Goal: Task Accomplishment & Management: Use online tool/utility

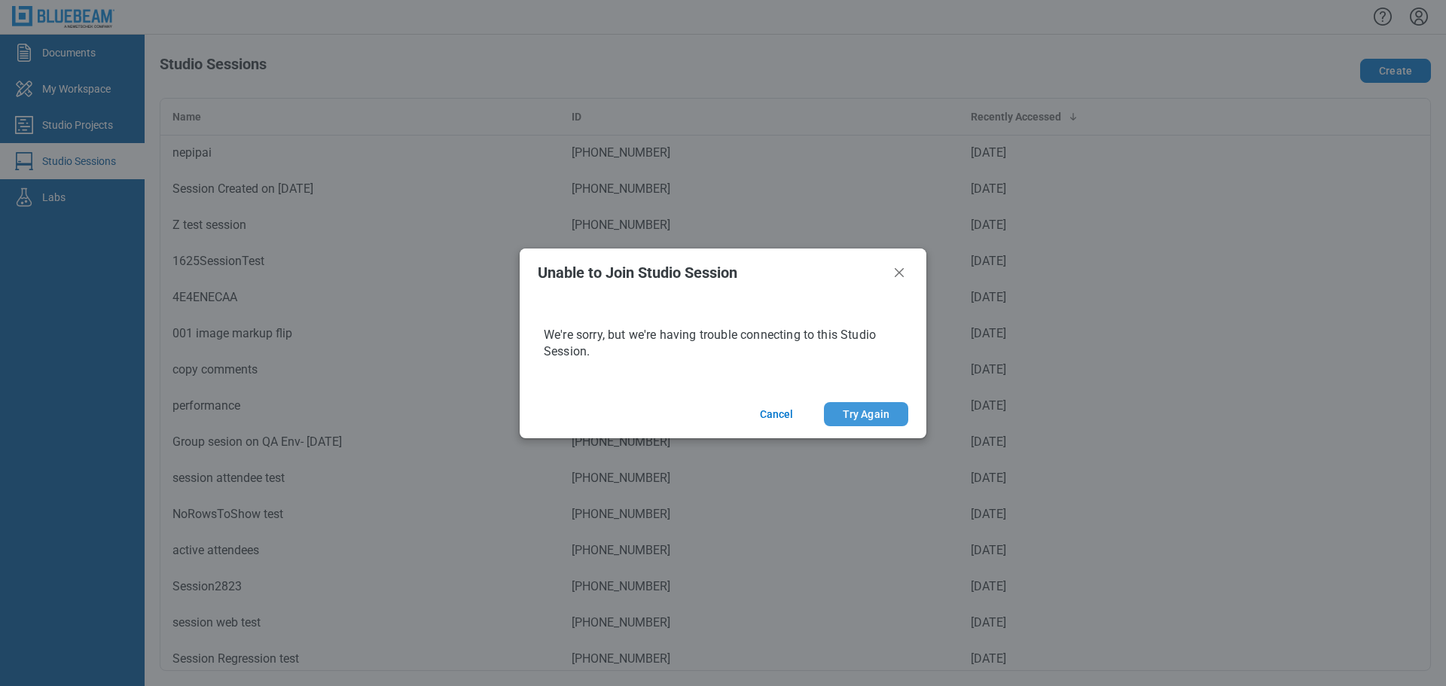
click at [891, 412] on button "Try Again" at bounding box center [866, 414] width 84 height 24
click at [857, 397] on footer "Cancel Try Again" at bounding box center [723, 414] width 407 height 48
click at [860, 410] on button "Try Again" at bounding box center [866, 414] width 84 height 24
click at [788, 412] on button "Cancel" at bounding box center [777, 414] width 70 height 24
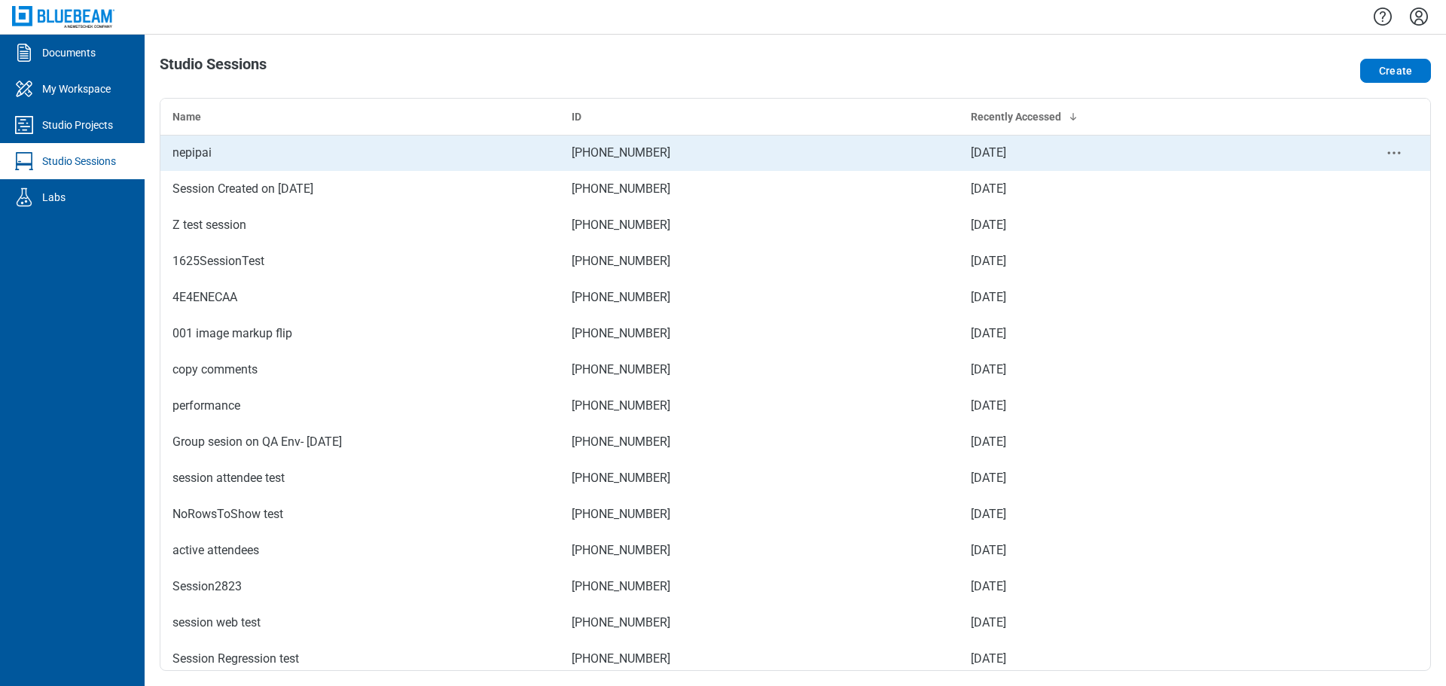
click at [240, 162] on td "nepipai" at bounding box center [359, 153] width 399 height 36
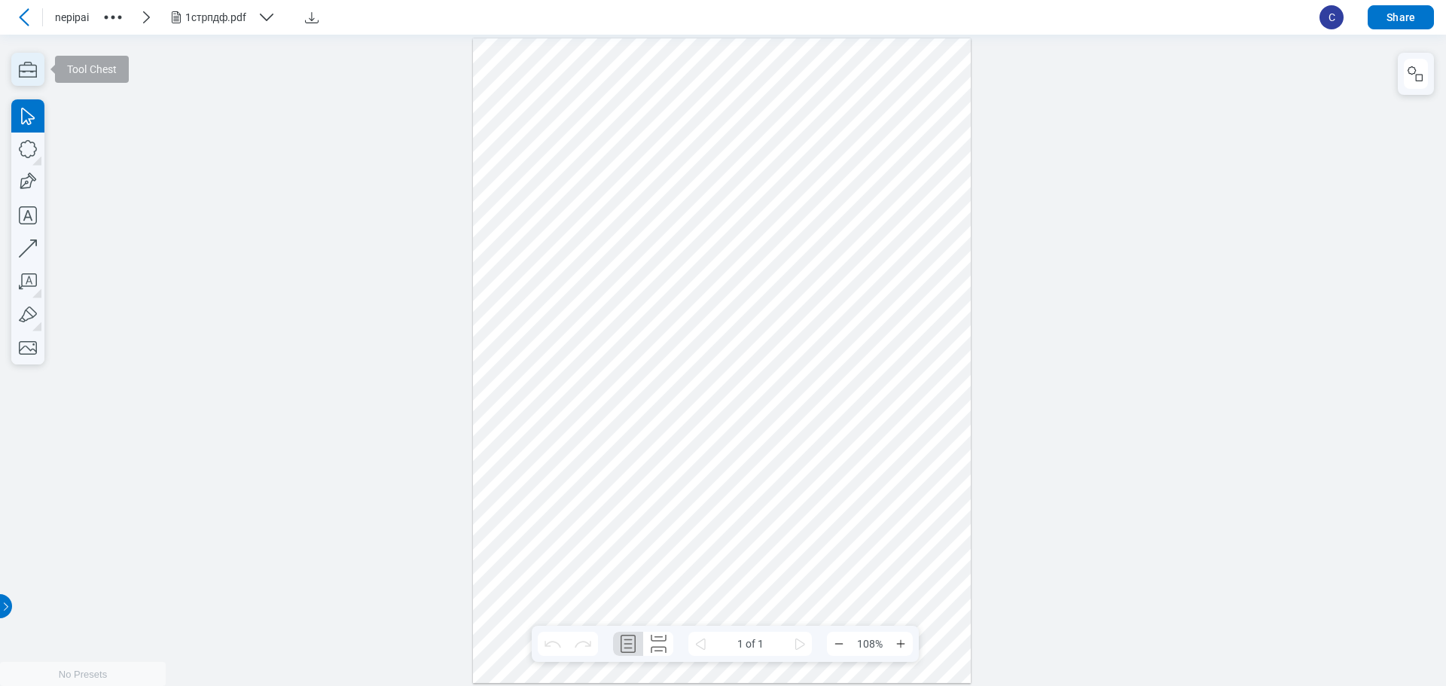
click at [26, 75] on icon "button" at bounding box center [27, 69] width 33 height 33
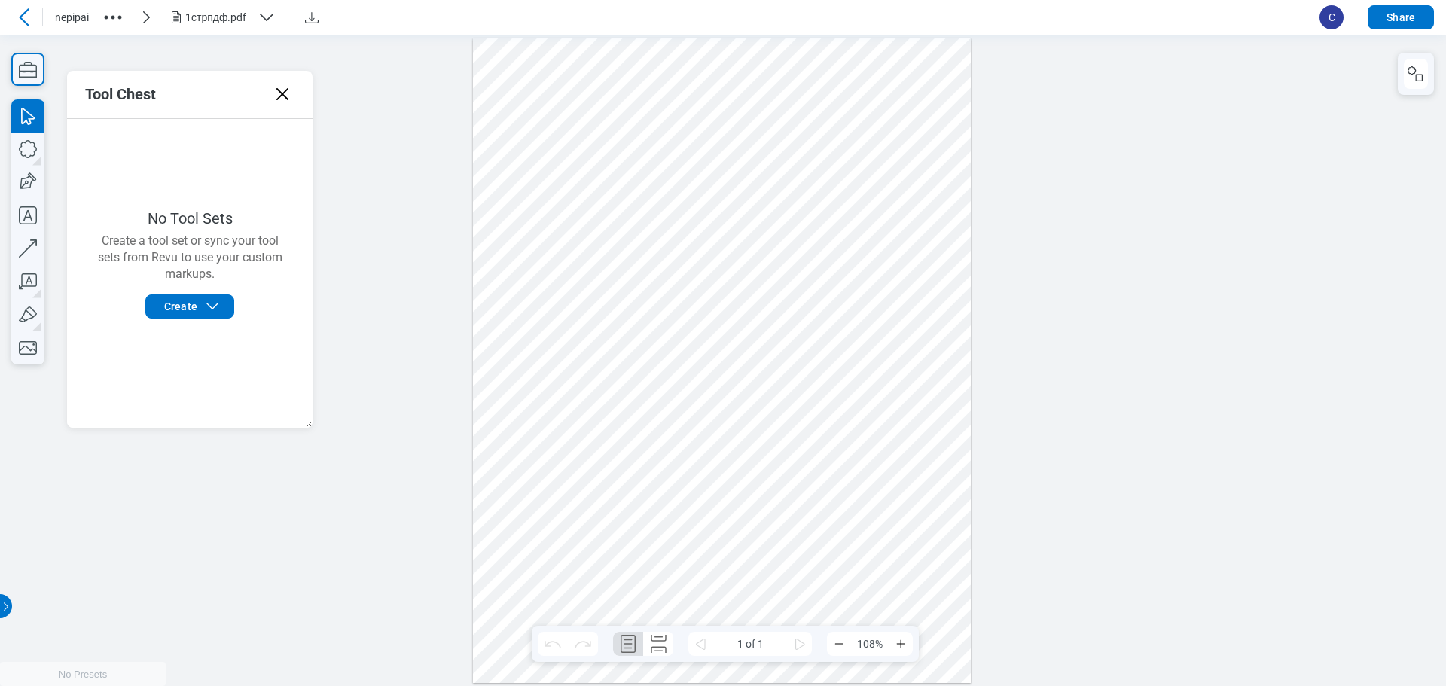
click at [279, 100] on icon at bounding box center [282, 94] width 24 height 24
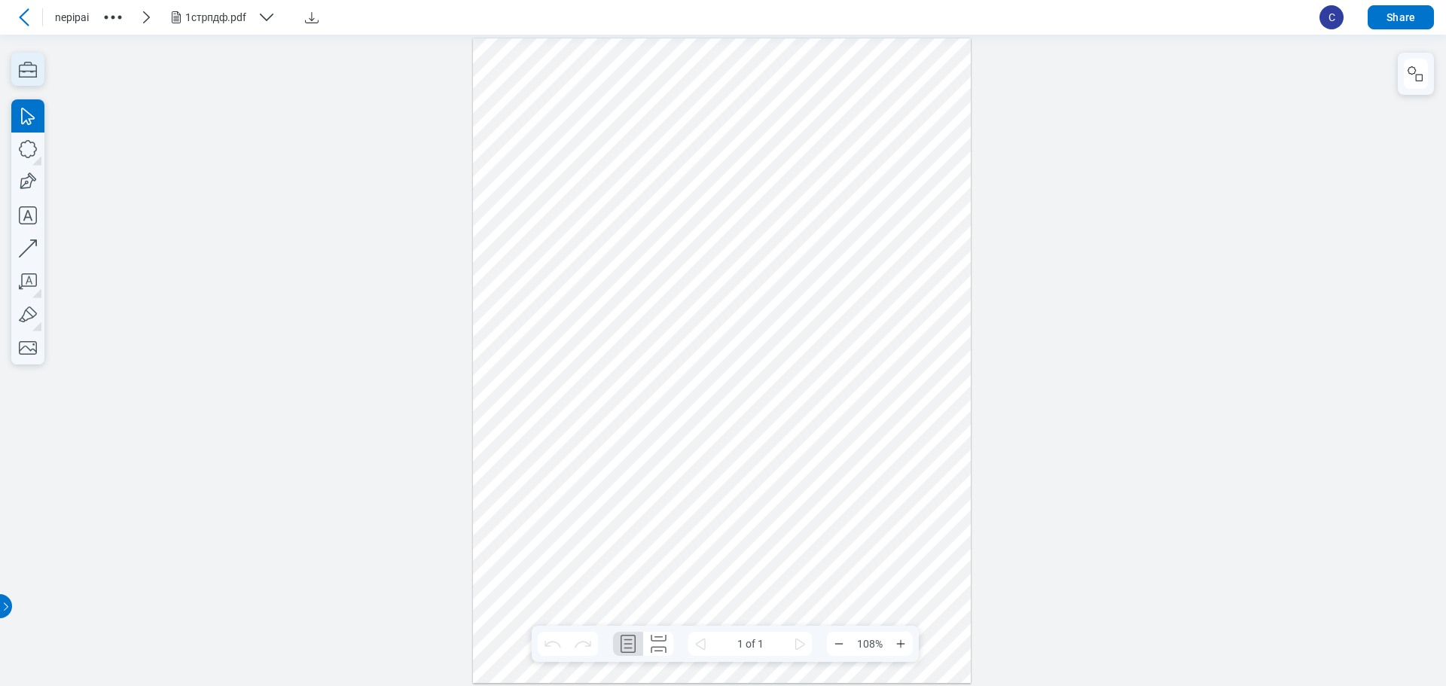
click at [37, 73] on icon "button" at bounding box center [28, 70] width 18 height 16
click at [31, 63] on icon "button" at bounding box center [28, 70] width 18 height 16
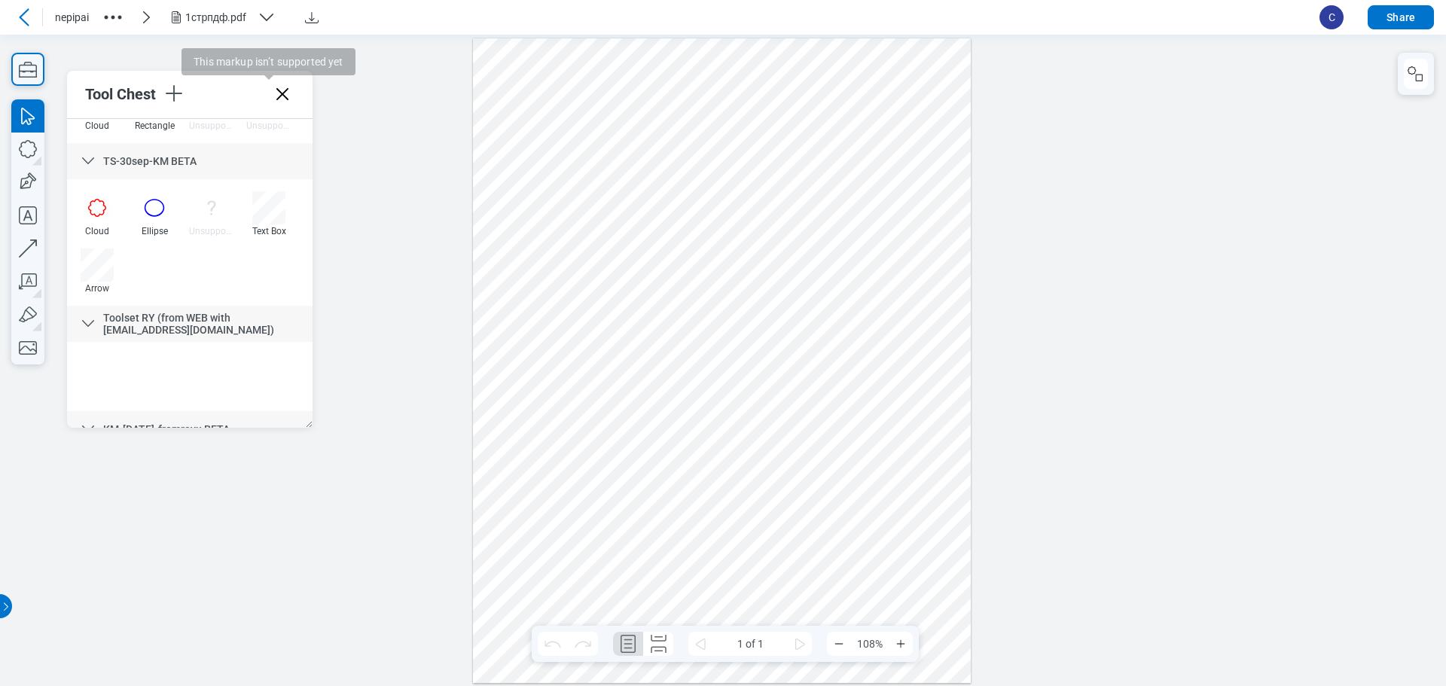
scroll to position [2331, 0]
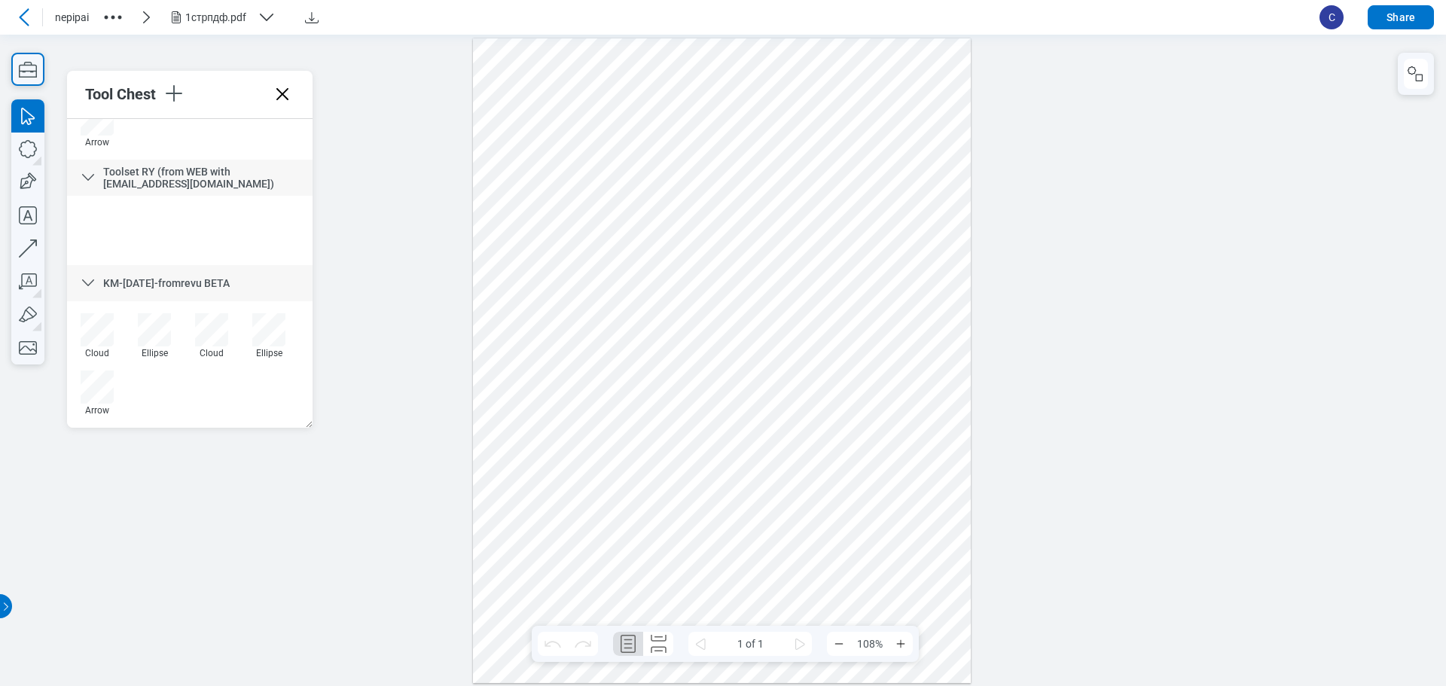
click at [418, 463] on div at bounding box center [723, 360] width 1446 height 652
click at [93, 279] on icon at bounding box center [88, 283] width 18 height 18
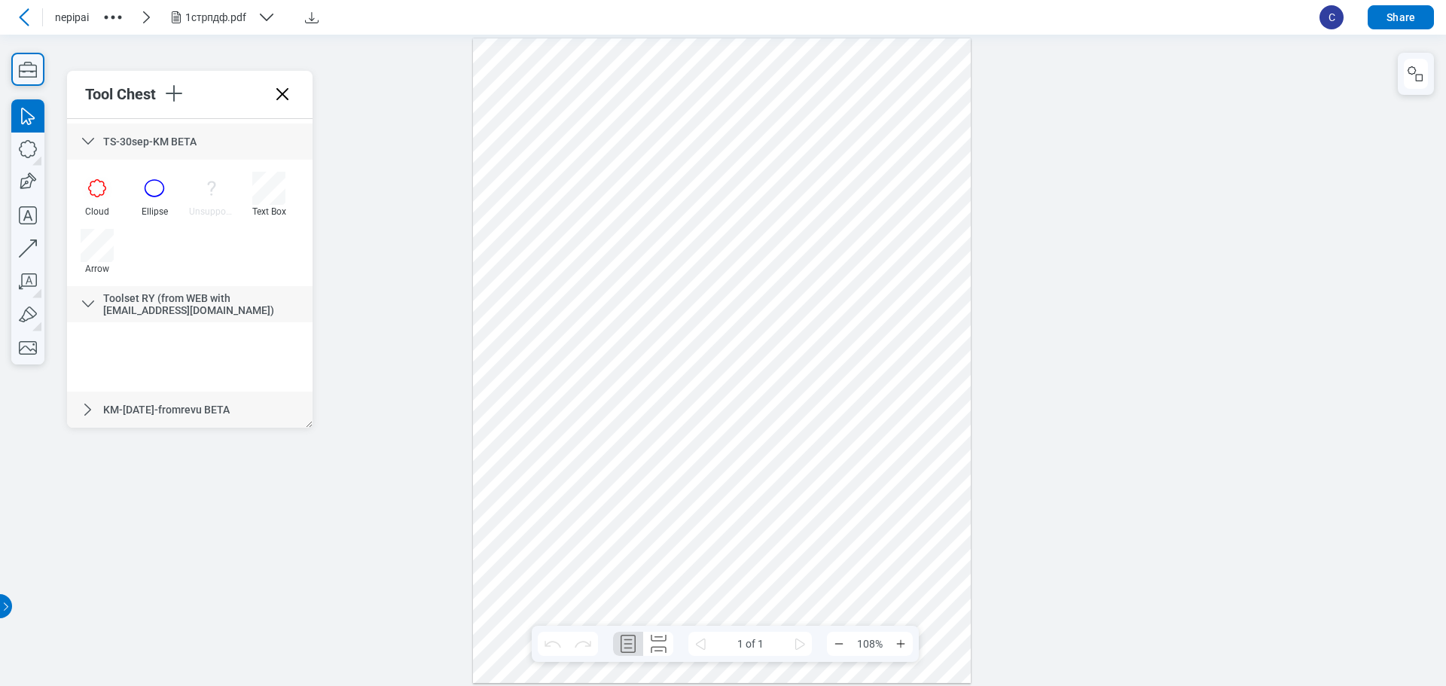
click at [111, 417] on div "KM-[DATE]-fromrevu BETA" at bounding box center [190, 410] width 246 height 36
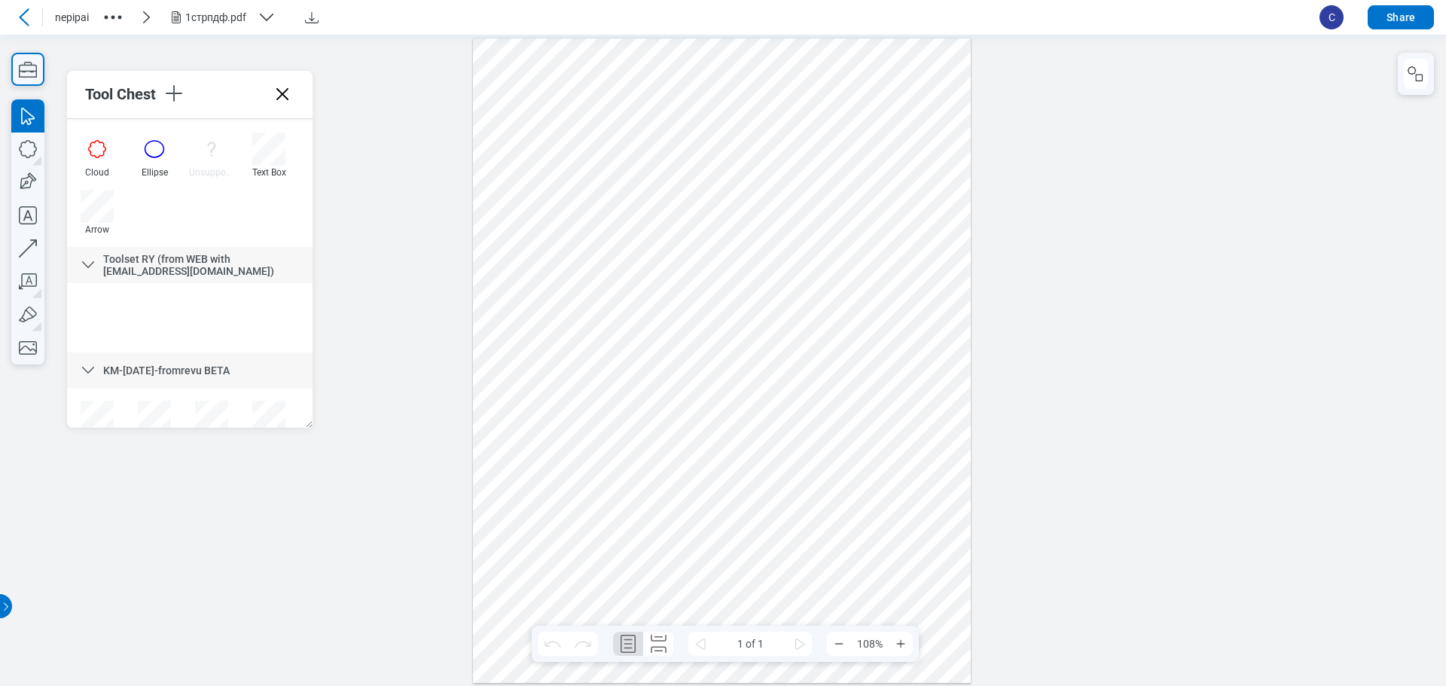
scroll to position [2331, 0]
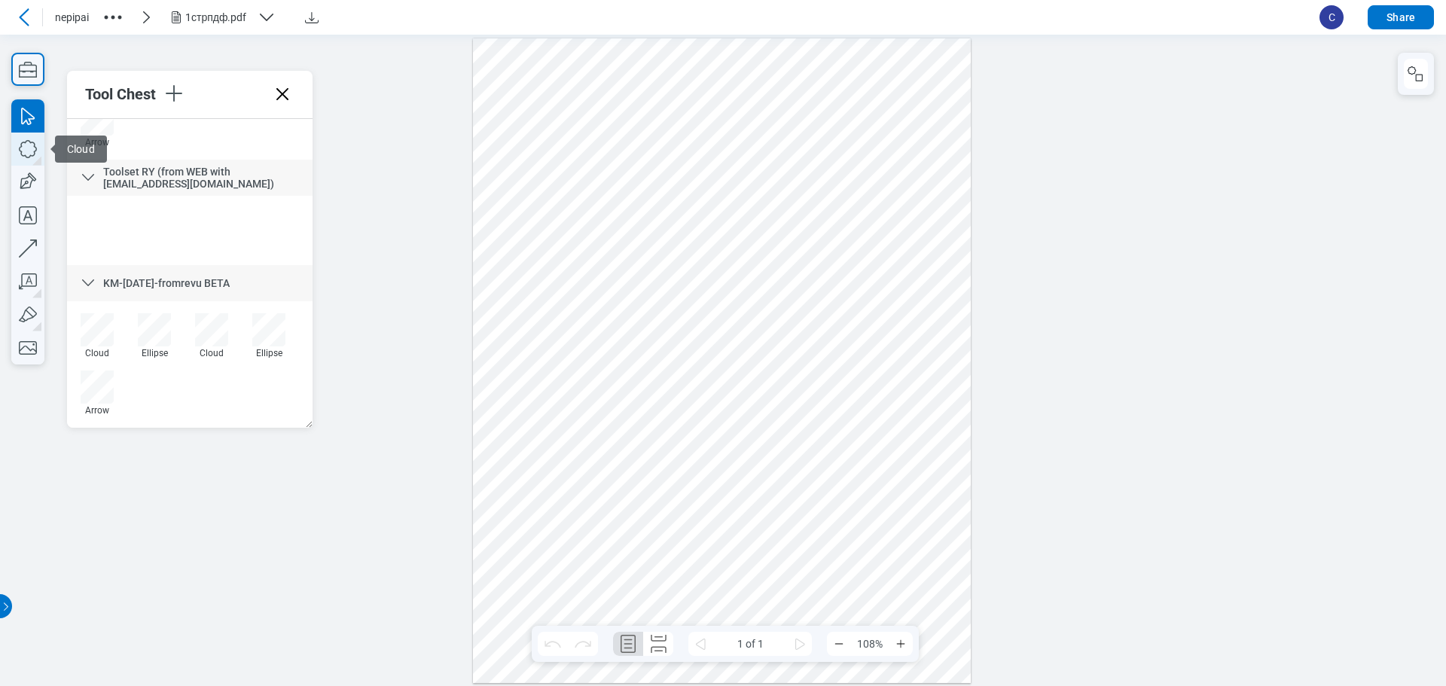
click at [19, 148] on icon "button" at bounding box center [27, 149] width 33 height 33
drag, startPoint x: 524, startPoint y: 235, endPoint x: 592, endPoint y: 277, distance: 79.9
click at [592, 277] on div at bounding box center [722, 360] width 499 height 645
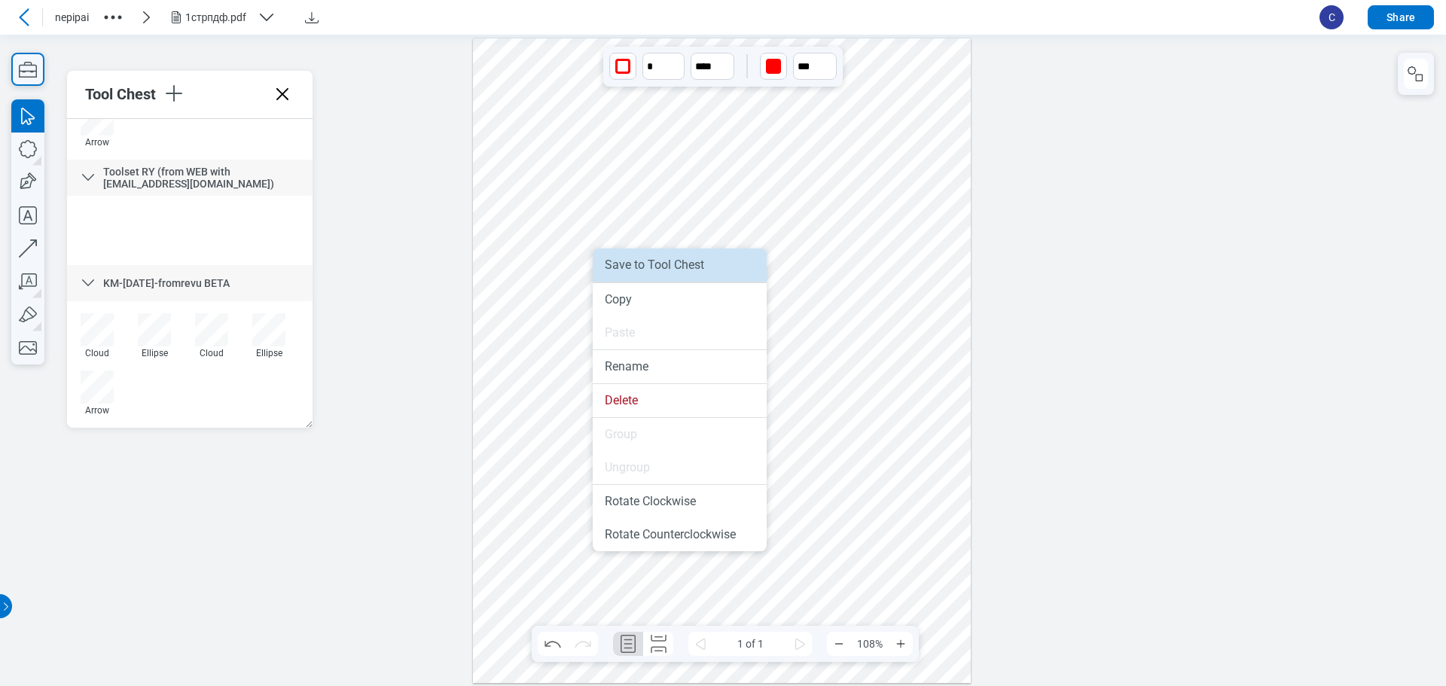
click at [707, 276] on li "Save to Tool Chest" at bounding box center [680, 265] width 174 height 33
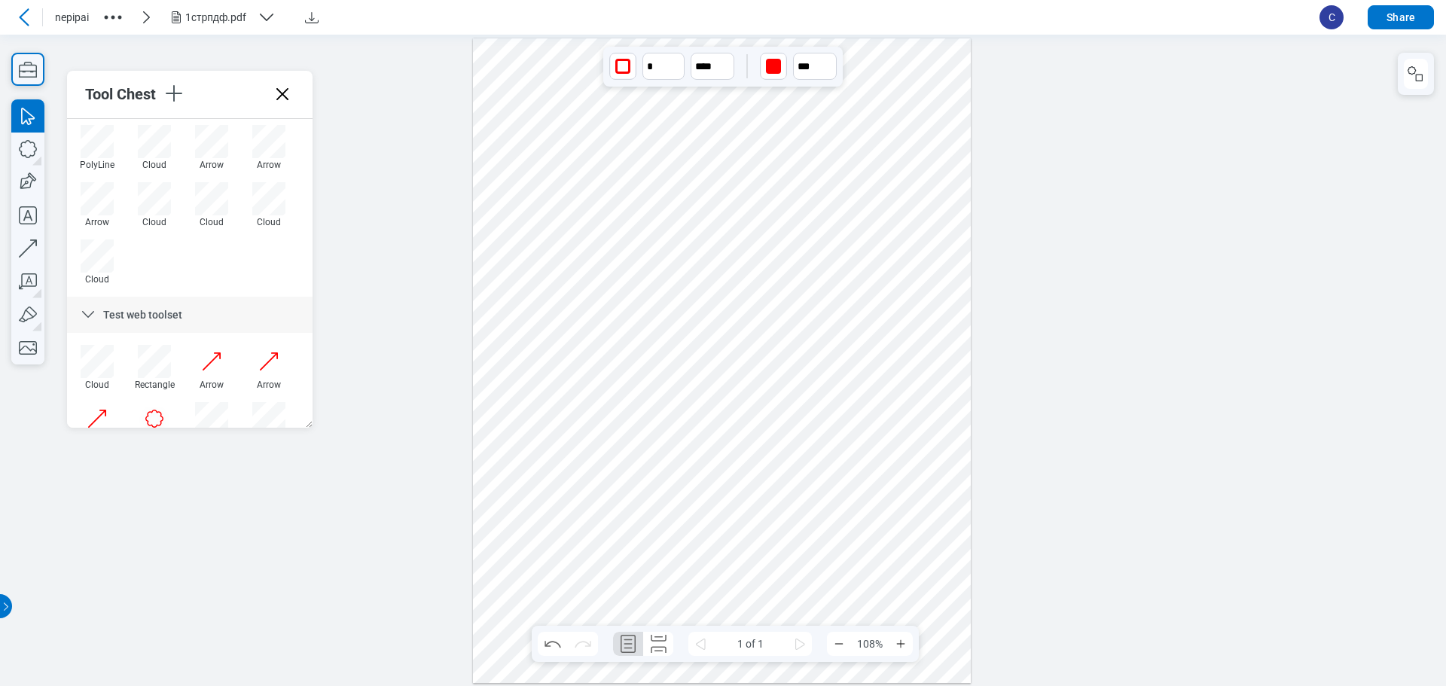
scroll to position [904, 0]
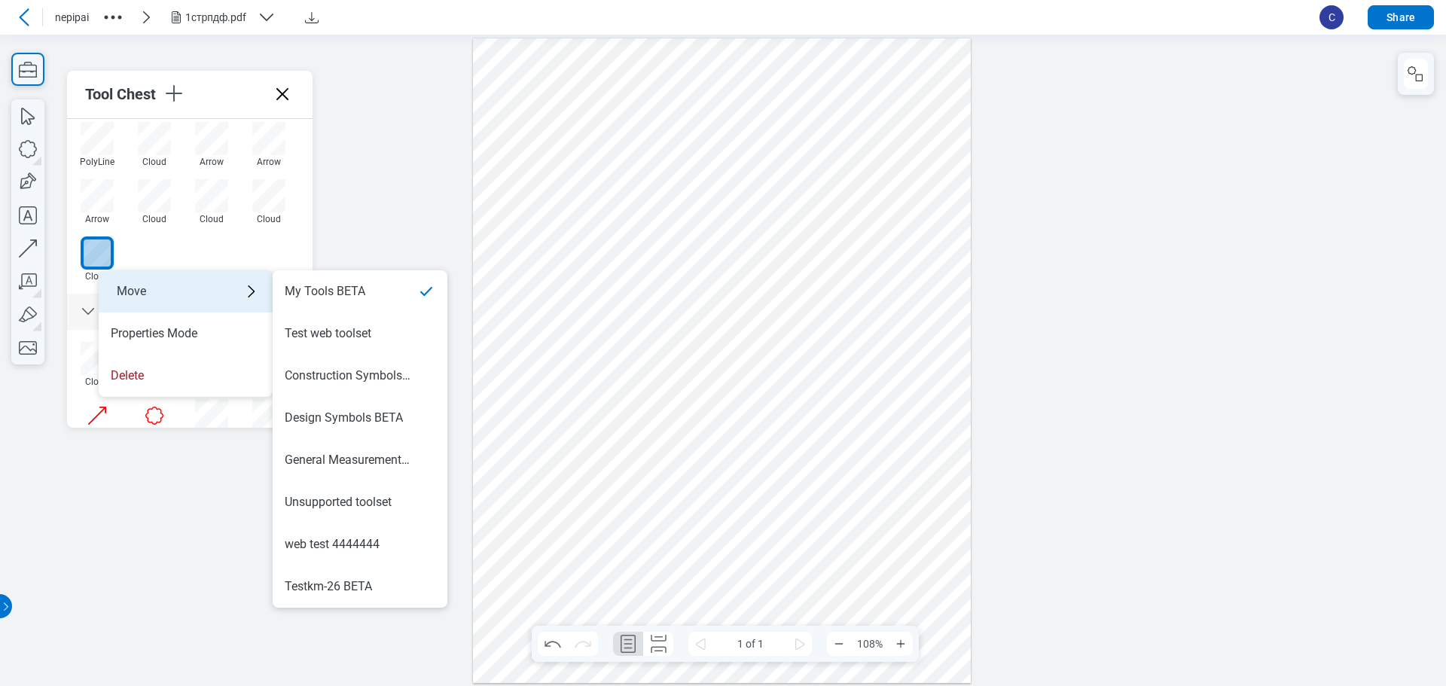
click at [159, 296] on div "Move" at bounding box center [186, 291] width 174 height 42
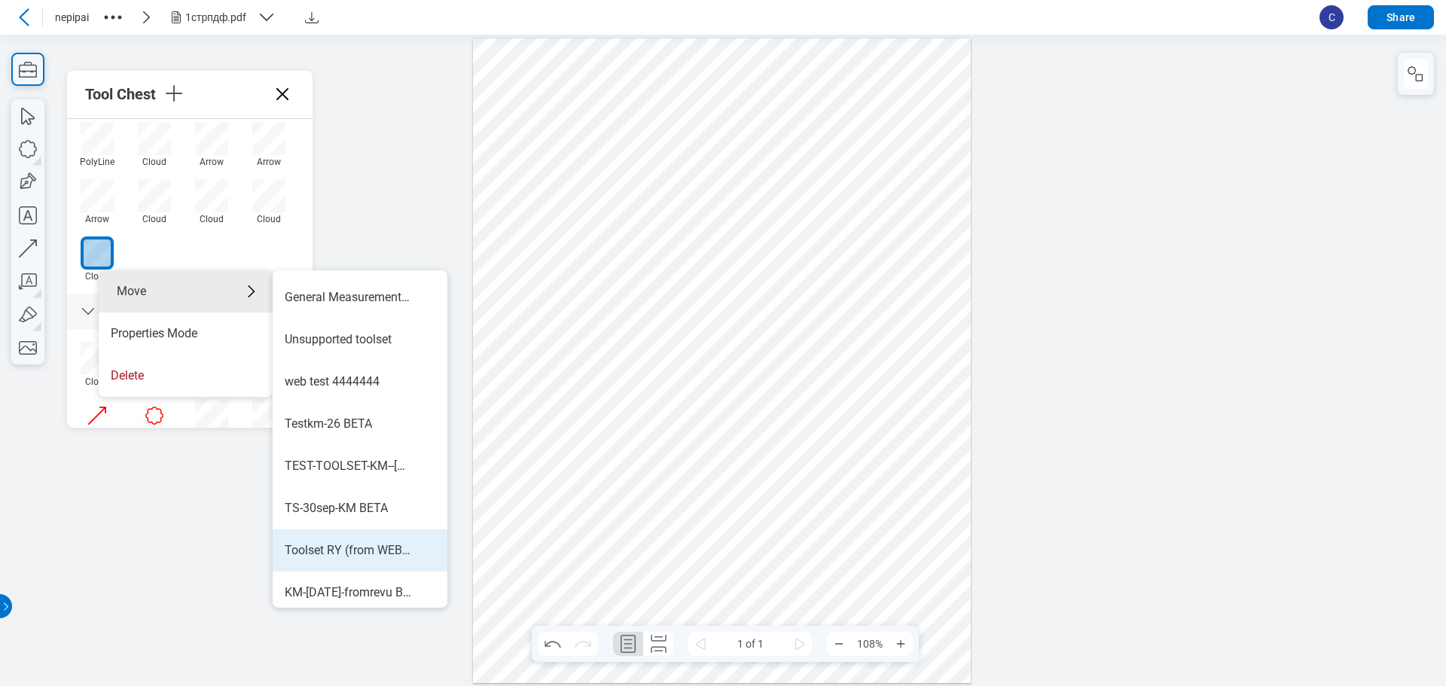
scroll to position [169, 0]
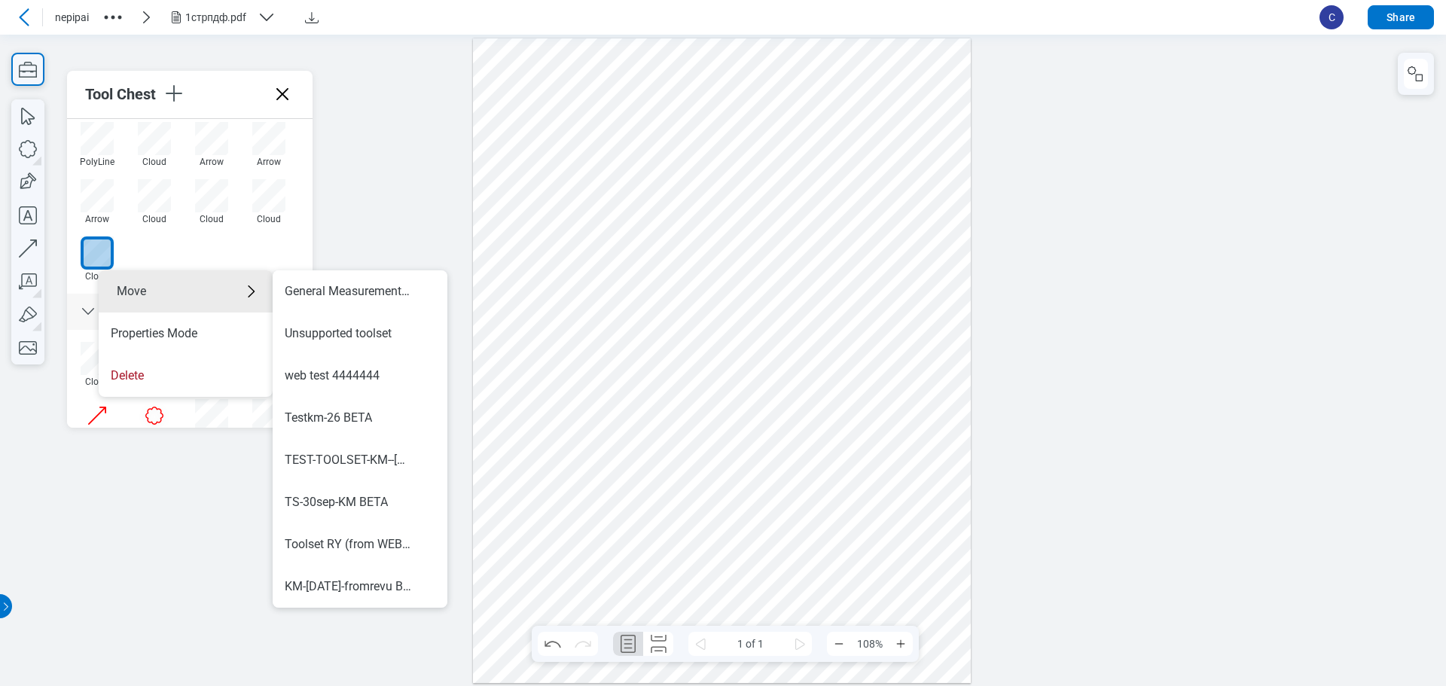
drag, startPoint x: 365, startPoint y: 591, endPoint x: 576, endPoint y: 644, distance: 217.6
click at [365, 590] on div "KM-oct1-fromrevu BETA" at bounding box center [348, 587] width 127 height 17
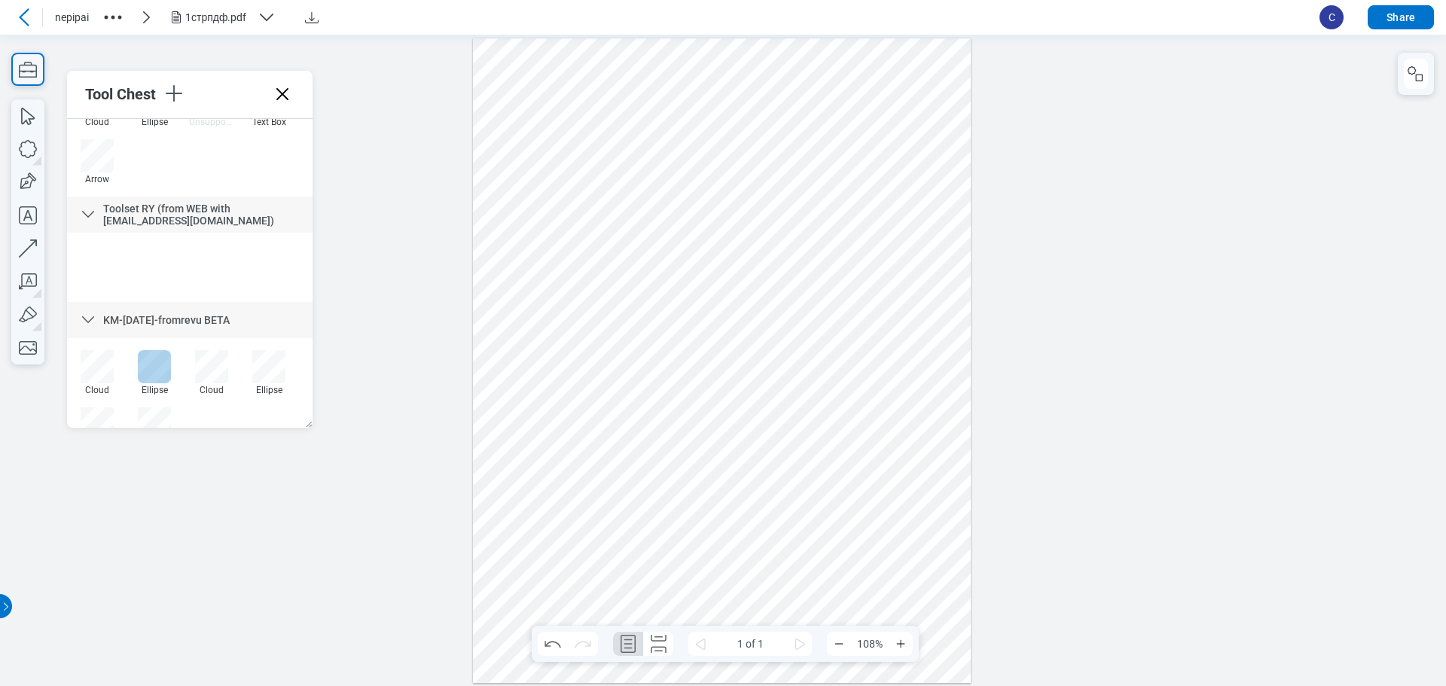
scroll to position [2331, 0]
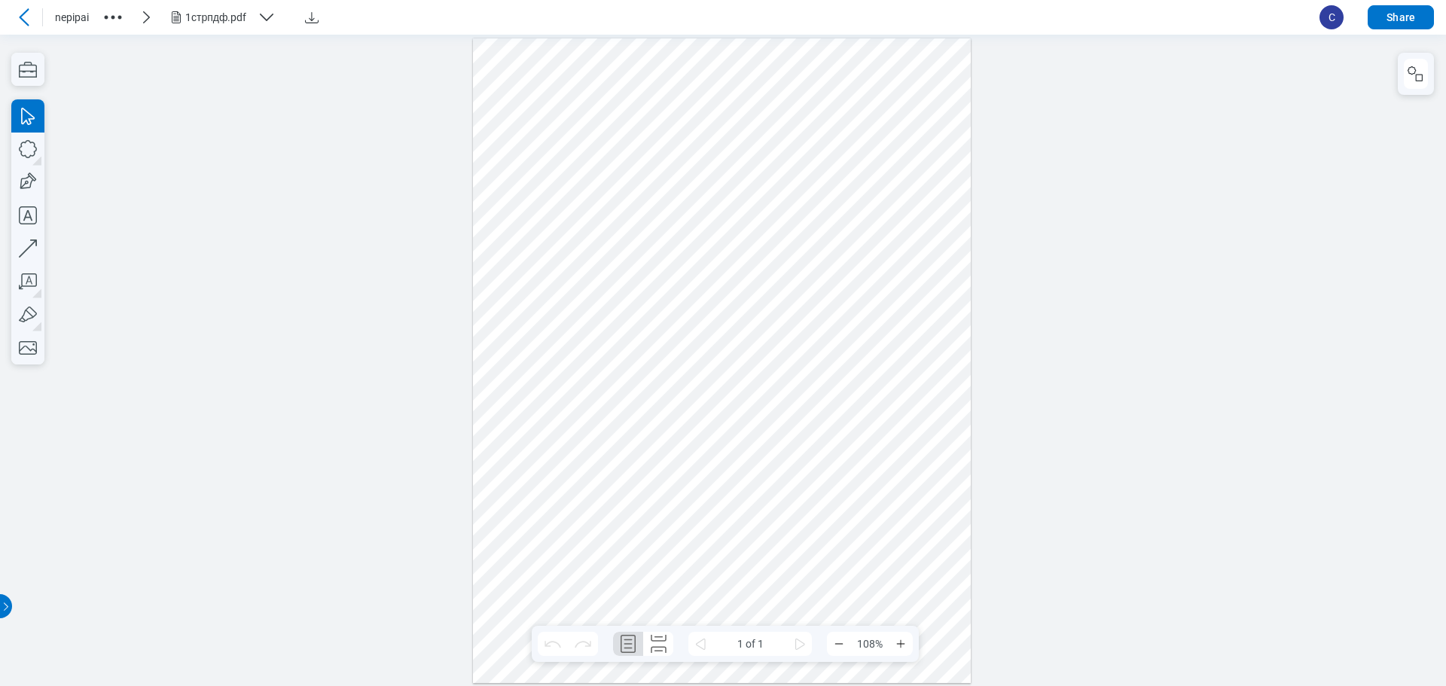
drag, startPoint x: 10, startPoint y: 72, endPoint x: 14, endPoint y: 106, distance: 34.9
click at [10, 72] on div at bounding box center [723, 360] width 1446 height 652
click at [14, 72] on icon "button" at bounding box center [27, 69] width 33 height 33
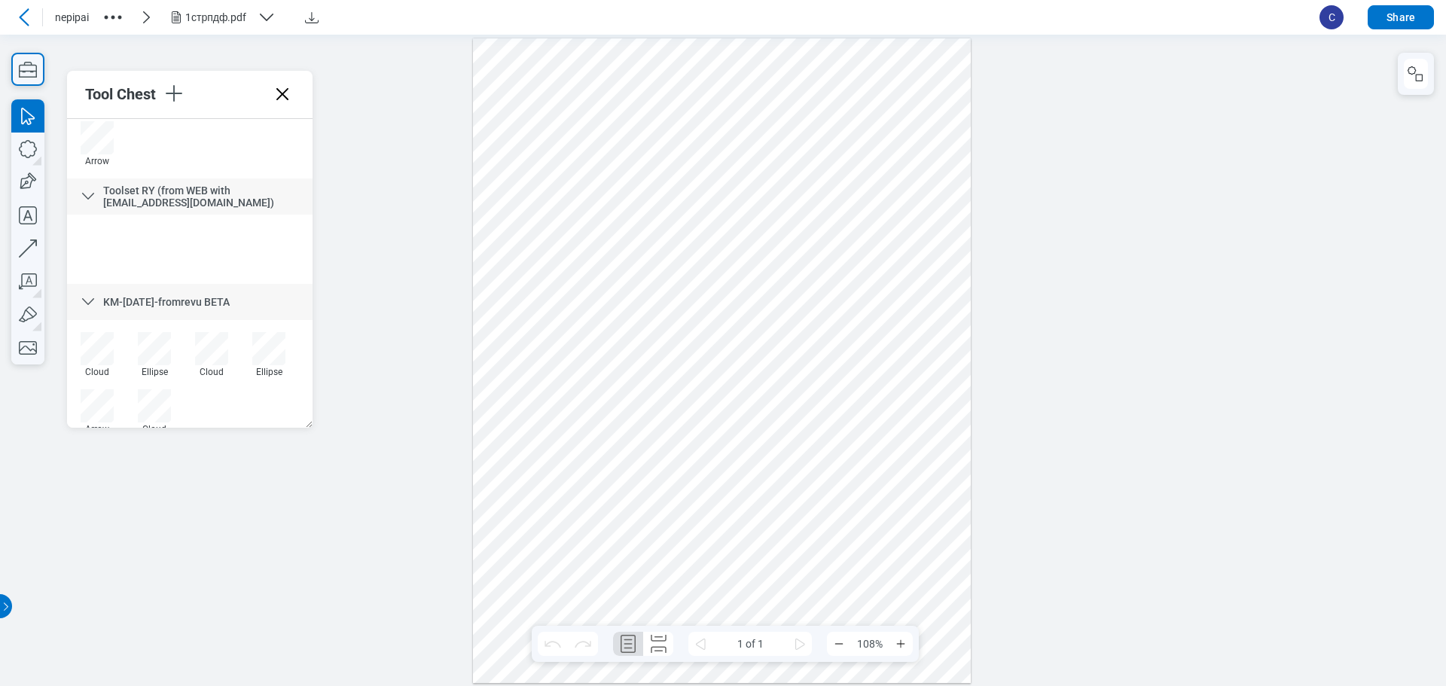
scroll to position [2331, 0]
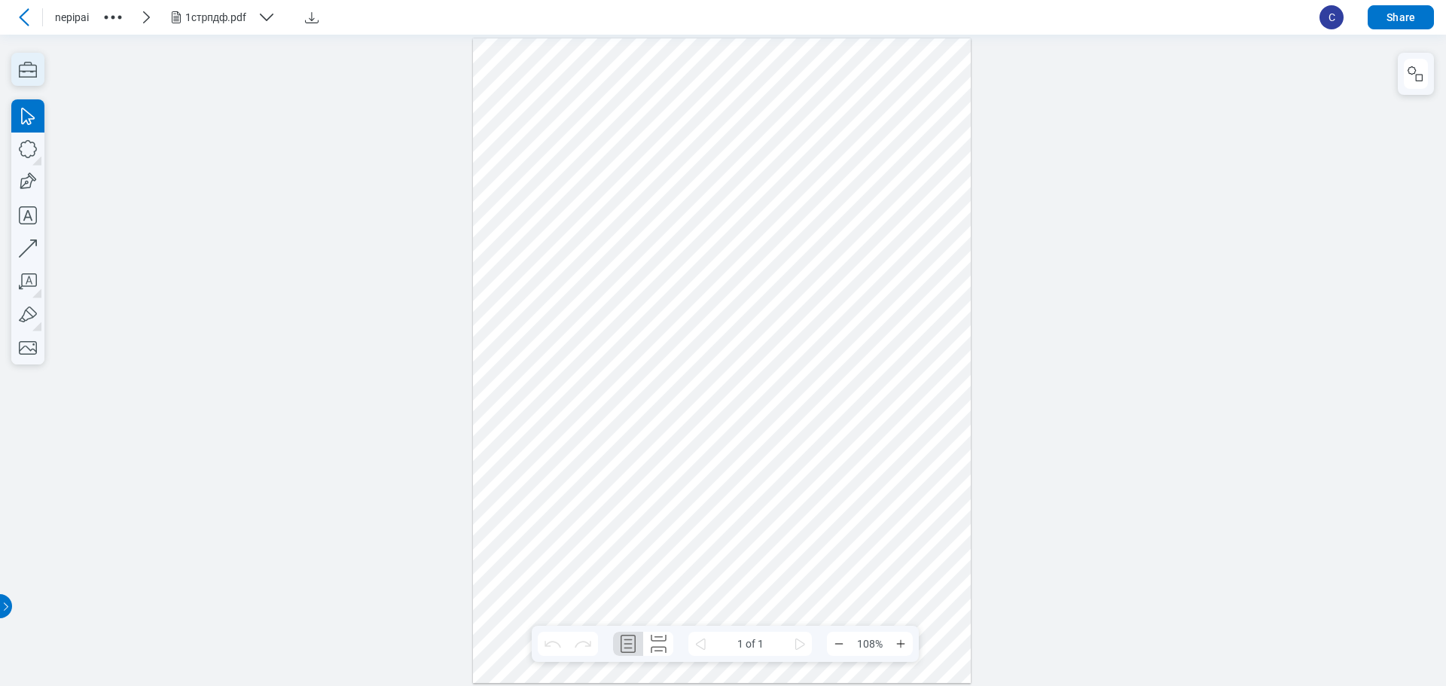
click at [30, 61] on icon "button" at bounding box center [27, 69] width 33 height 33
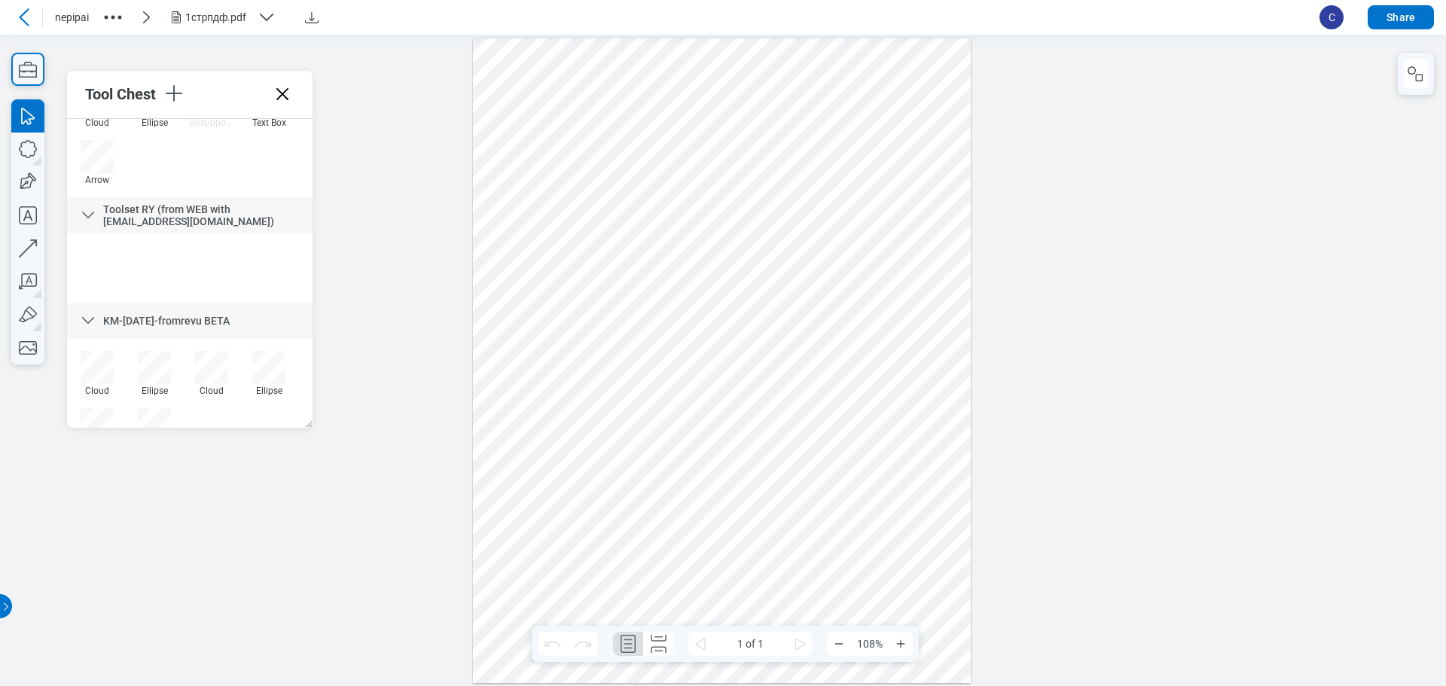
scroll to position [2255, 0]
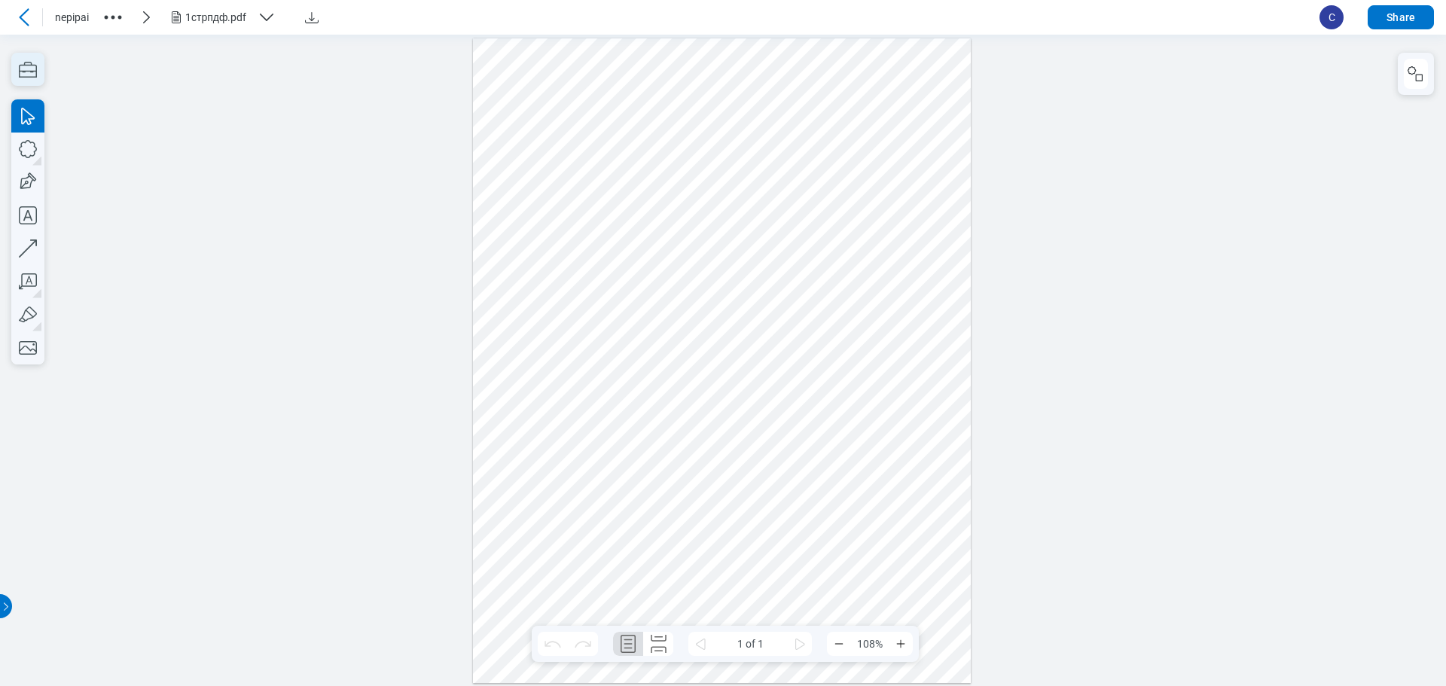
click at [14, 72] on icon "button" at bounding box center [27, 69] width 33 height 33
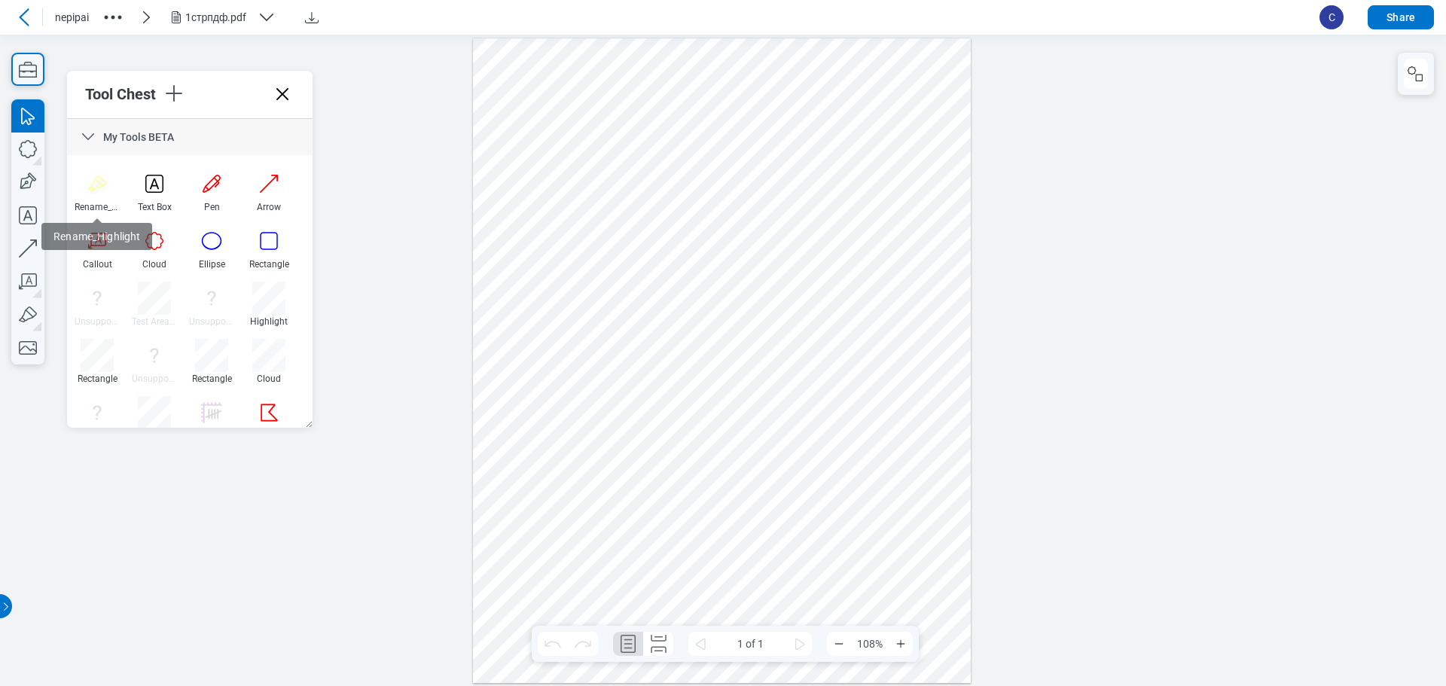
click at [88, 139] on icon at bounding box center [88, 136] width 12 height 7
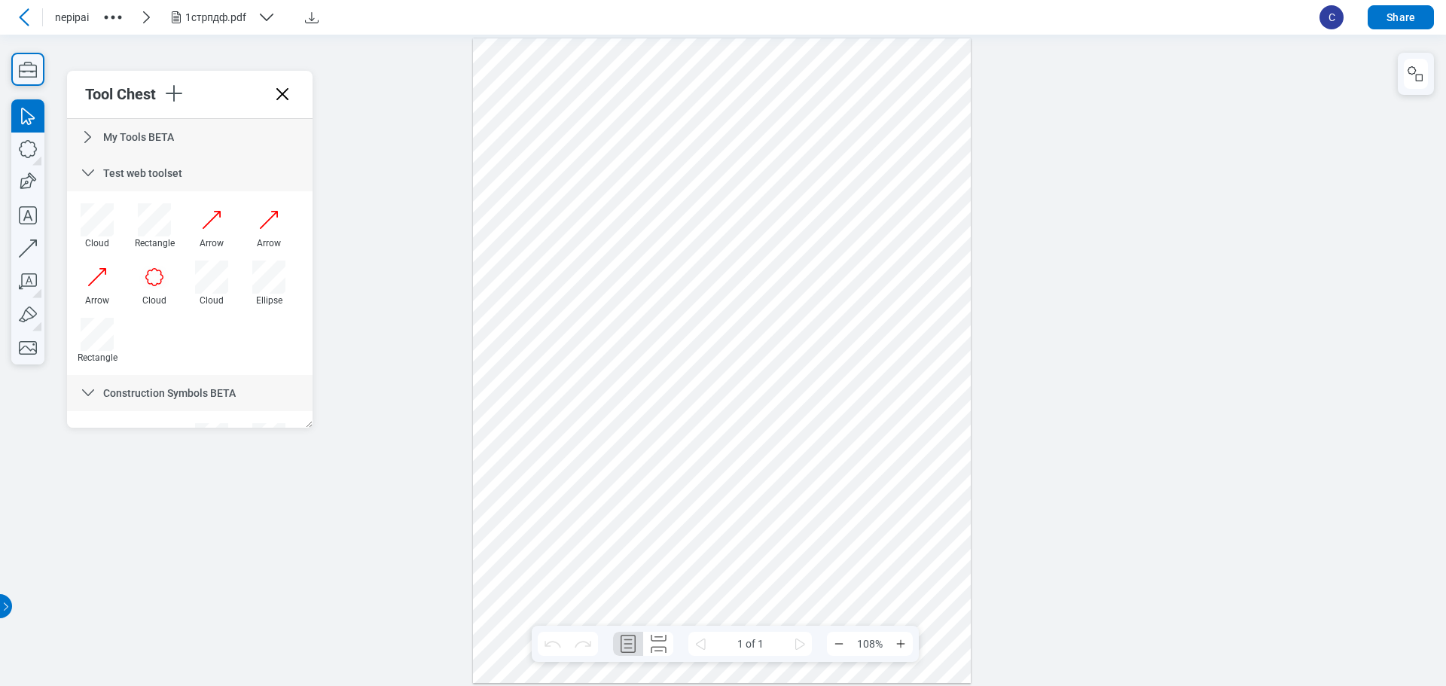
click at [86, 167] on icon at bounding box center [88, 173] width 18 height 18
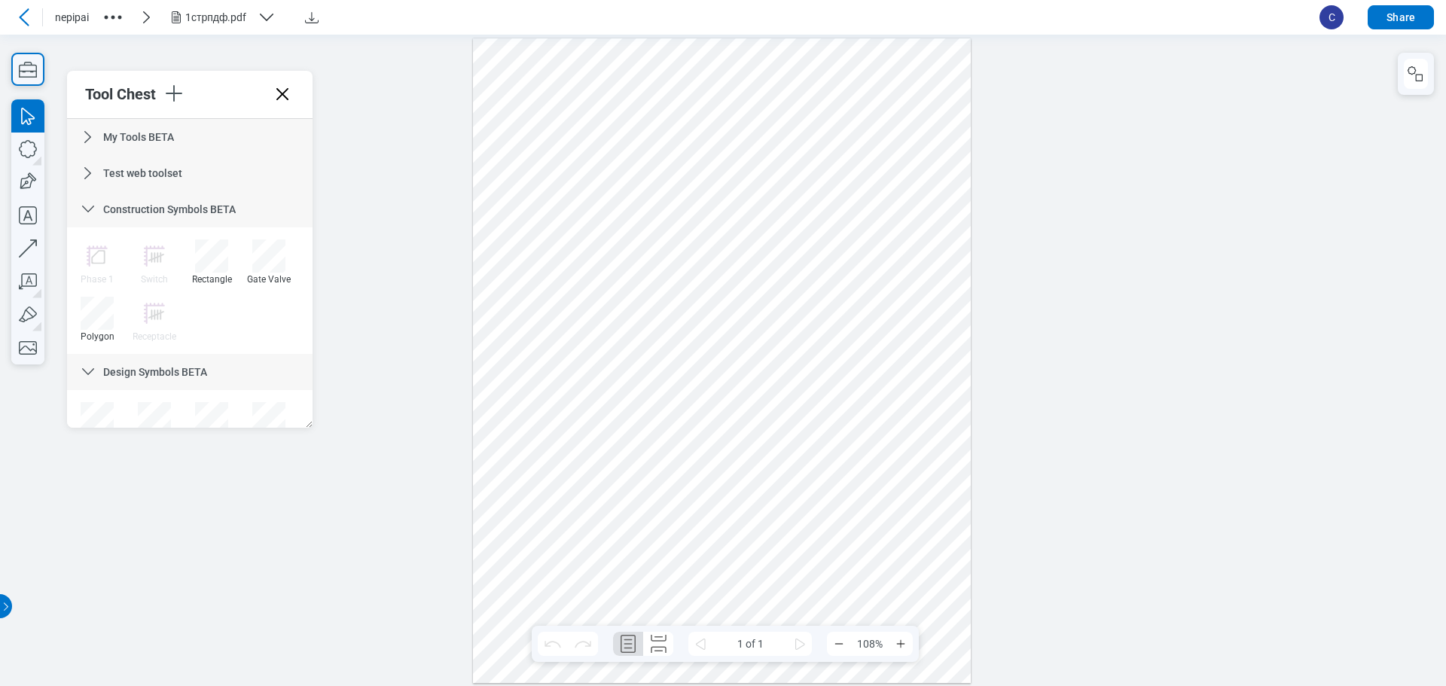
click at [95, 209] on icon at bounding box center [88, 209] width 18 height 18
click at [94, 243] on icon at bounding box center [88, 246] width 18 height 18
click at [90, 284] on icon at bounding box center [88, 282] width 18 height 18
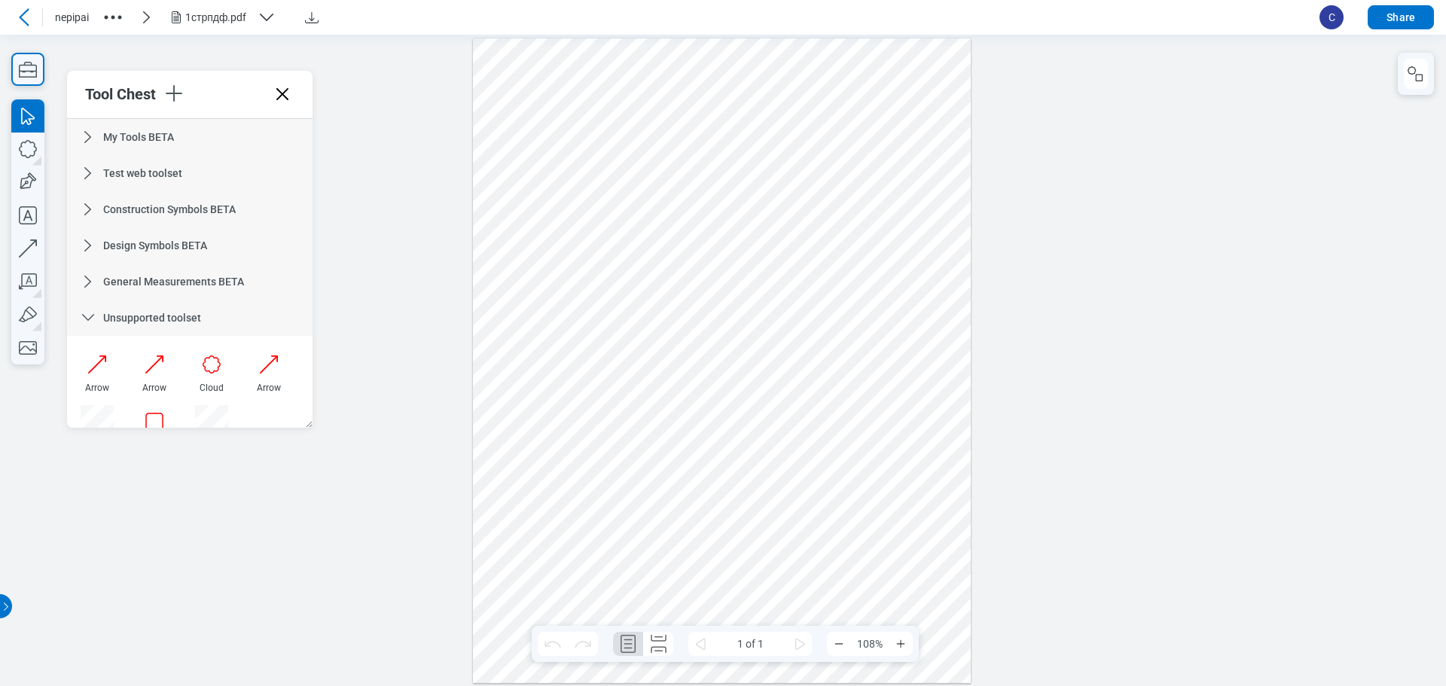
click at [90, 324] on icon at bounding box center [88, 318] width 18 height 18
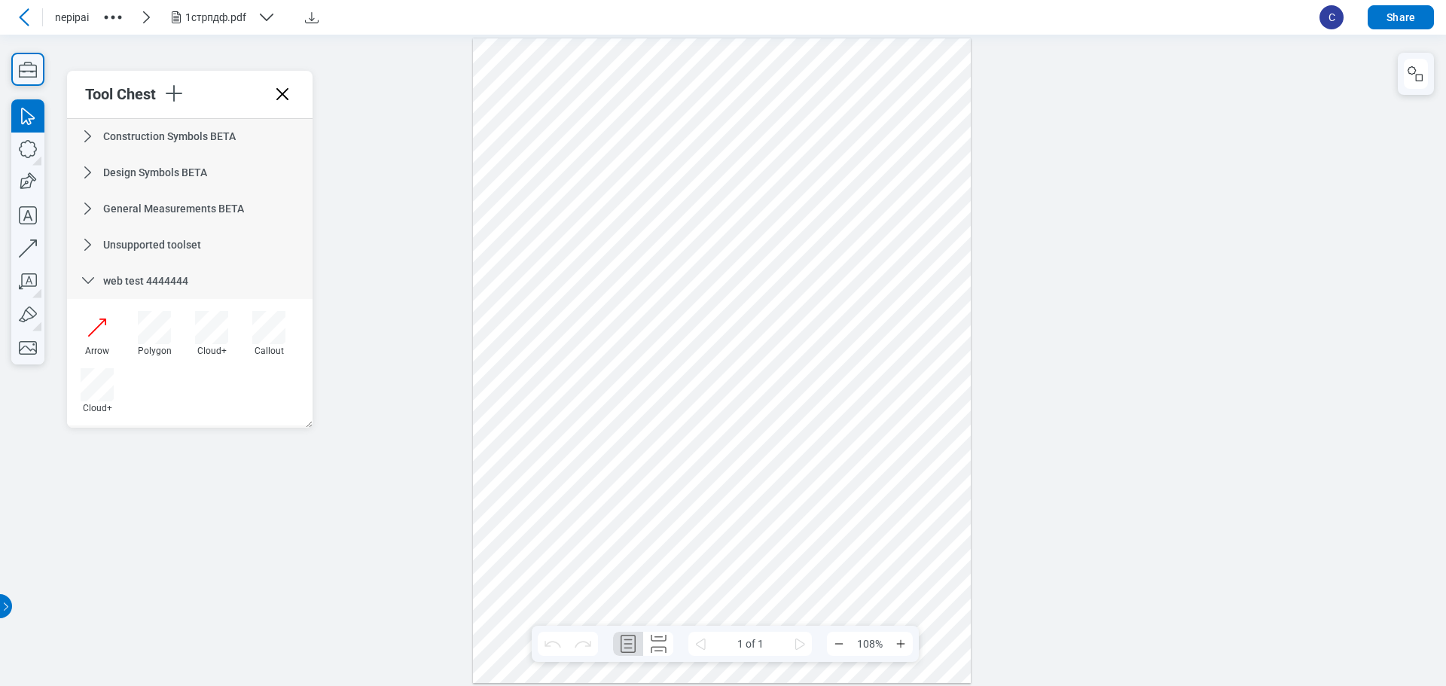
scroll to position [75, 0]
click at [86, 285] on icon at bounding box center [88, 279] width 18 height 18
click at [96, 322] on icon at bounding box center [88, 315] width 18 height 18
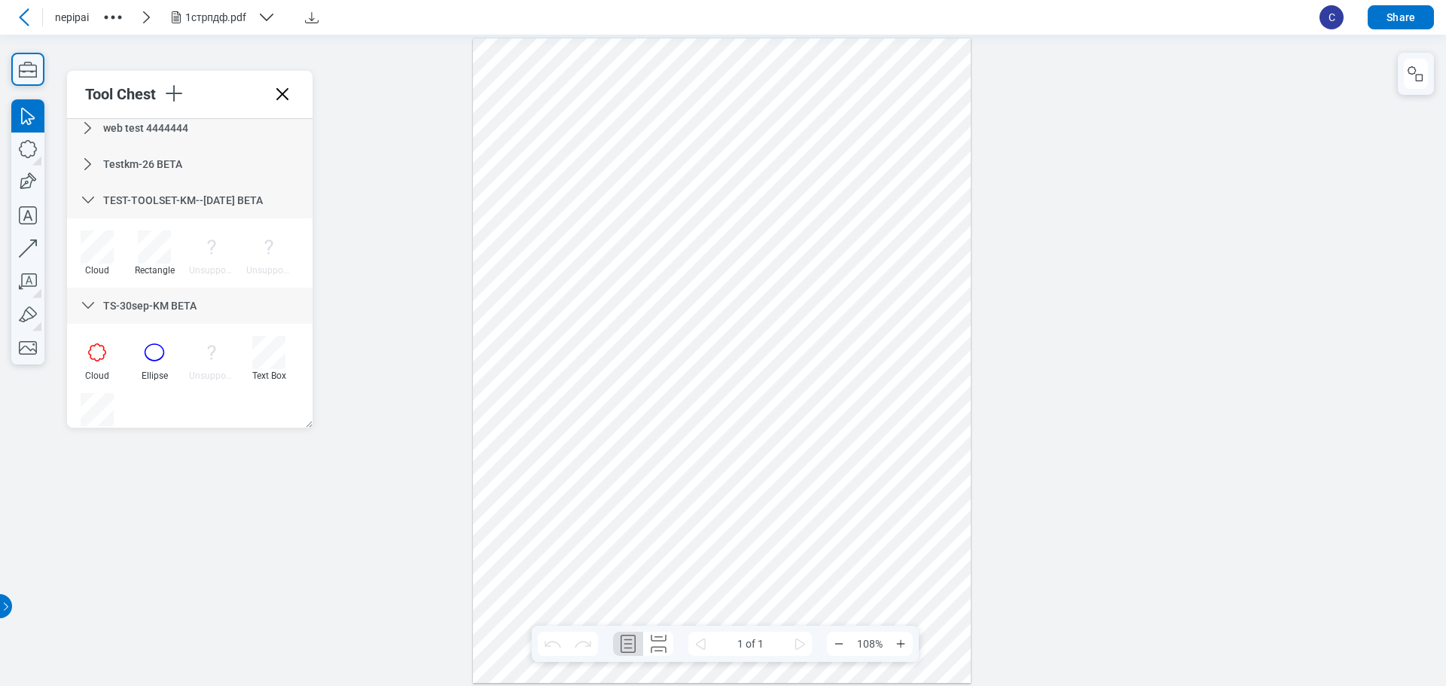
click at [87, 200] on icon at bounding box center [88, 200] width 18 height 18
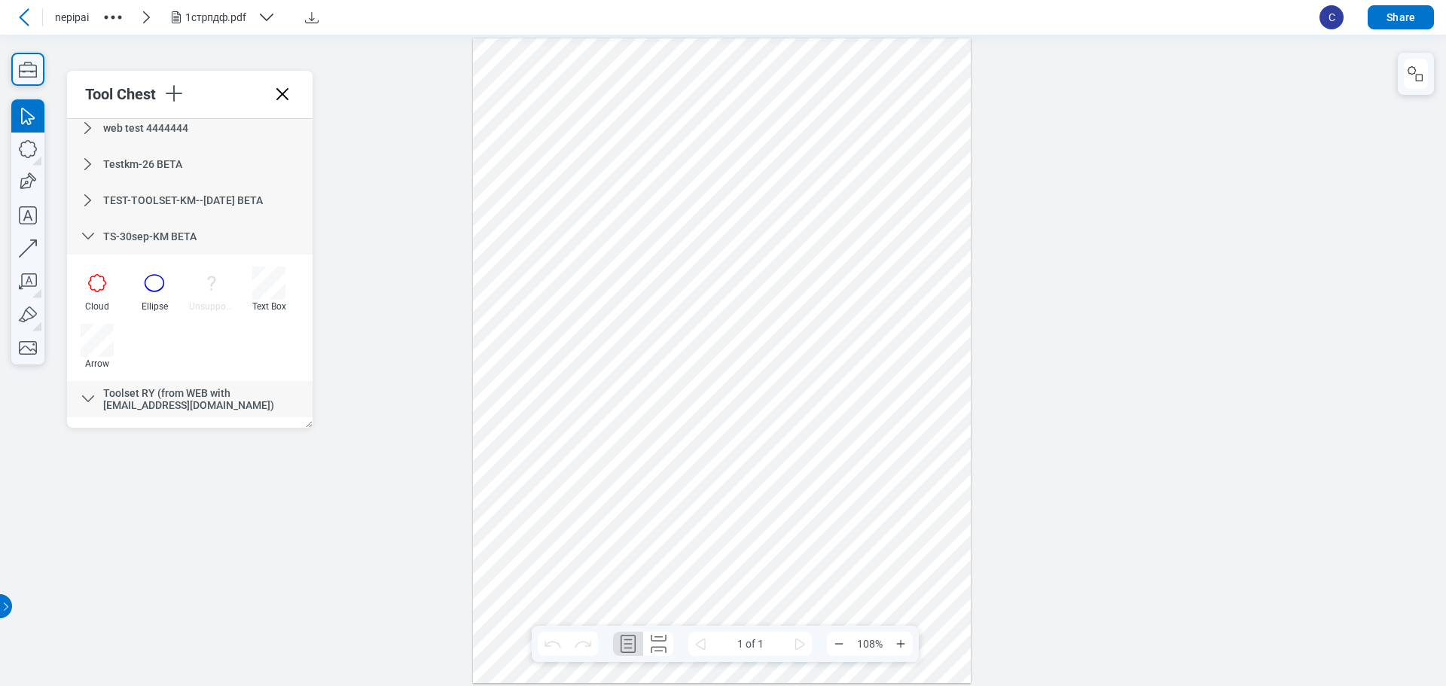
click at [81, 228] on icon at bounding box center [88, 236] width 18 height 18
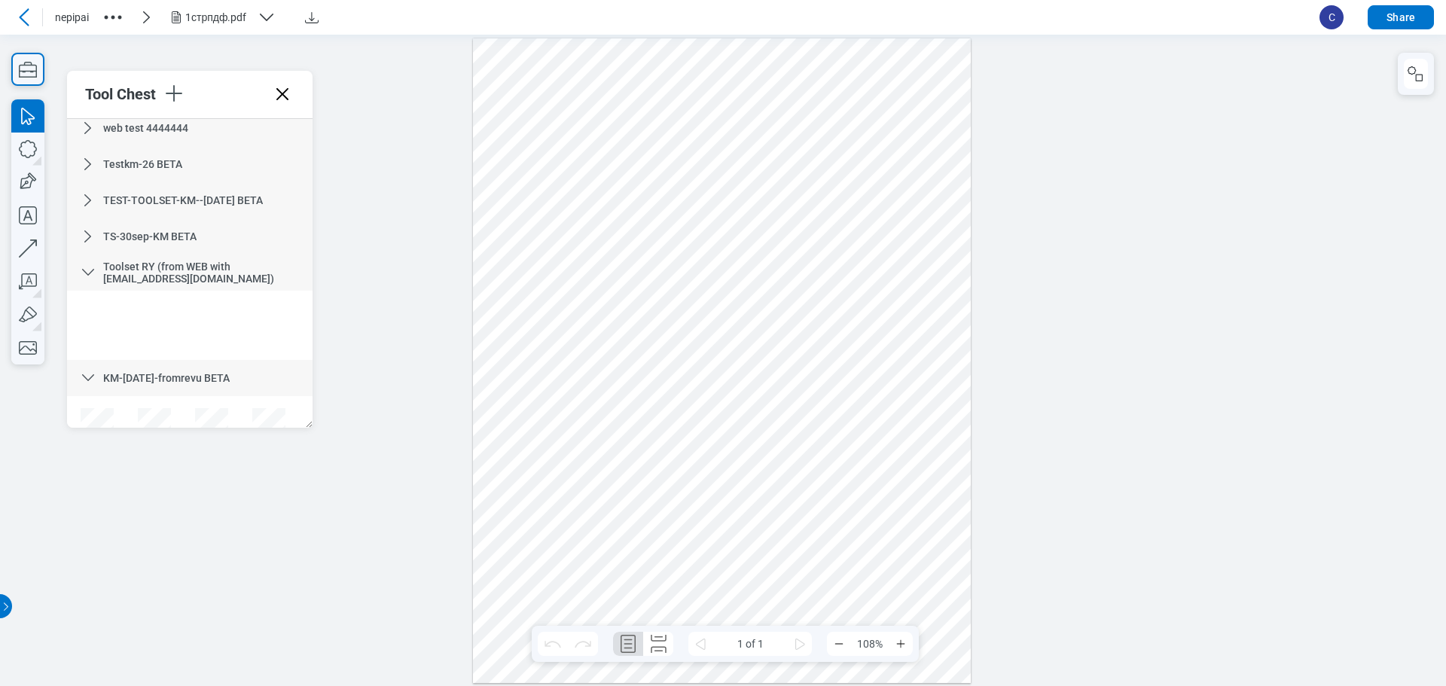
click at [85, 269] on icon at bounding box center [88, 273] width 18 height 18
click at [76, 310] on div "KM-oct1-fromrevu BETA" at bounding box center [190, 309] width 246 height 36
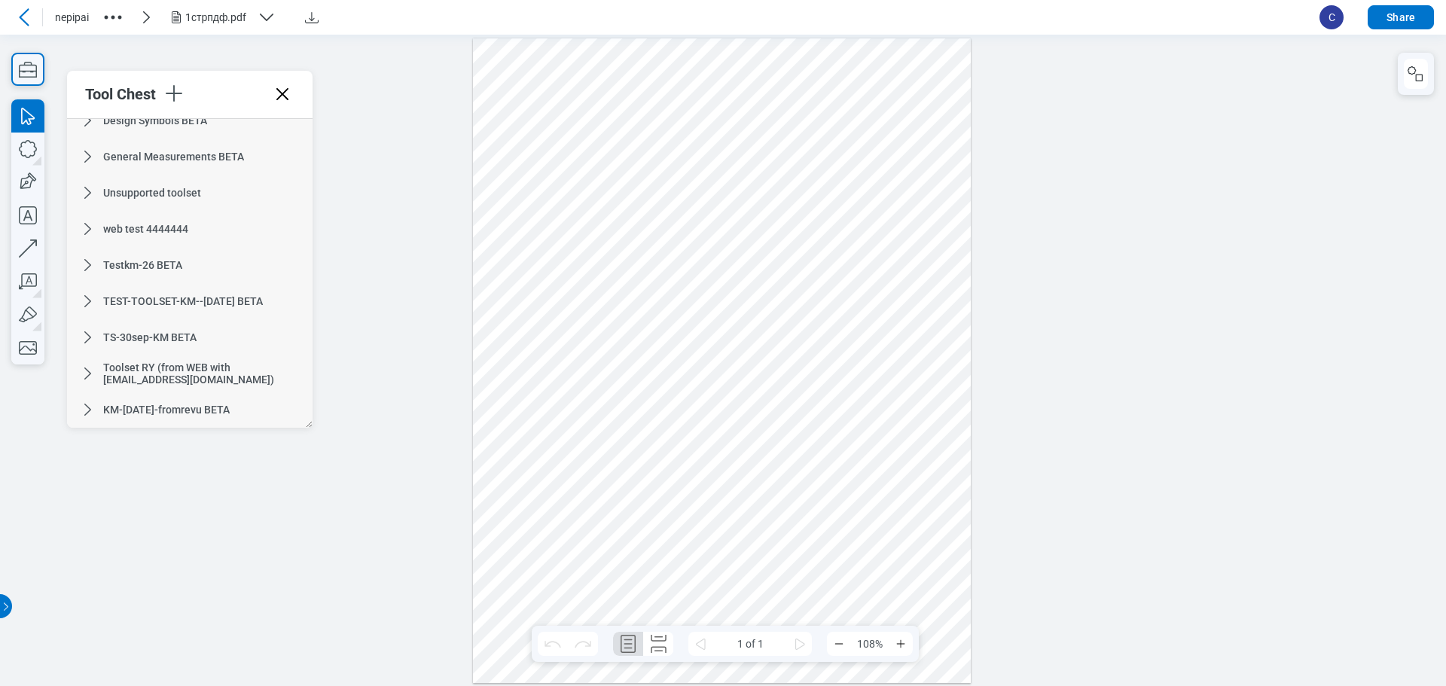
click at [414, 423] on div at bounding box center [723, 360] width 1446 height 652
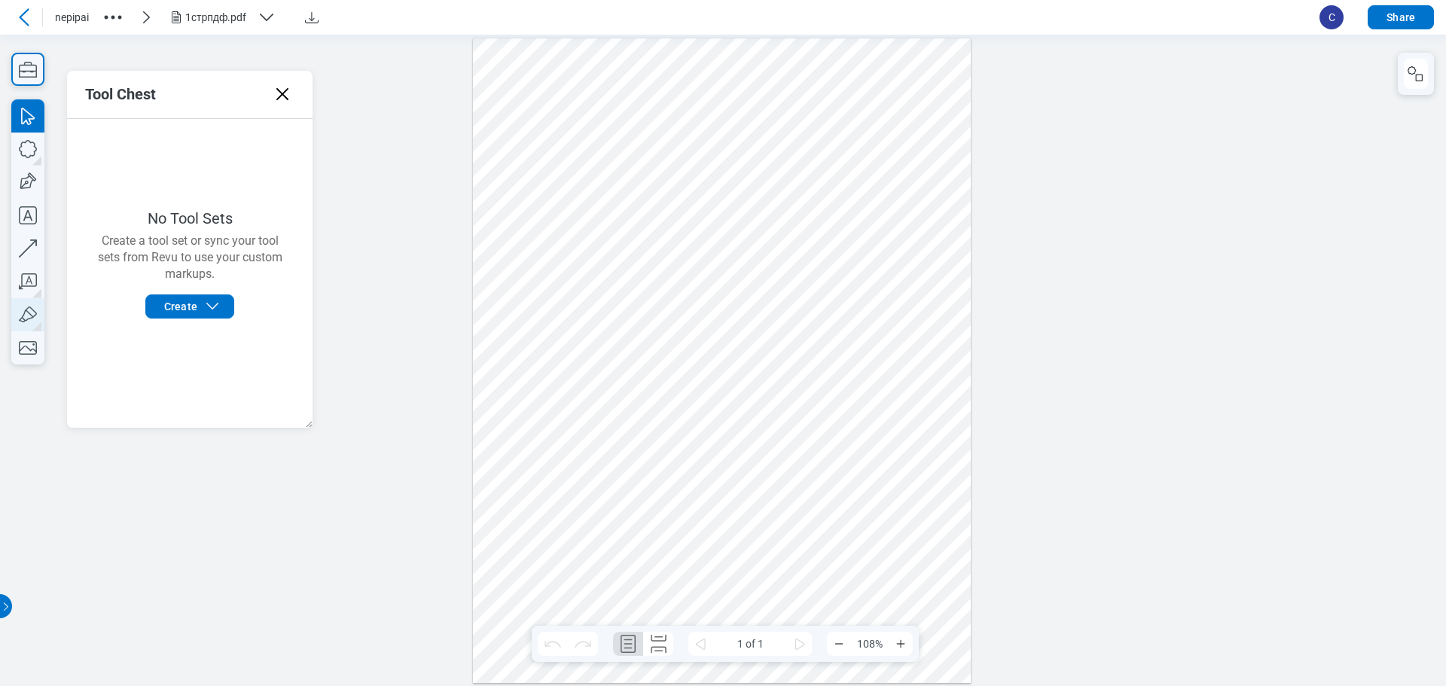
scroll to position [0, 0]
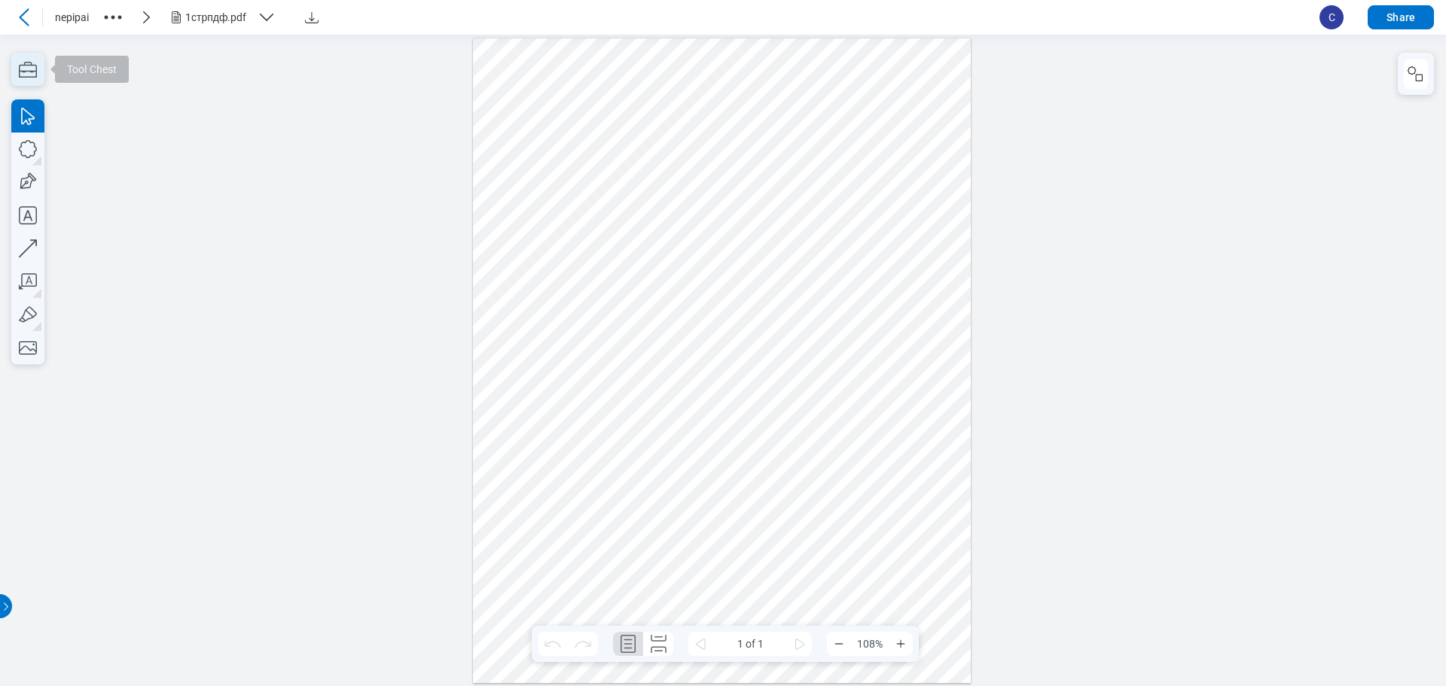
click at [26, 71] on icon "button" at bounding box center [28, 70] width 18 height 16
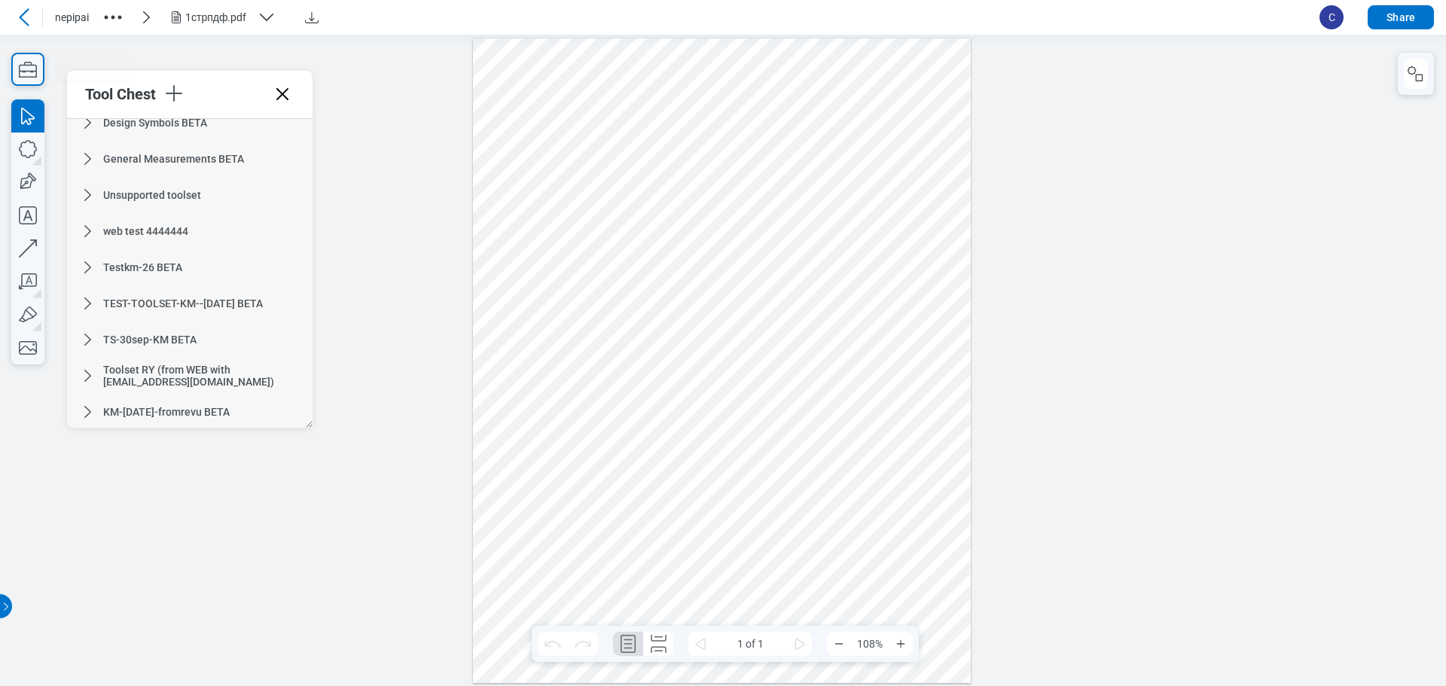
scroll to position [125, 0]
click at [90, 409] on icon at bounding box center [87, 410] width 7 height 12
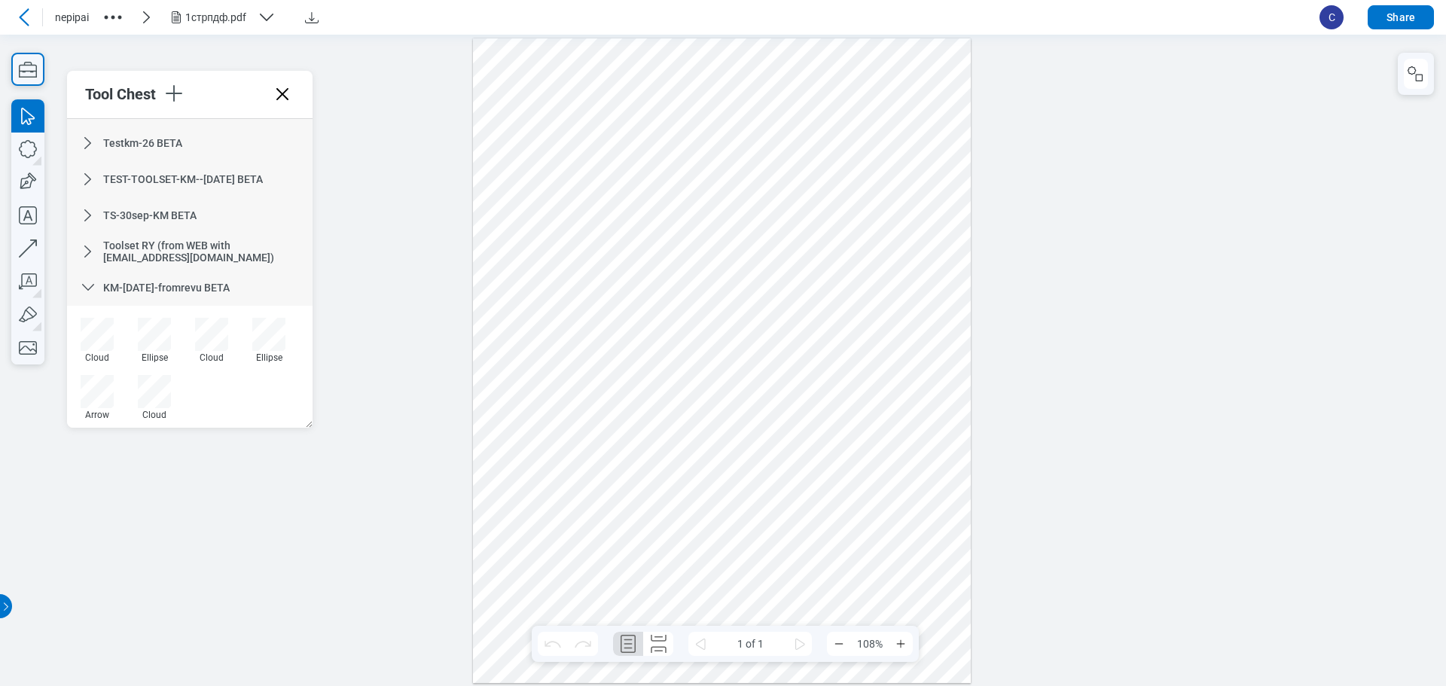
scroll to position [252, 0]
click at [1040, 430] on div at bounding box center [723, 360] width 1446 height 652
click at [182, 81] on icon "button" at bounding box center [174, 93] width 24 height 24
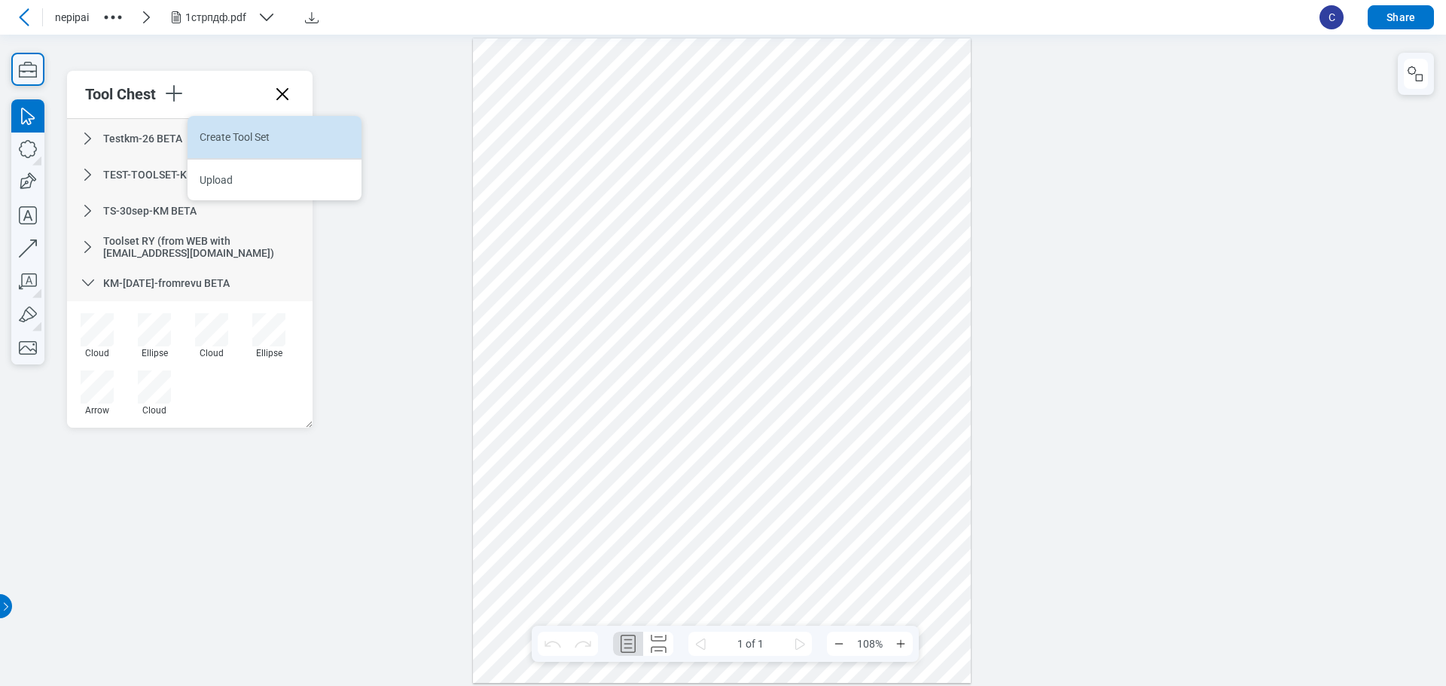
click at [218, 134] on li "Create Tool Set" at bounding box center [275, 137] width 174 height 42
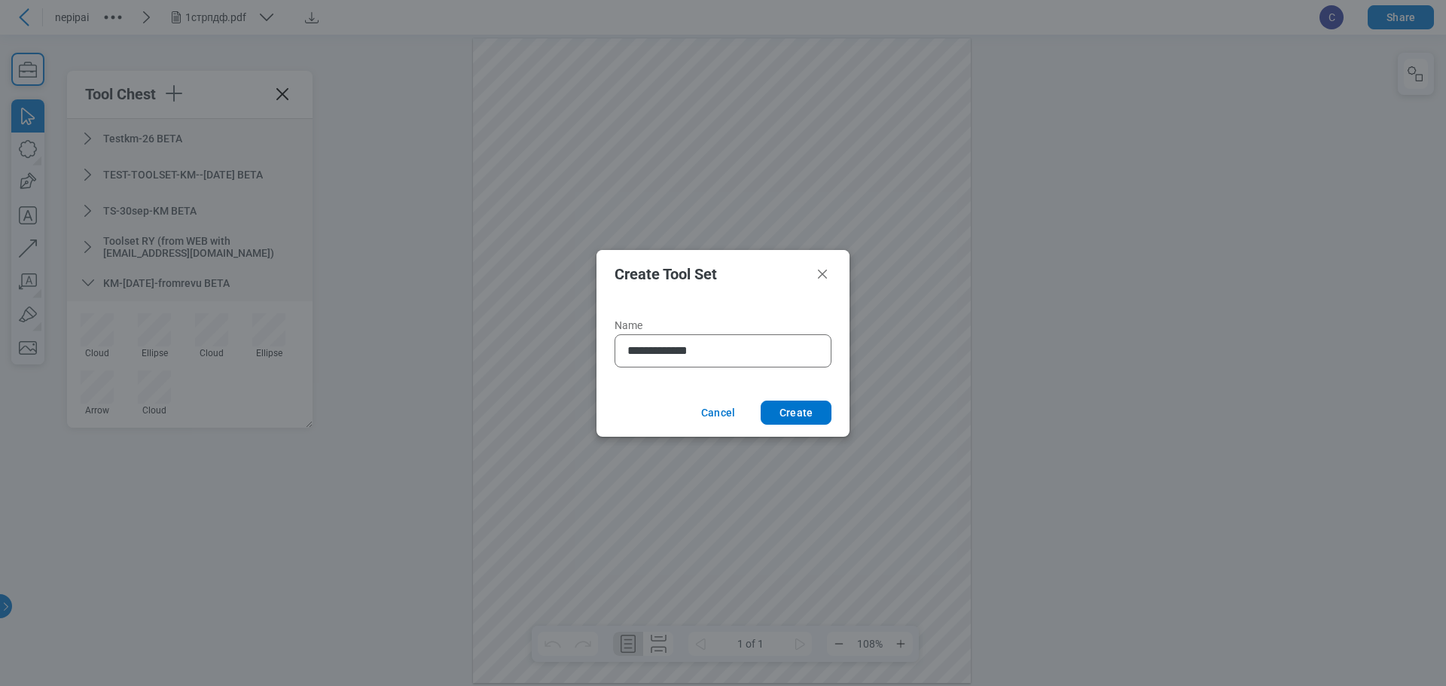
click at [685, 353] on input "**********" at bounding box center [726, 351] width 197 height 18
click at [772, 362] on div "**********" at bounding box center [723, 350] width 217 height 33
click at [771, 357] on input "**********" at bounding box center [716, 351] width 176 height 18
type input "**********"
click button "Create" at bounding box center [796, 413] width 71 height 24
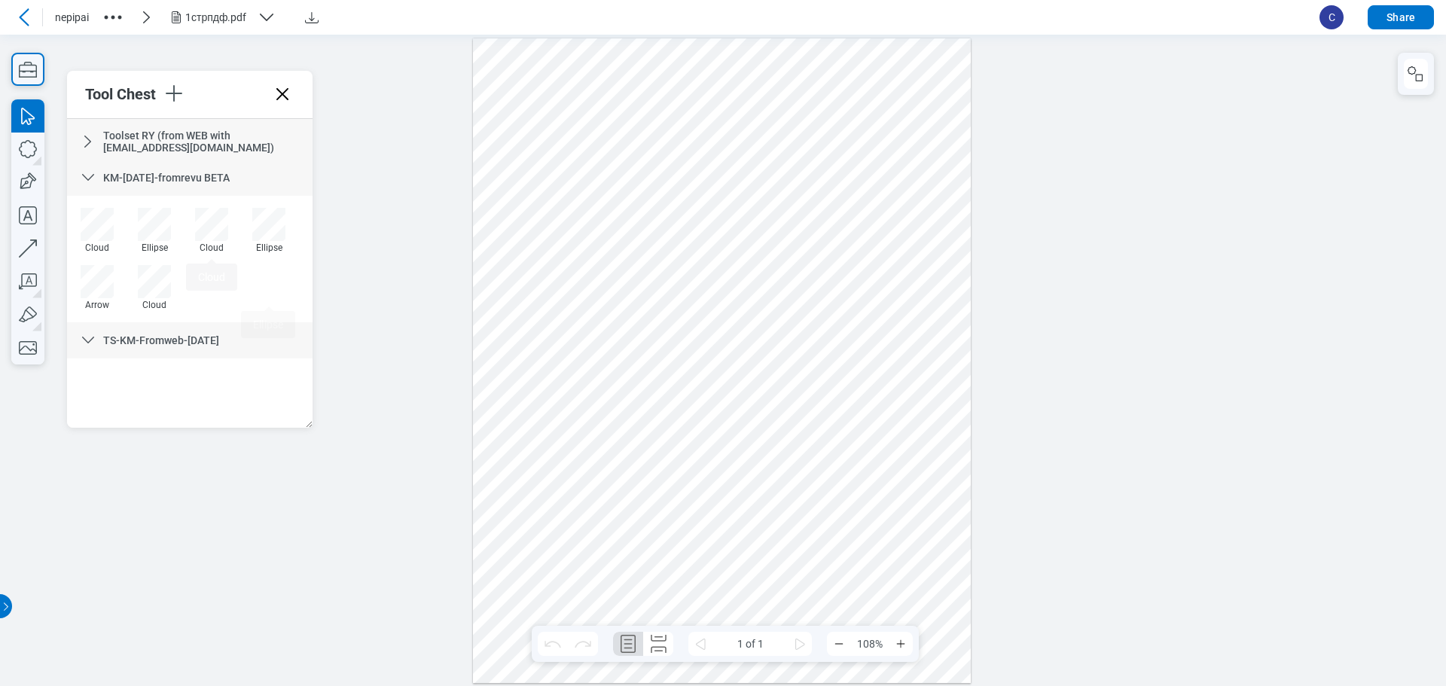
scroll to position [0, 0]
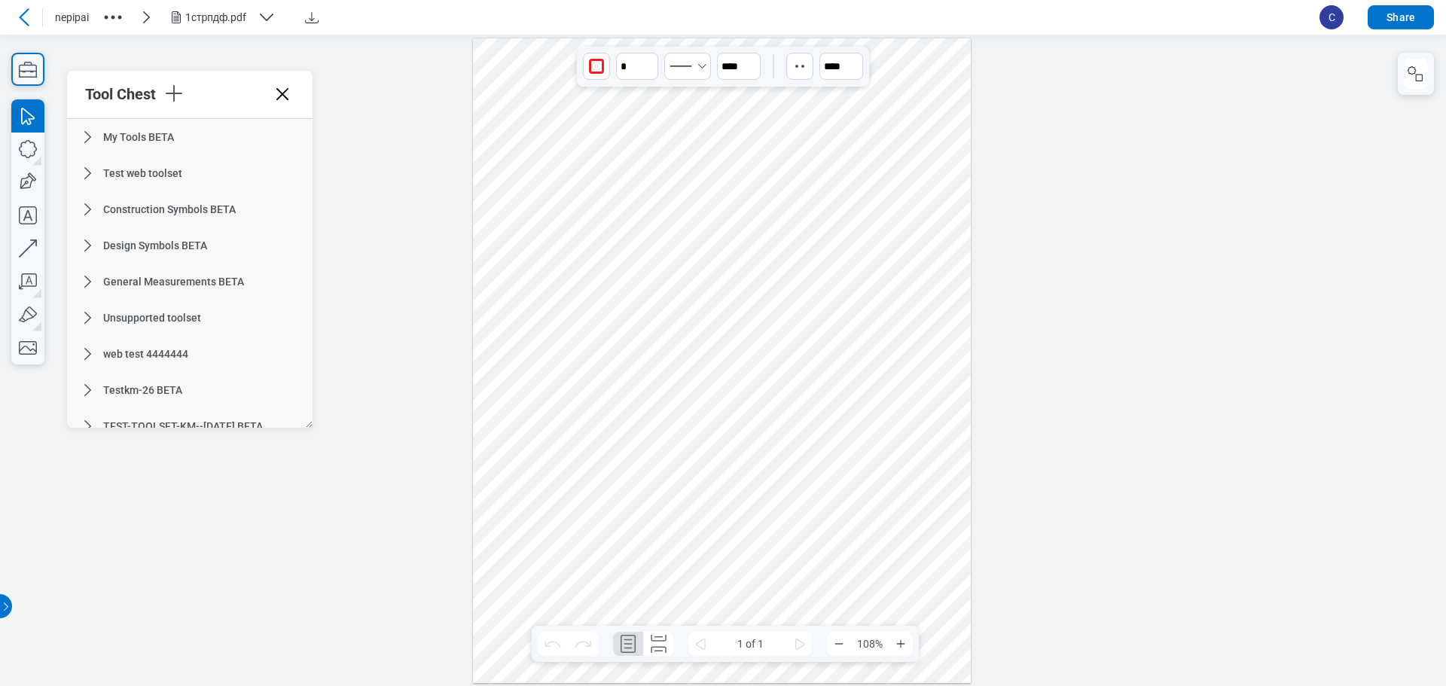
drag, startPoint x: 618, startPoint y: 427, endPoint x: 816, endPoint y: 429, distance: 197.4
click at [816, 429] on div at bounding box center [722, 360] width 499 height 645
click at [35, 246] on icon "button" at bounding box center [27, 248] width 33 height 33
drag, startPoint x: 938, startPoint y: 318, endPoint x: 941, endPoint y: 326, distance: 8.8
click at [941, 325] on div at bounding box center [722, 360] width 499 height 645
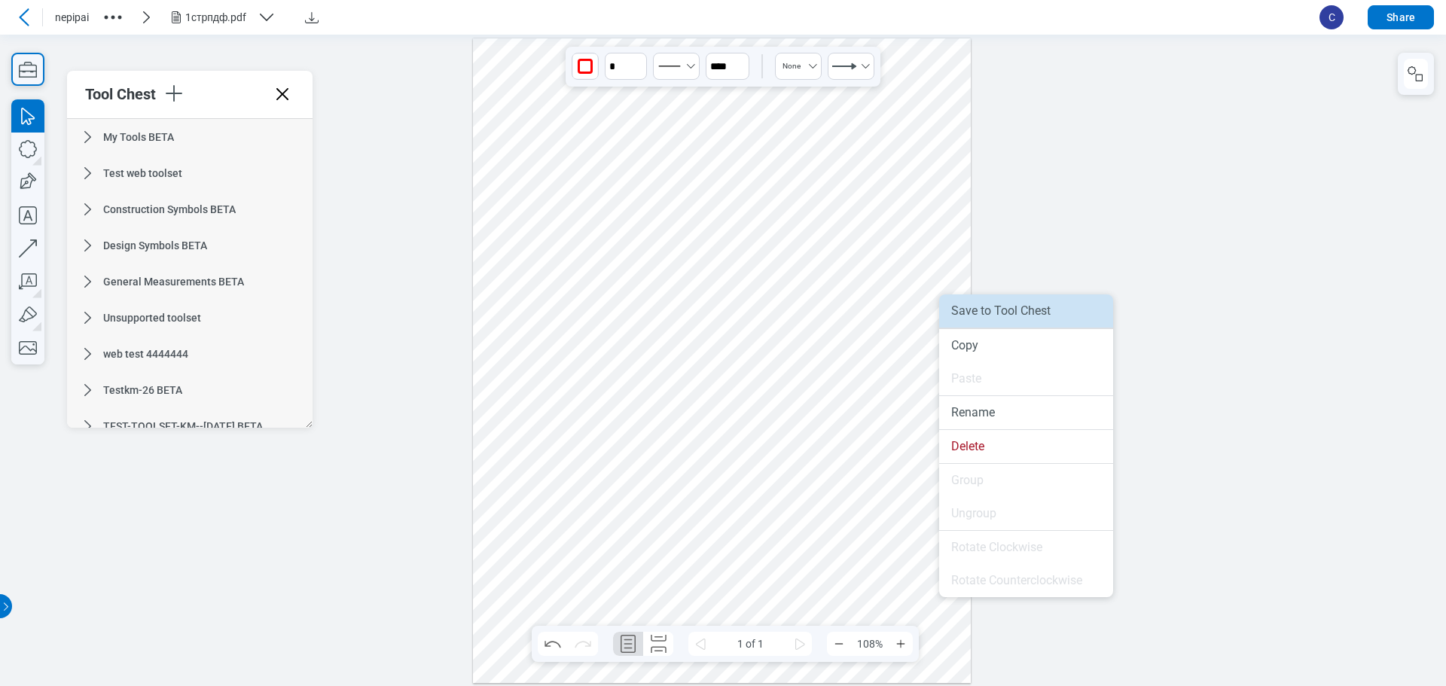
click at [1015, 311] on li "Save to Tool Chest" at bounding box center [1026, 311] width 174 height 33
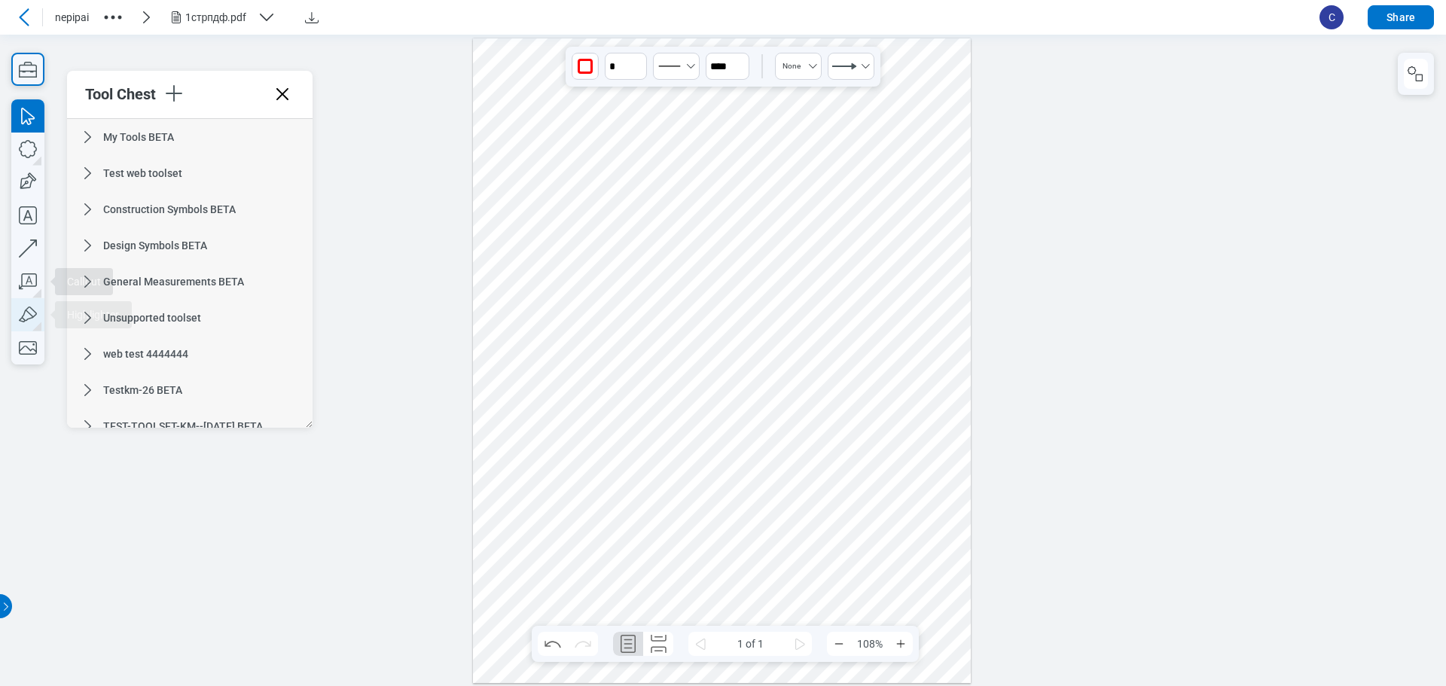
click at [31, 313] on icon "button" at bounding box center [27, 314] width 33 height 33
drag, startPoint x: 881, startPoint y: 60, endPoint x: 899, endPoint y: 86, distance: 30.9
click at [899, 86] on div at bounding box center [722, 360] width 499 height 645
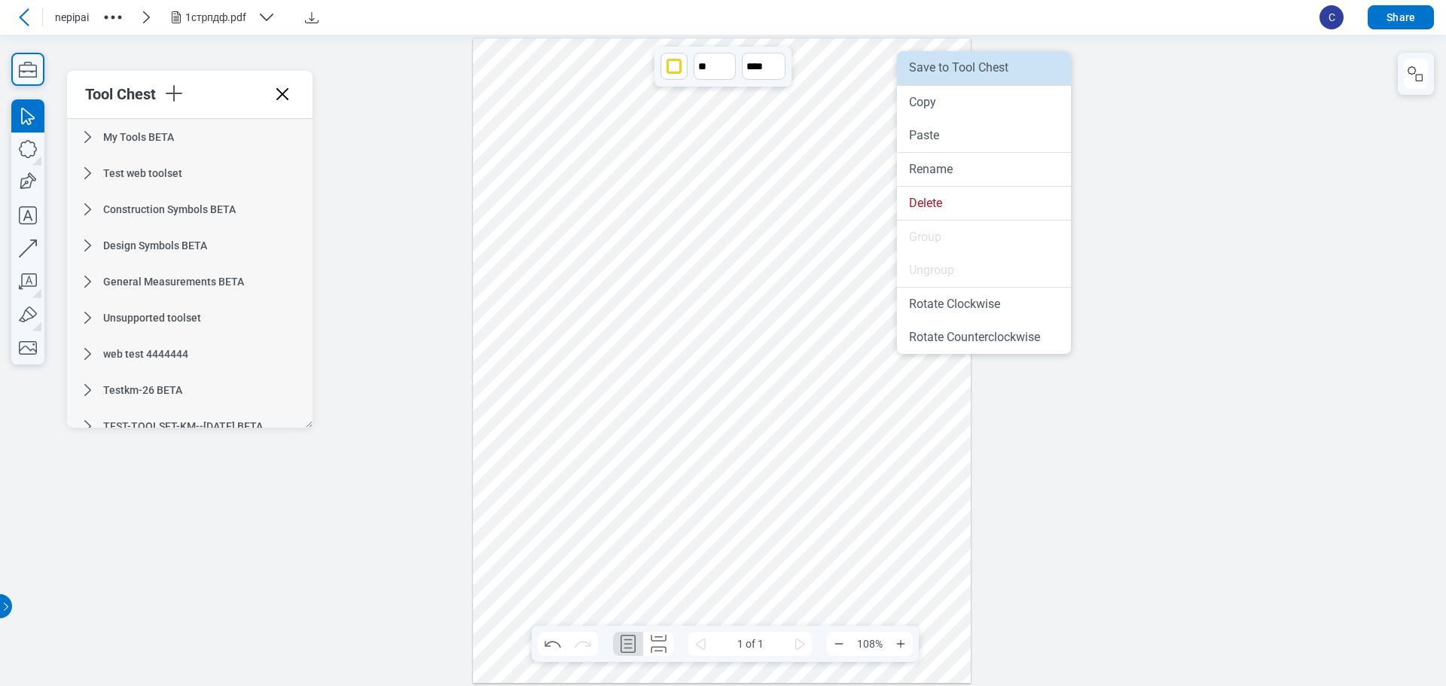
click at [1005, 78] on li "Save to Tool Chest" at bounding box center [984, 67] width 174 height 33
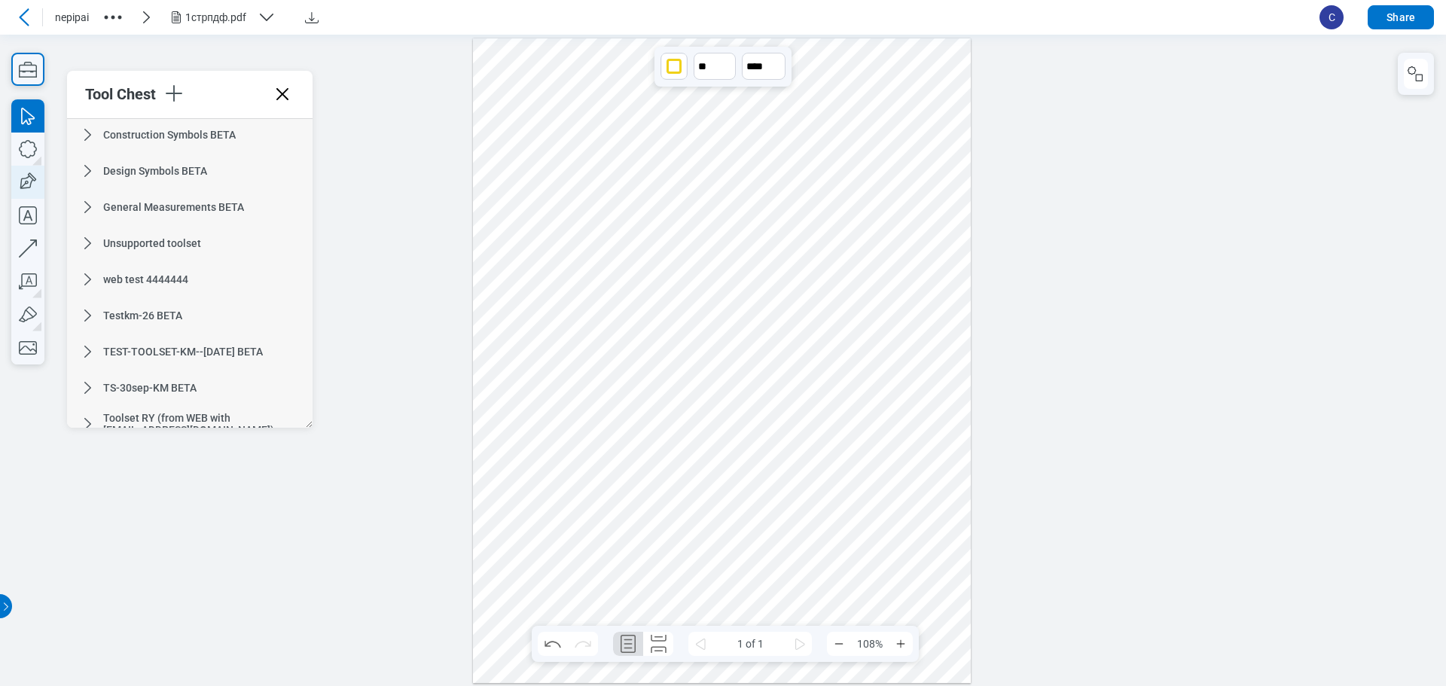
scroll to position [75, 0]
click at [29, 178] on icon "button" at bounding box center [27, 182] width 33 height 33
click at [938, 369] on div at bounding box center [722, 360] width 499 height 645
click at [914, 400] on div at bounding box center [722, 360] width 499 height 645
click at [951, 400] on div at bounding box center [722, 360] width 499 height 645
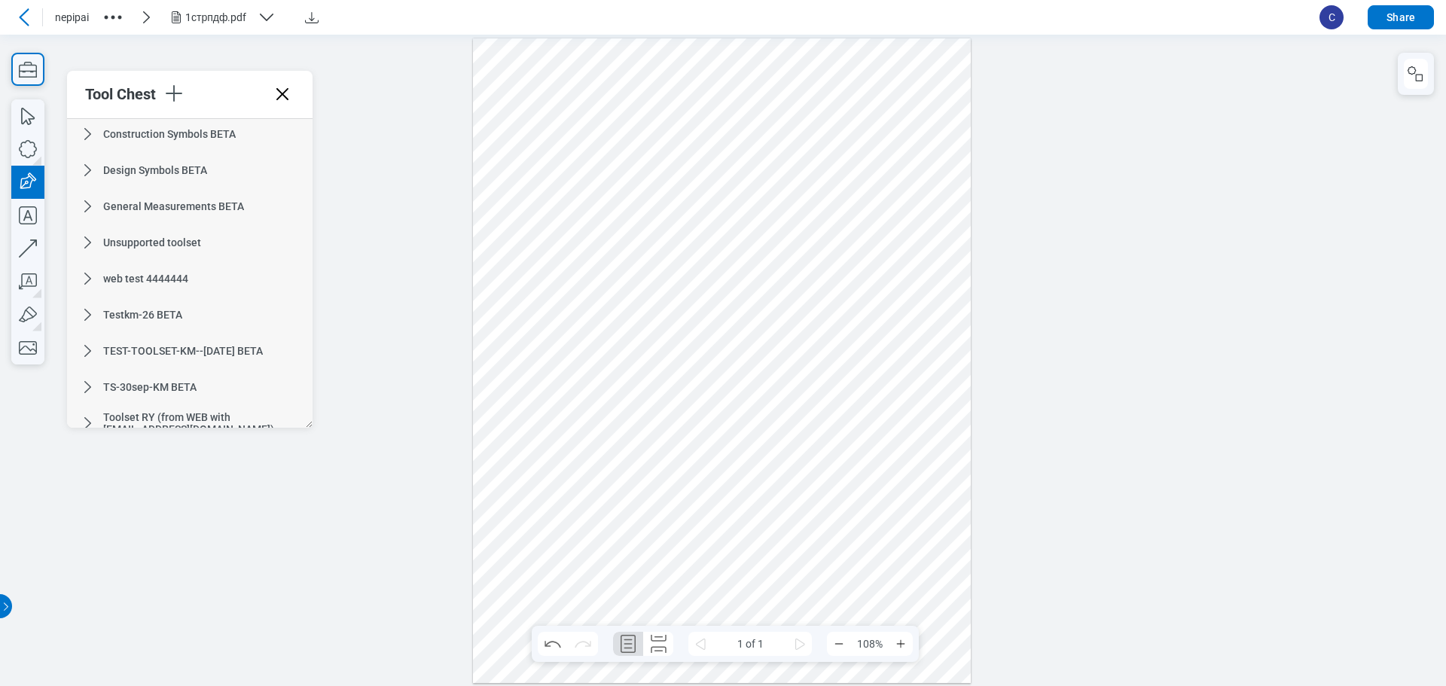
click at [939, 372] on div at bounding box center [722, 360] width 499 height 645
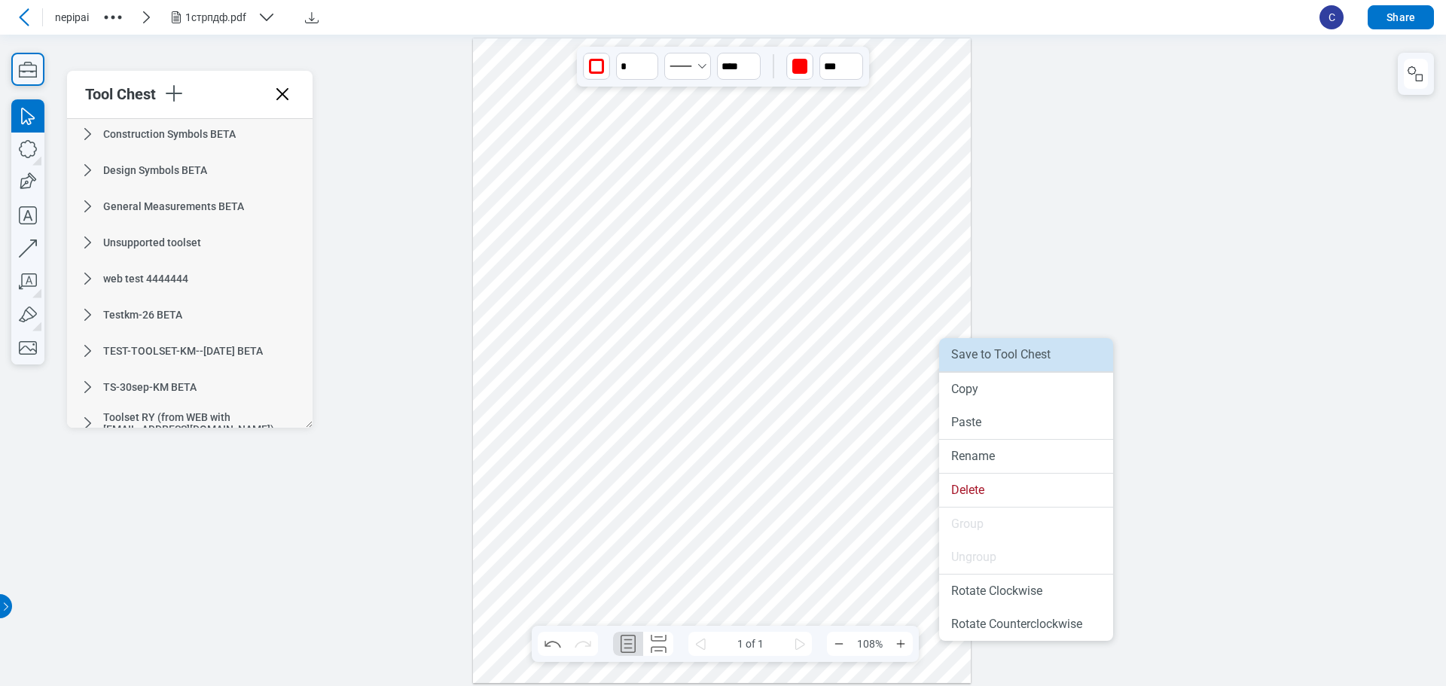
click at [976, 370] on li "Save to Tool Chest" at bounding box center [1026, 354] width 174 height 33
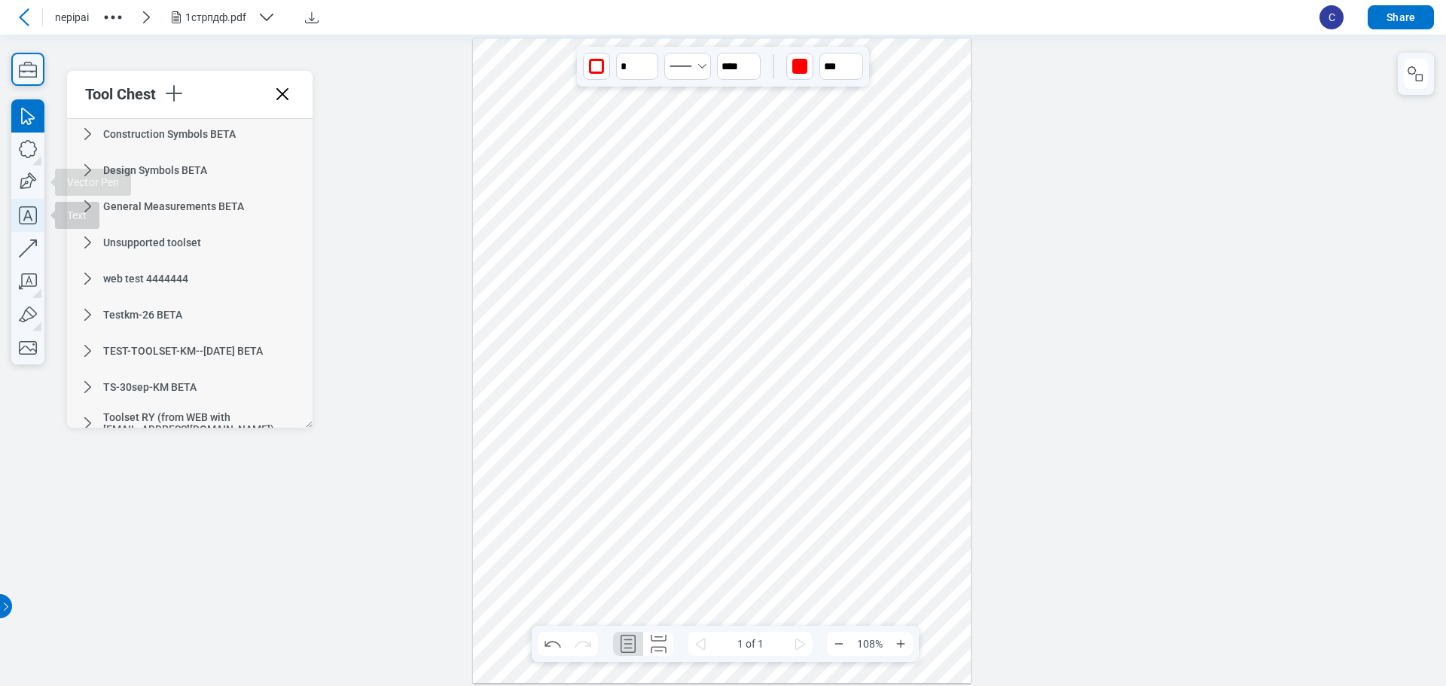
click at [32, 212] on icon "button" at bounding box center [27, 215] width 33 height 33
drag, startPoint x: 669, startPoint y: 58, endPoint x: 697, endPoint y: 78, distance: 34.1
click at [697, 78] on div at bounding box center [722, 360] width 499 height 645
click at [710, 75] on div at bounding box center [722, 360] width 499 height 645
drag, startPoint x: 683, startPoint y: 68, endPoint x: 1232, endPoint y: 204, distance: 565.8
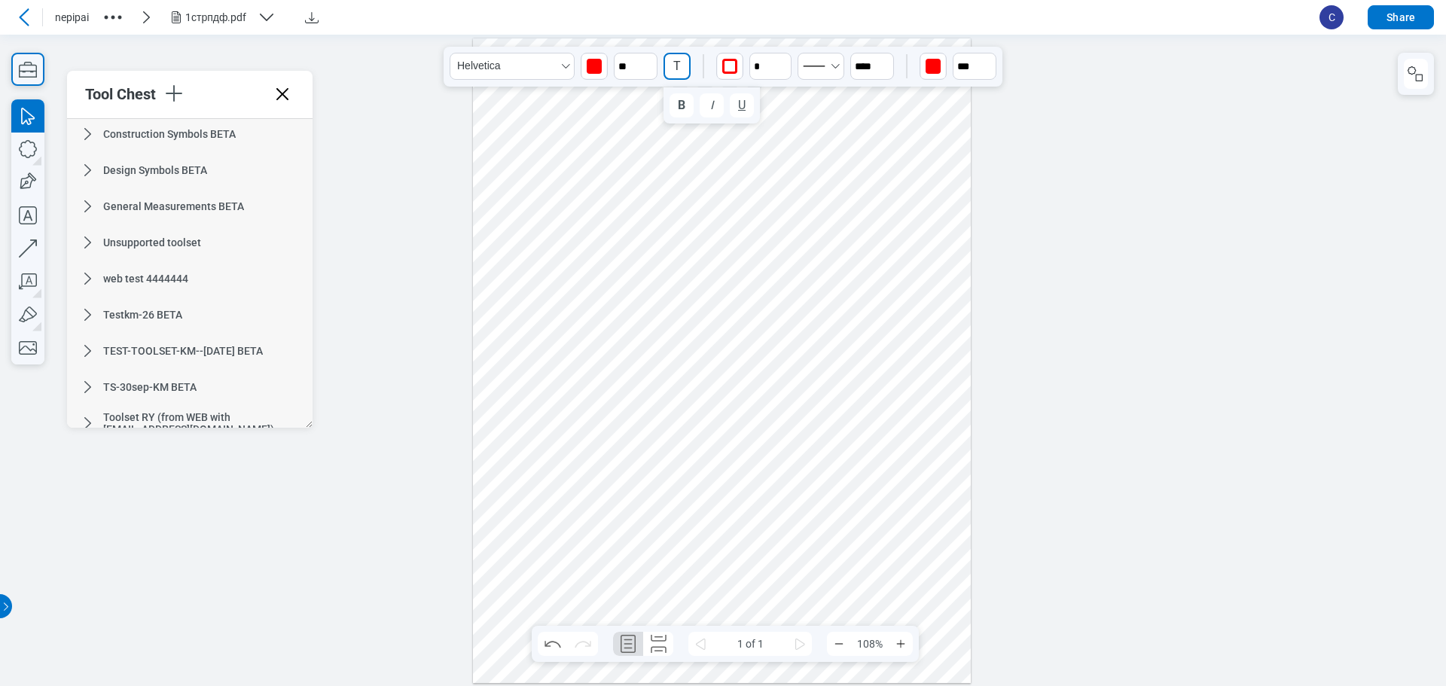
click at [1271, 205] on div at bounding box center [723, 360] width 1446 height 652
click at [686, 102] on button "B" at bounding box center [682, 105] width 24 height 24
click at [1289, 167] on div at bounding box center [723, 360] width 1446 height 652
click at [1280, 244] on div at bounding box center [723, 360] width 1446 height 652
click at [949, 511] on div at bounding box center [722, 360] width 499 height 645
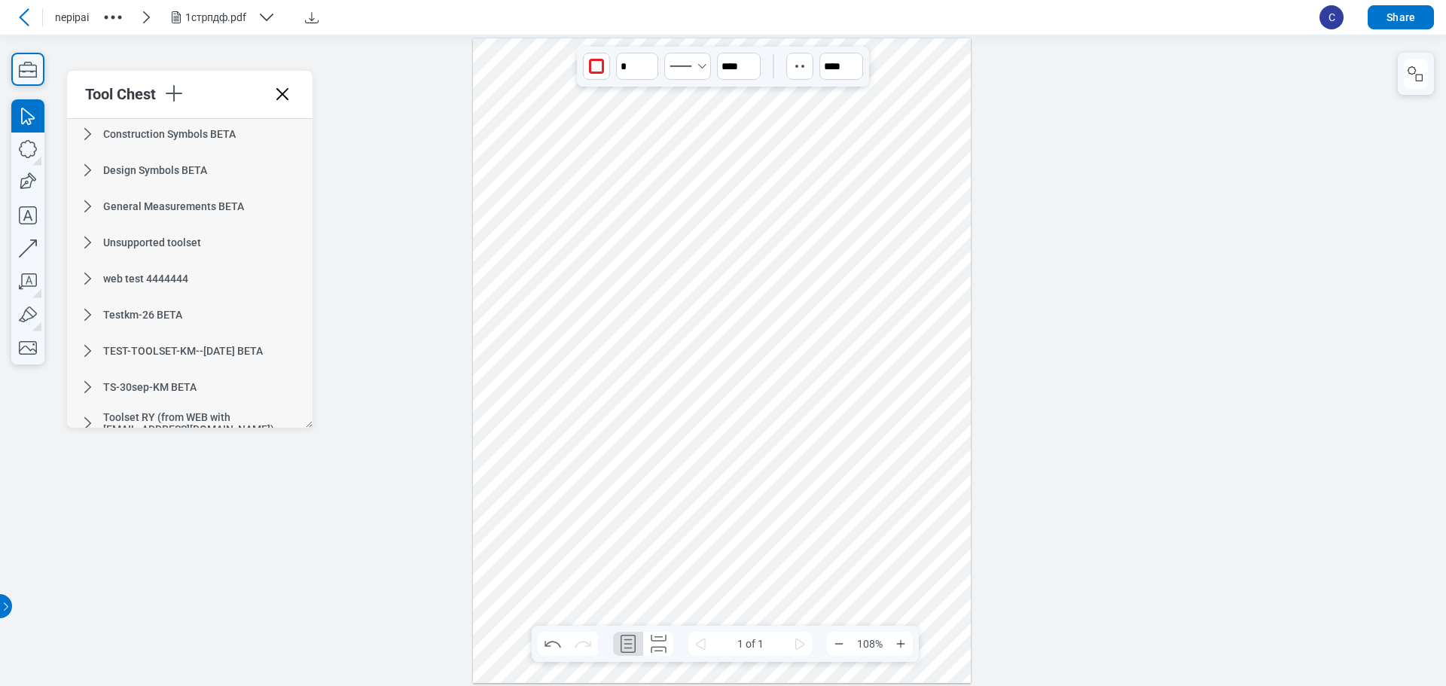
click at [934, 625] on div at bounding box center [722, 360] width 499 height 645
click at [948, 658] on div at bounding box center [722, 360] width 499 height 645
click at [951, 44] on div at bounding box center [722, 360] width 499 height 645
click at [675, 77] on div at bounding box center [722, 360] width 499 height 645
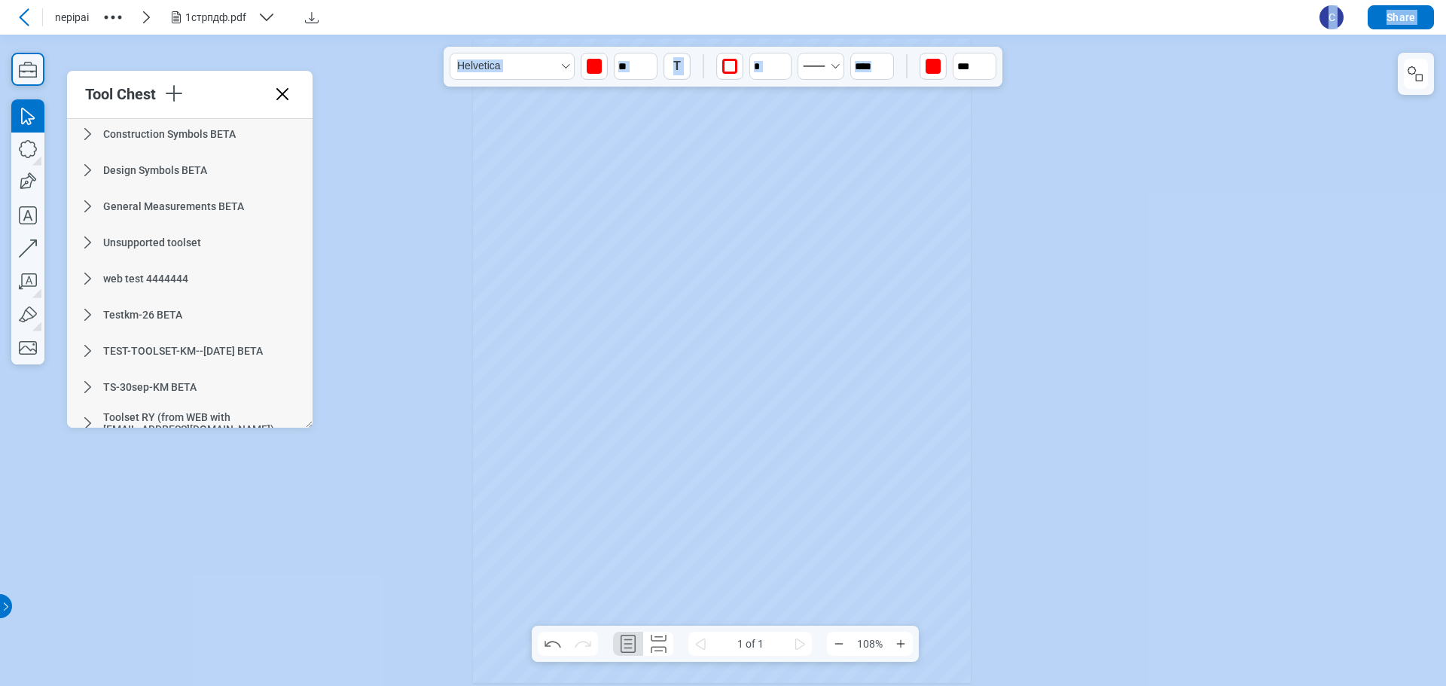
drag, startPoint x: 905, startPoint y: 47, endPoint x: 728, endPoint y: 28, distance: 178.9
click at [728, 28] on div "nepipai 1стрпдф.pdf C Share Pages 1 Tool Chest My Tools BETA Test web toolset C…" at bounding box center [723, 343] width 1446 height 686
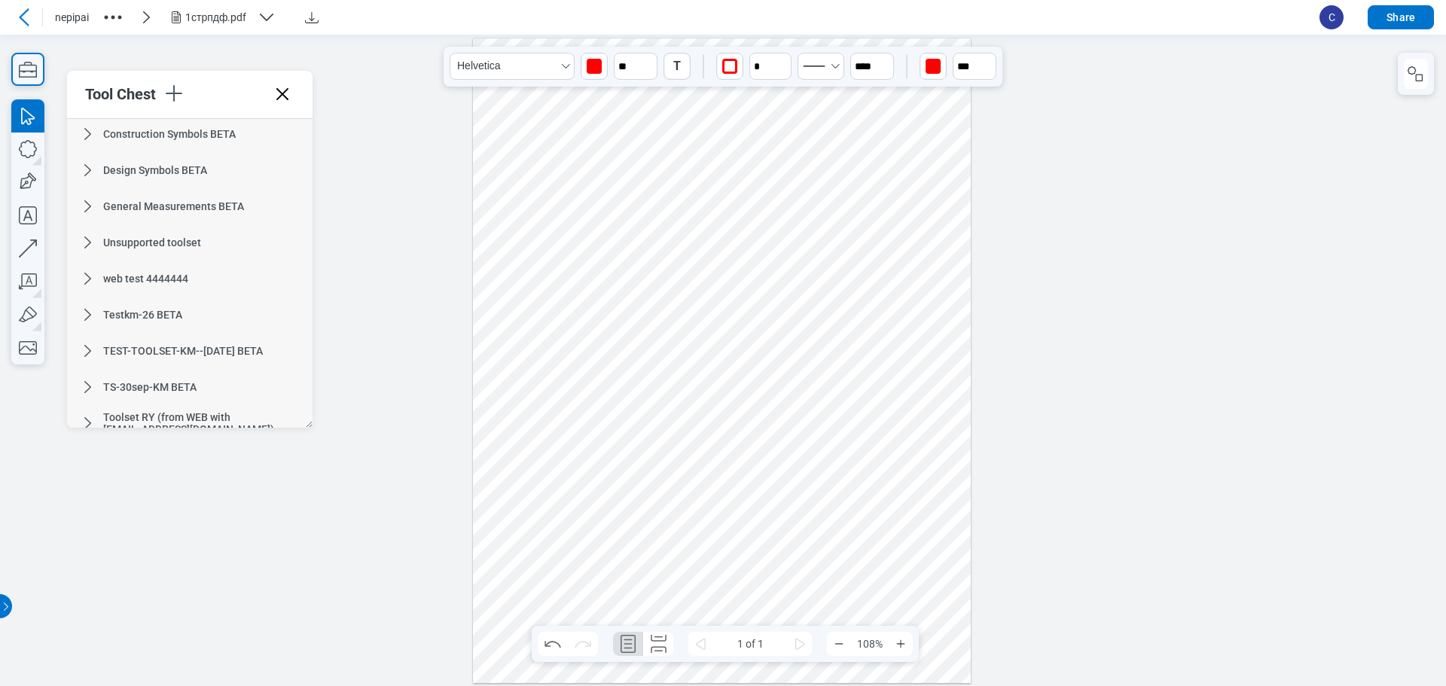
click at [1343, 217] on div at bounding box center [723, 360] width 1446 height 652
drag, startPoint x: 682, startPoint y: 88, endPoint x: 683, endPoint y: 229, distance: 140.9
click at [683, 229] on div at bounding box center [722, 360] width 499 height 645
drag, startPoint x: 684, startPoint y: 97, endPoint x: 947, endPoint y: 525, distance: 502.2
click at [947, 525] on div at bounding box center [722, 360] width 499 height 645
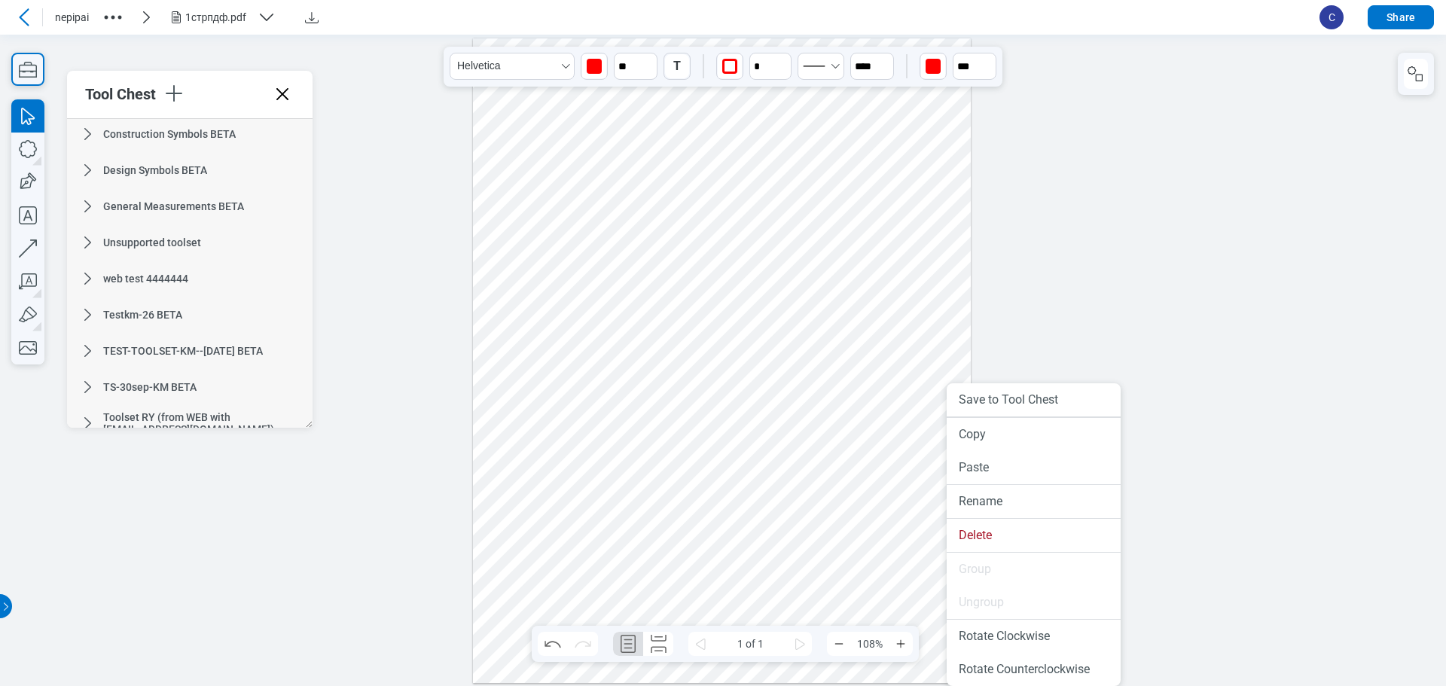
click at [934, 450] on div at bounding box center [722, 360] width 499 height 645
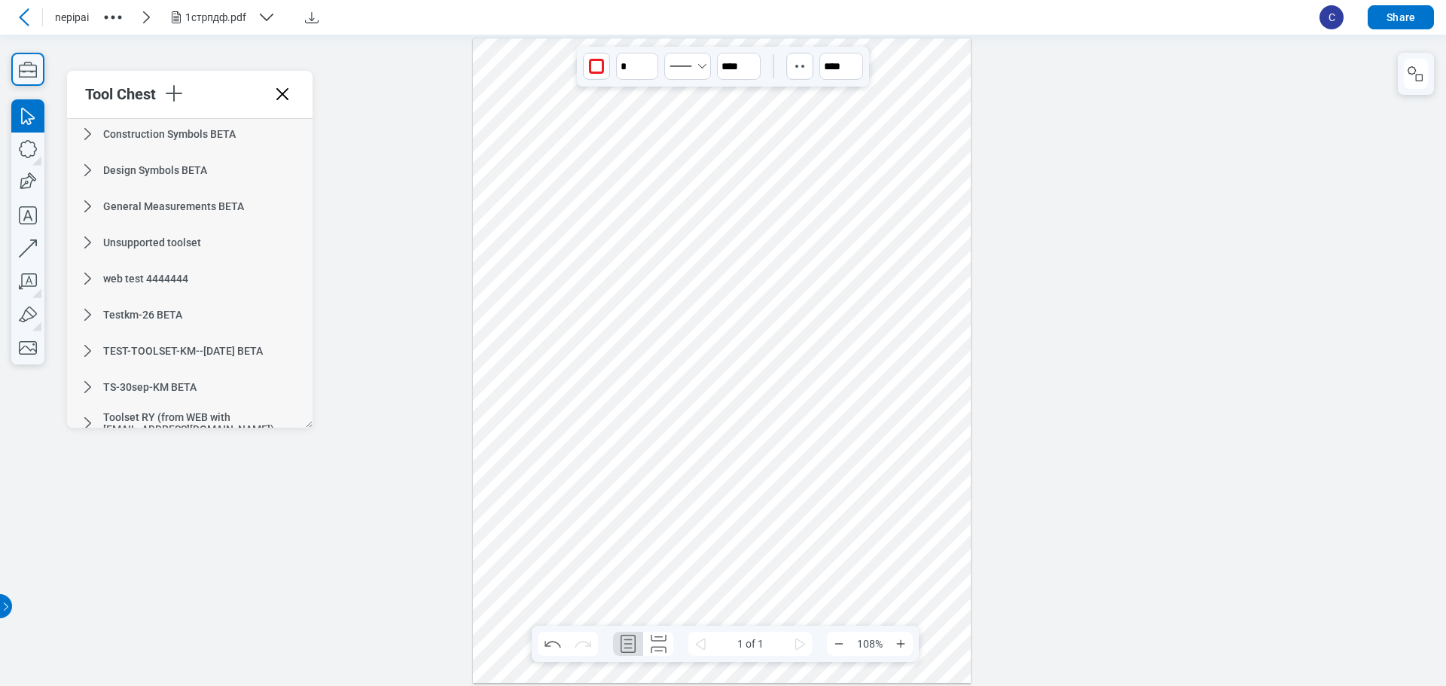
click at [948, 569] on div at bounding box center [722, 360] width 499 height 645
click at [927, 571] on div at bounding box center [722, 360] width 499 height 645
click at [944, 578] on div at bounding box center [722, 360] width 499 height 645
click at [922, 570] on div at bounding box center [722, 360] width 499 height 645
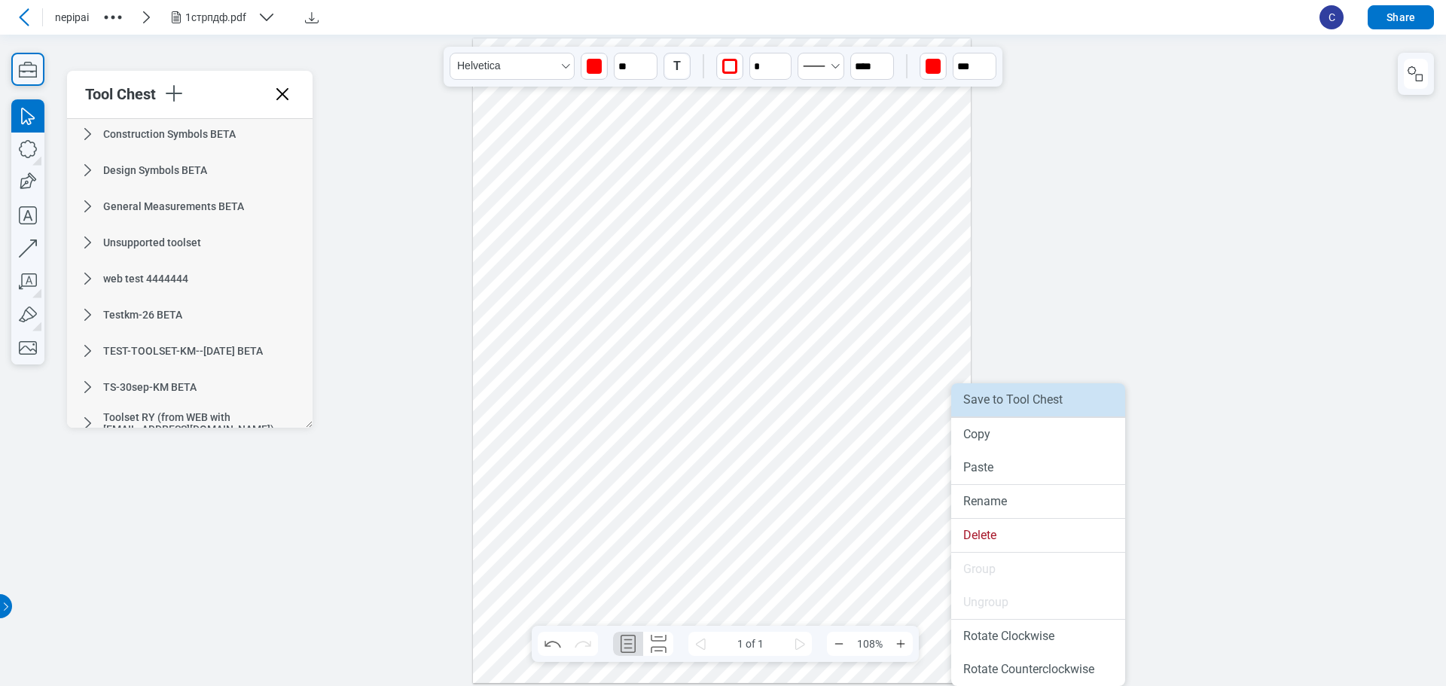
click at [1044, 411] on li "Save to Tool Chest" at bounding box center [1038, 399] width 174 height 33
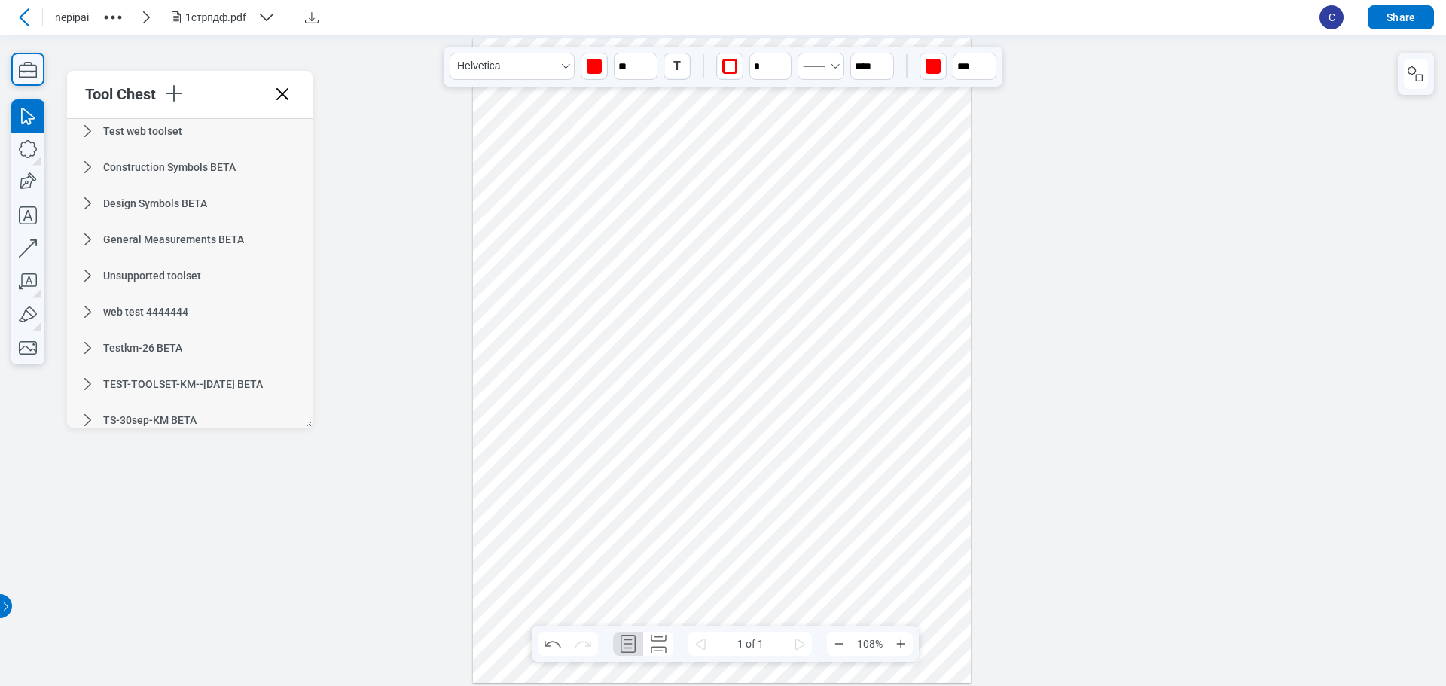
scroll to position [0, 0]
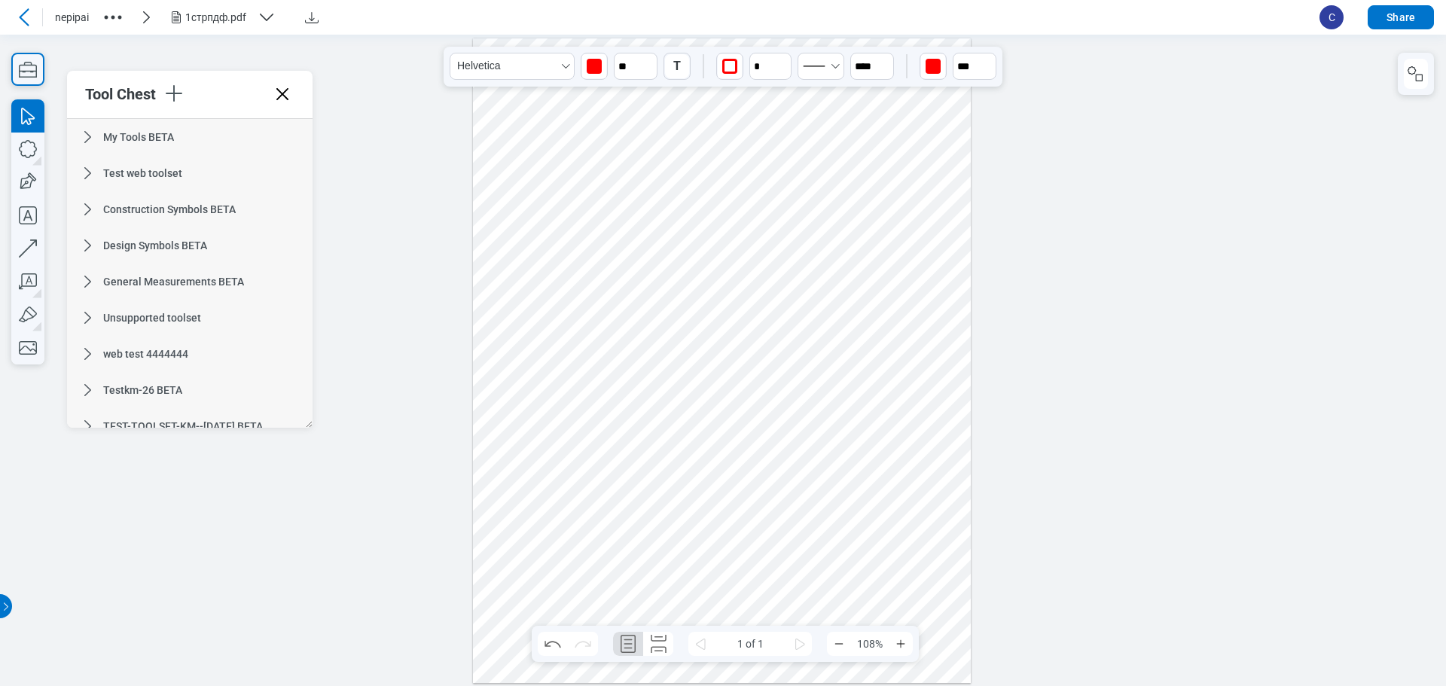
click at [86, 142] on icon at bounding box center [87, 137] width 7 height 12
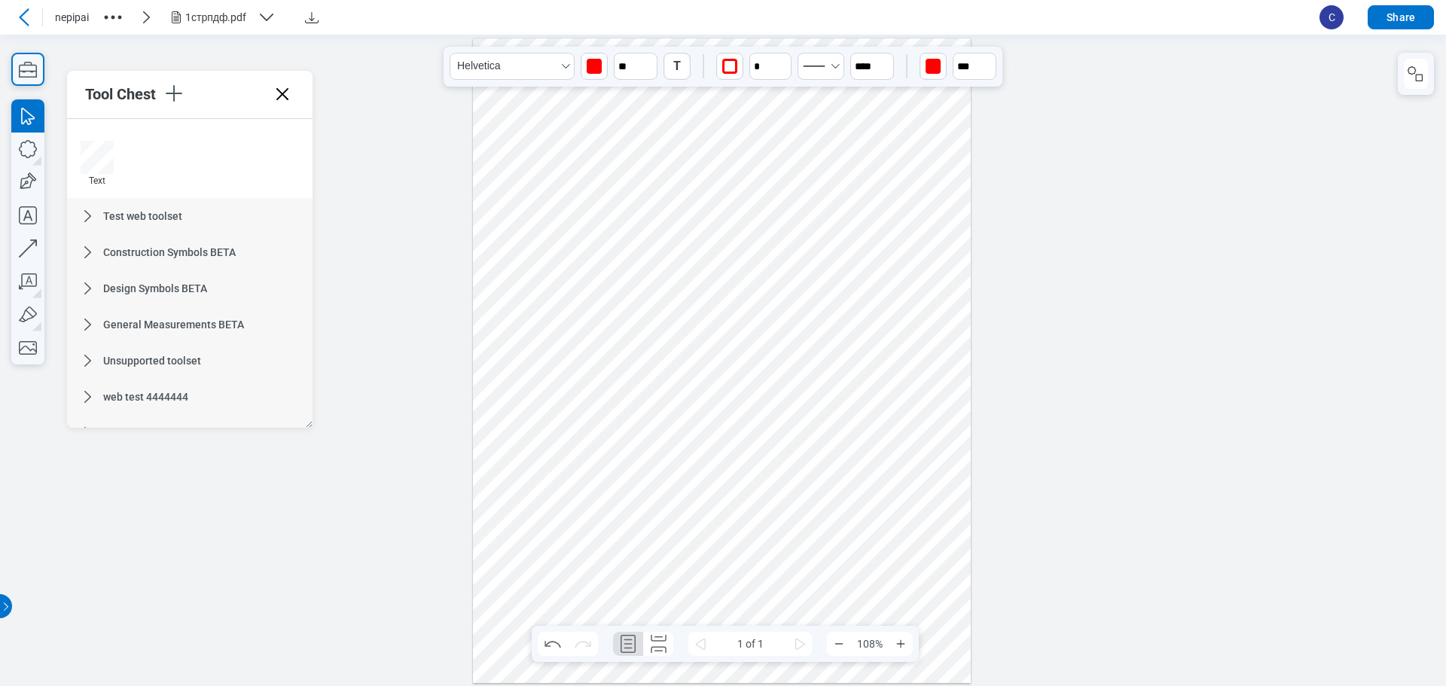
scroll to position [979, 0]
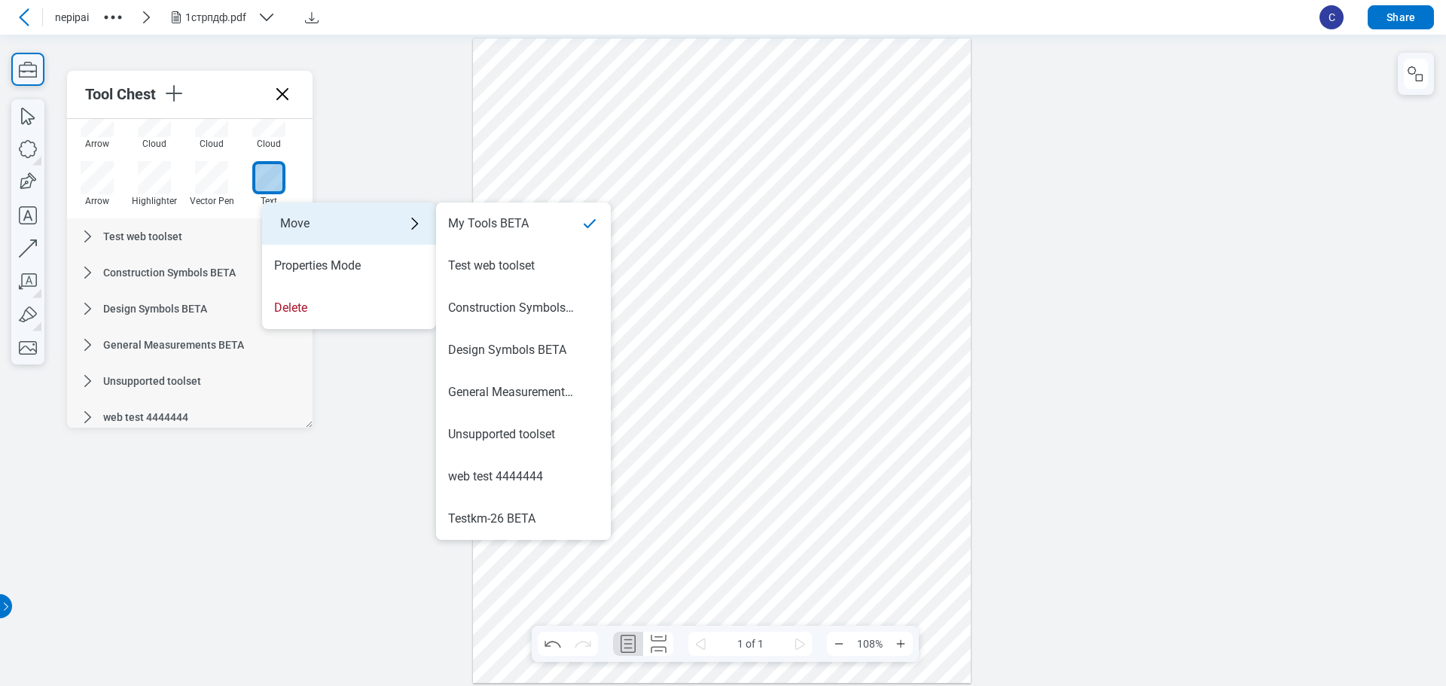
click at [302, 215] on div "Move" at bounding box center [349, 224] width 174 height 42
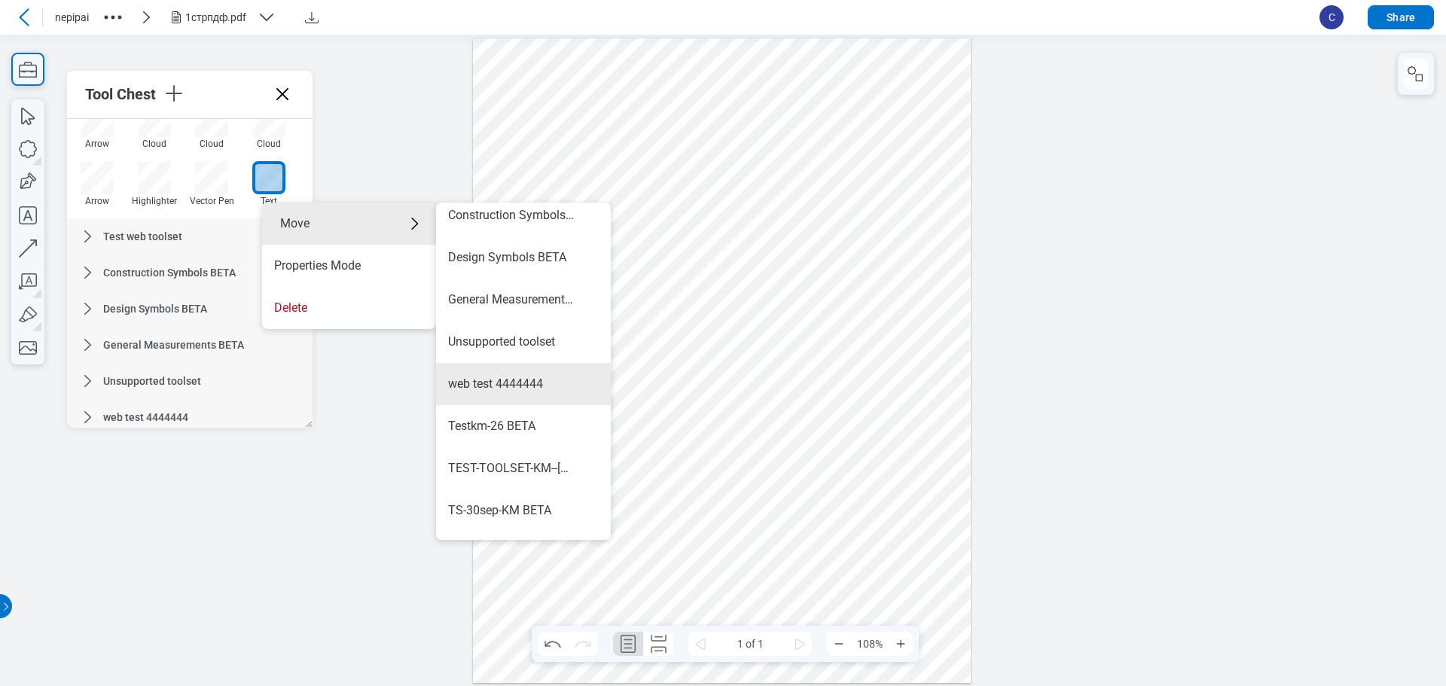
scroll to position [211, 0]
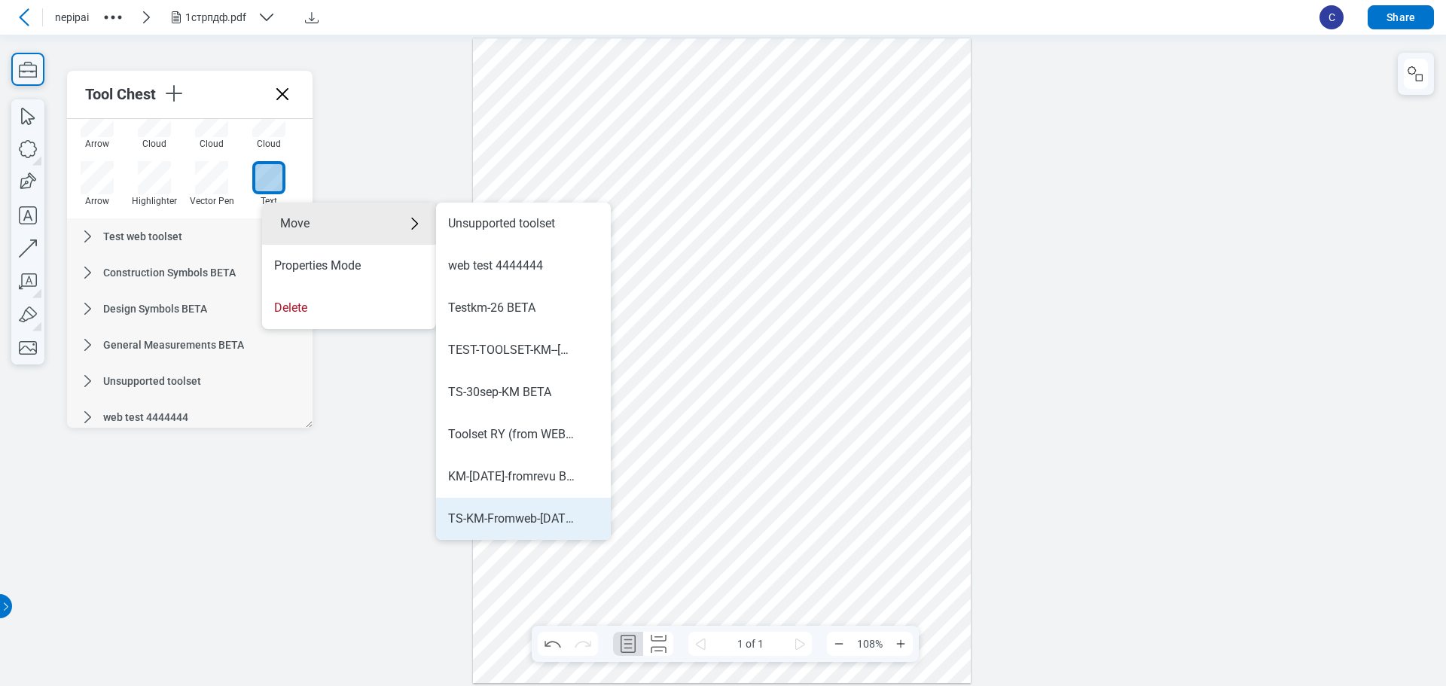
click at [549, 524] on div "TS-KM-Fromweb-oct1" at bounding box center [511, 519] width 127 height 17
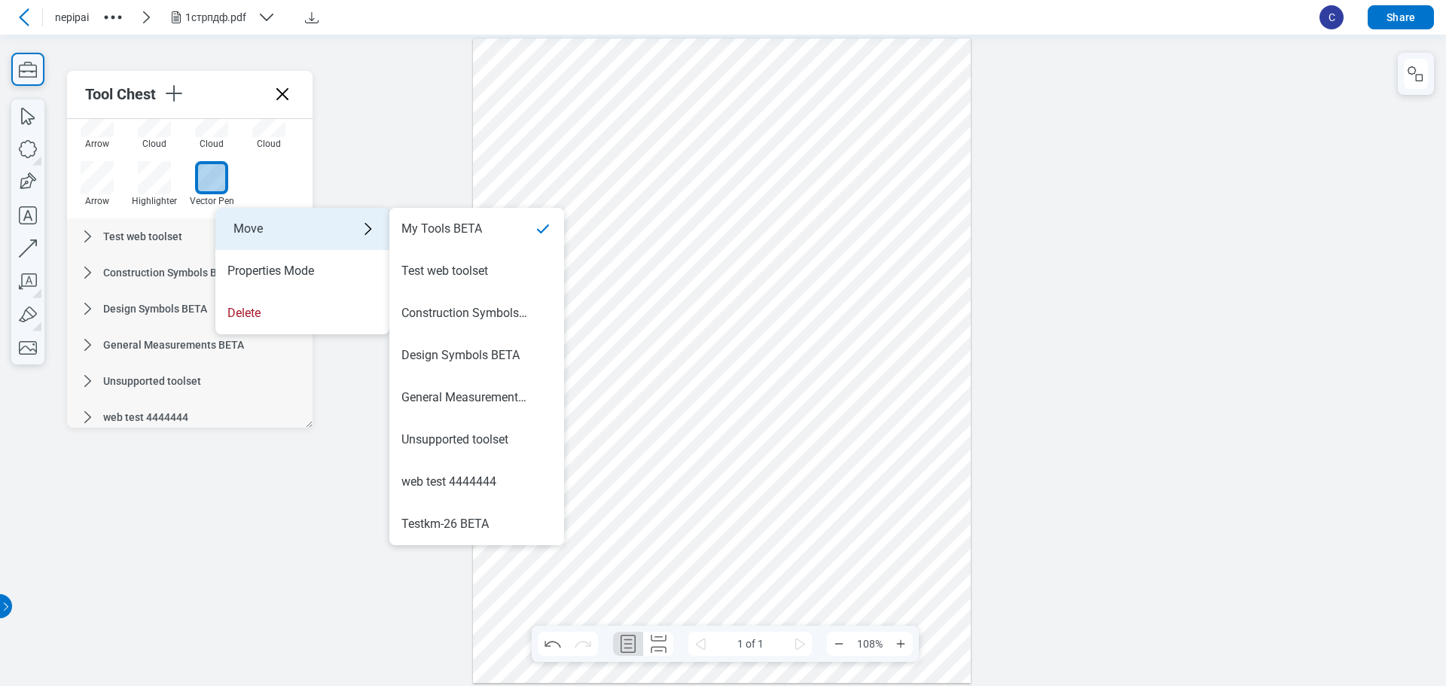
click at [307, 231] on div "Move" at bounding box center [302, 229] width 174 height 42
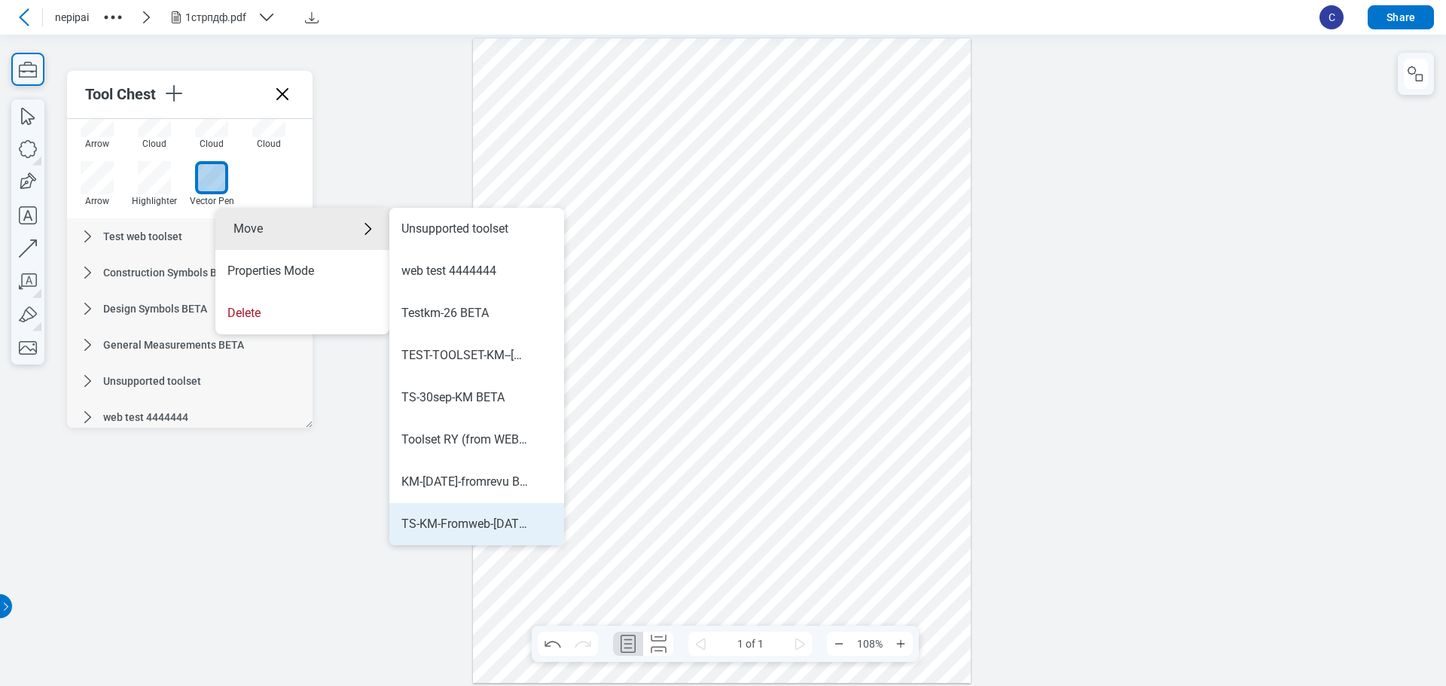
drag, startPoint x: 476, startPoint y: 525, endPoint x: 347, endPoint y: 432, distance: 159.1
click at [476, 525] on div "TS-KM-Fromweb-oct1" at bounding box center [465, 524] width 127 height 17
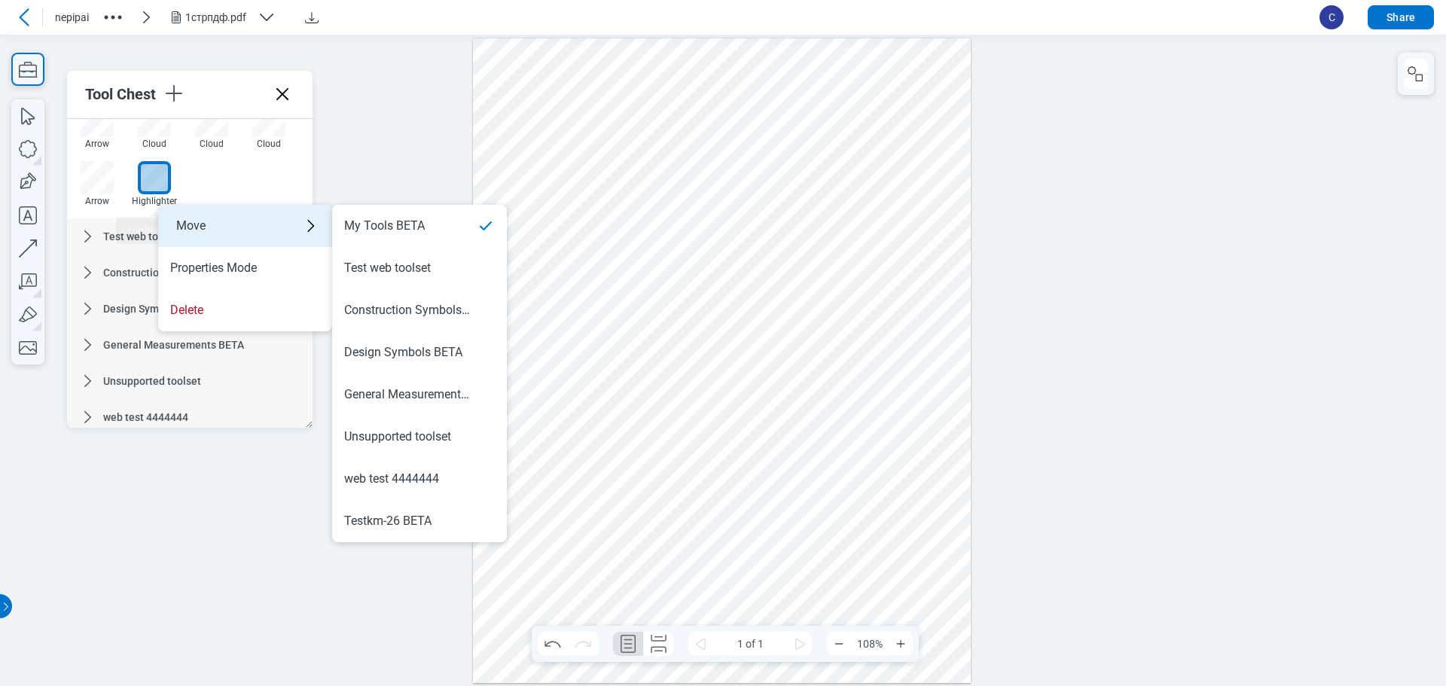
click at [202, 226] on div "Move" at bounding box center [245, 226] width 174 height 42
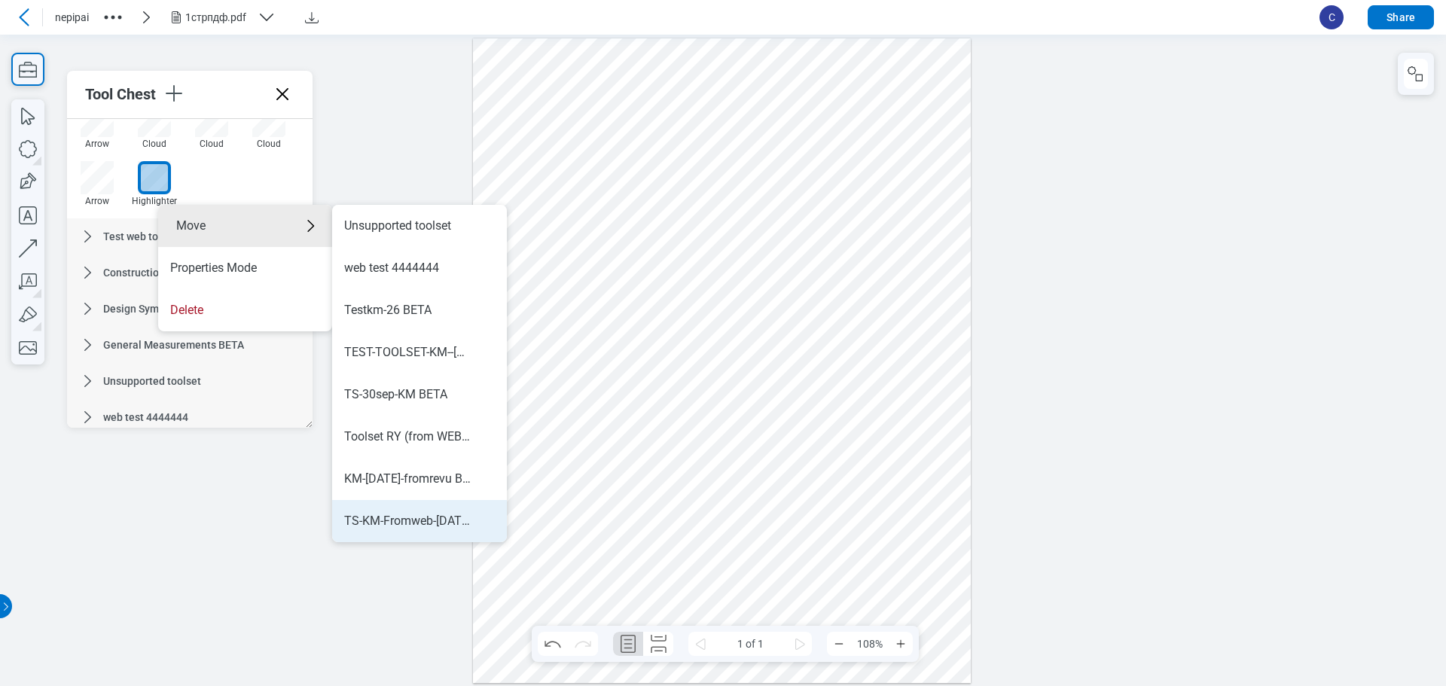
click at [445, 508] on li "TS-KM-Fromweb-oct1" at bounding box center [419, 521] width 175 height 42
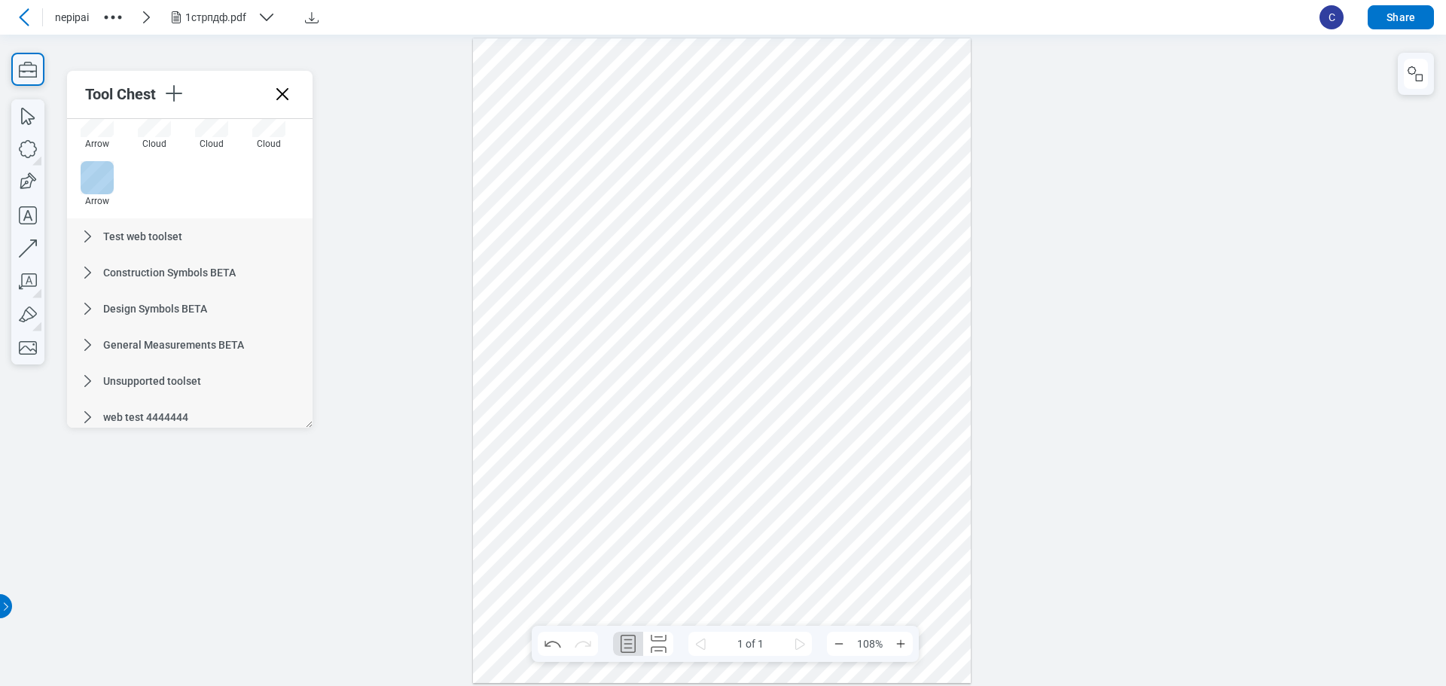
click at [89, 192] on div at bounding box center [97, 177] width 33 height 33
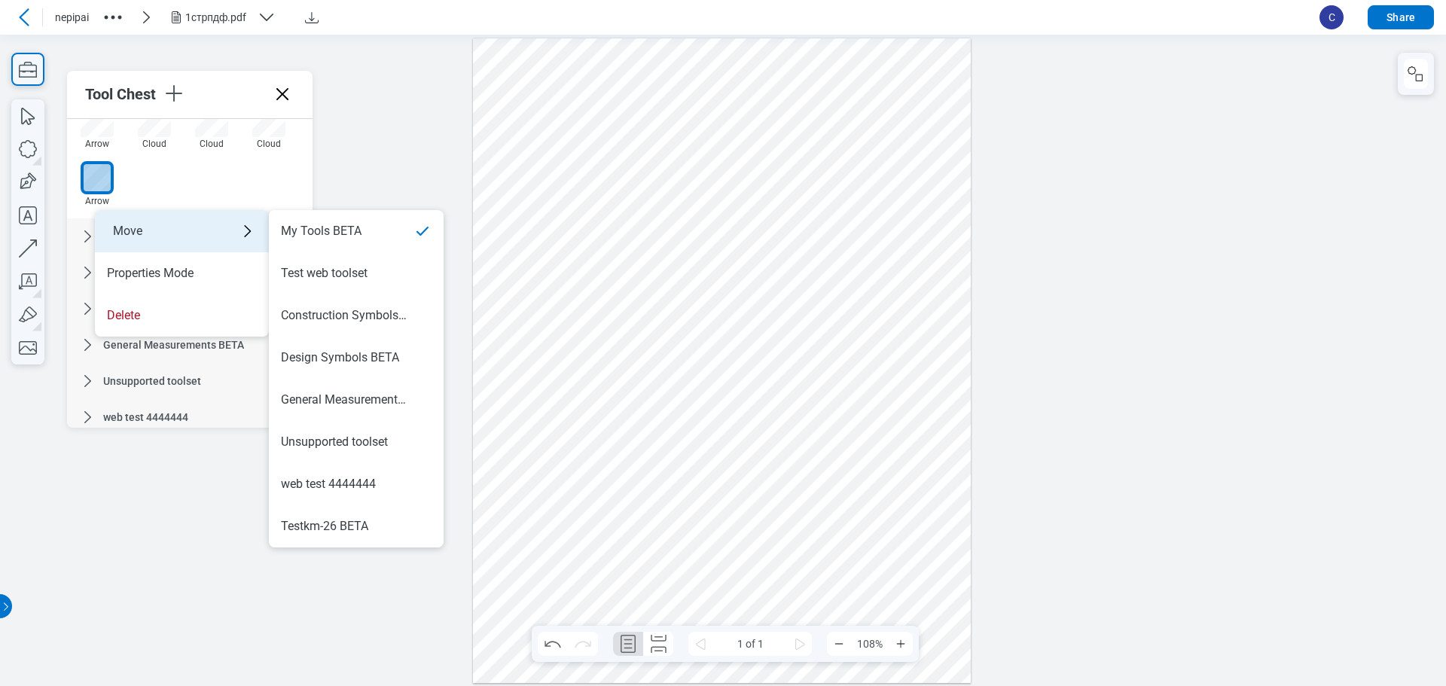
click at [224, 227] on div "Move" at bounding box center [182, 231] width 174 height 42
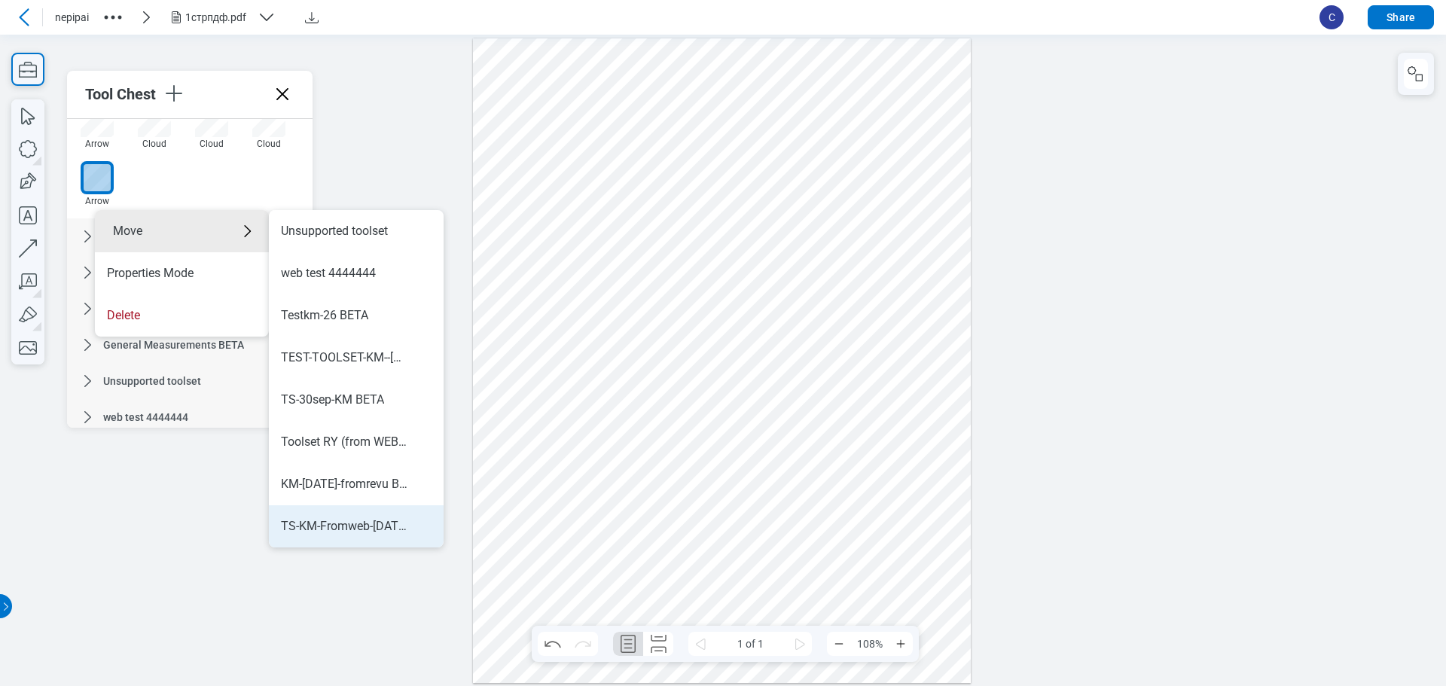
click at [383, 539] on li "TS-KM-Fromweb-oct1" at bounding box center [356, 526] width 175 height 42
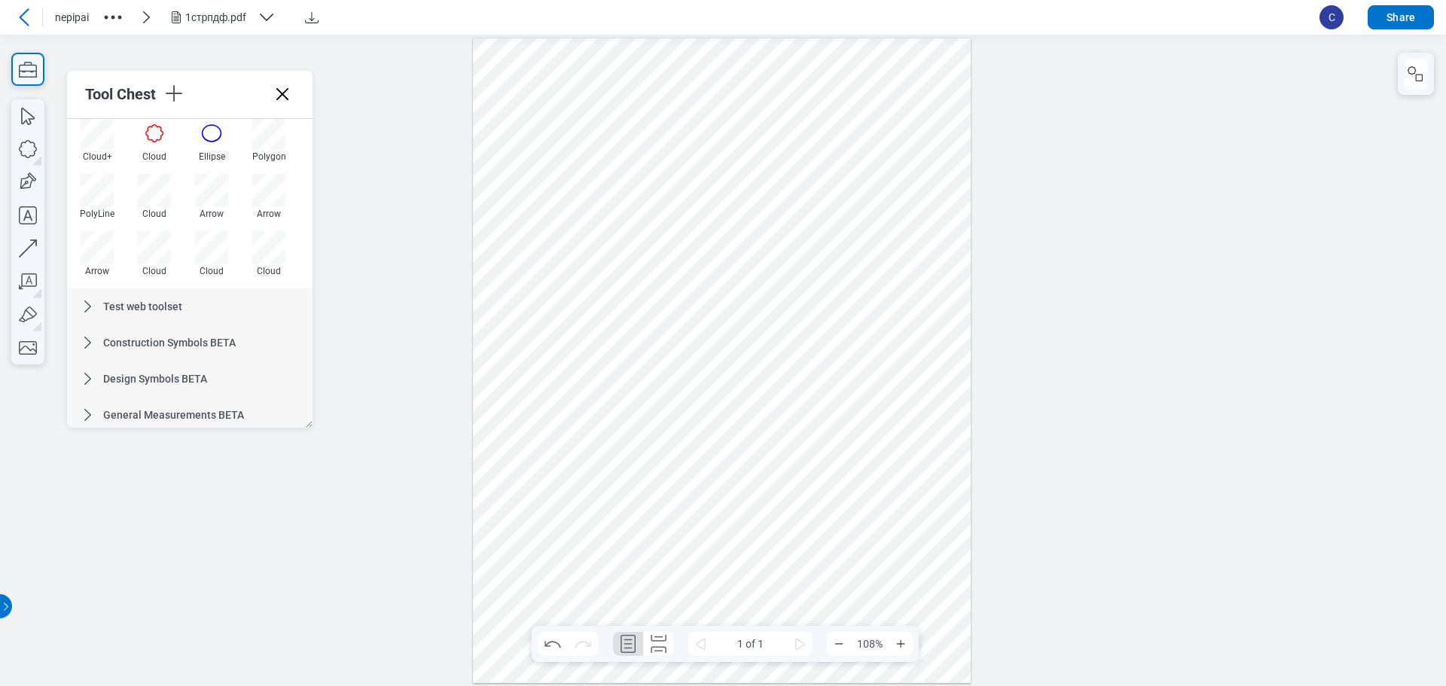
scroll to position [815, 0]
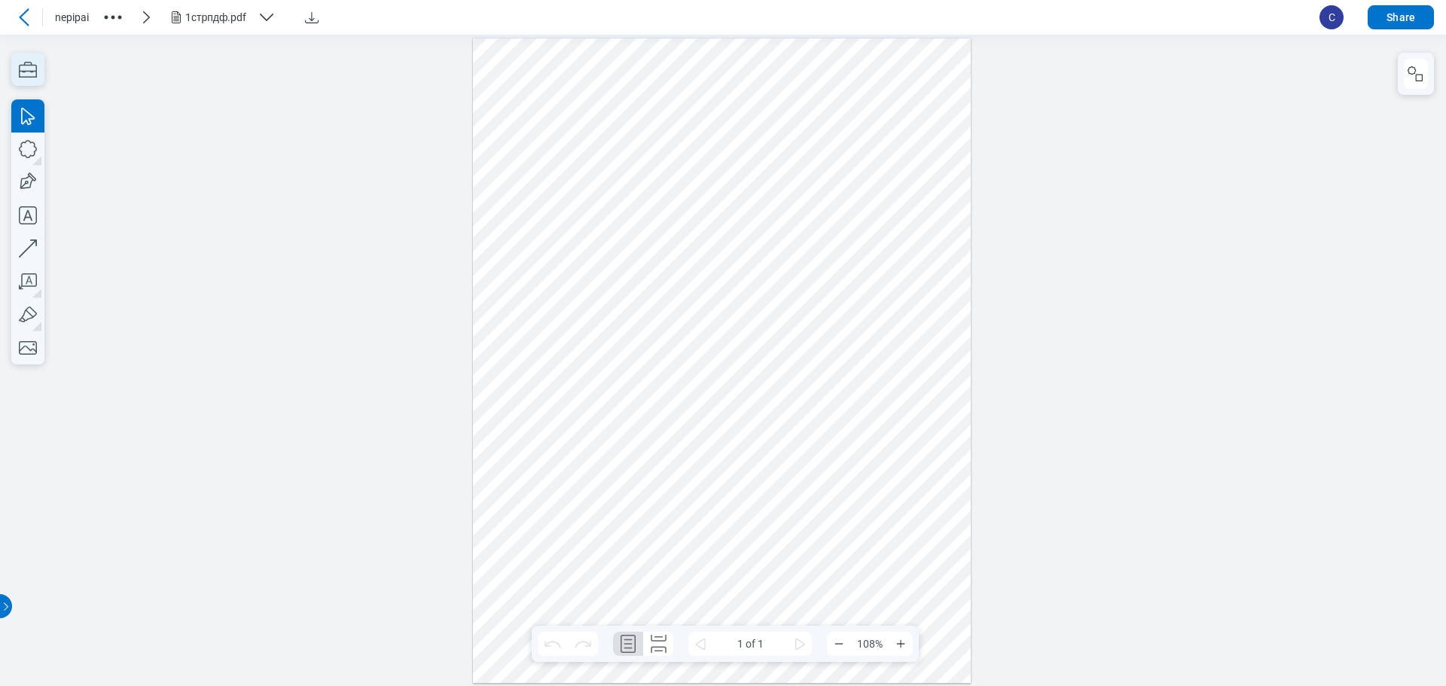
click at [21, 61] on icon "button" at bounding box center [27, 69] width 33 height 33
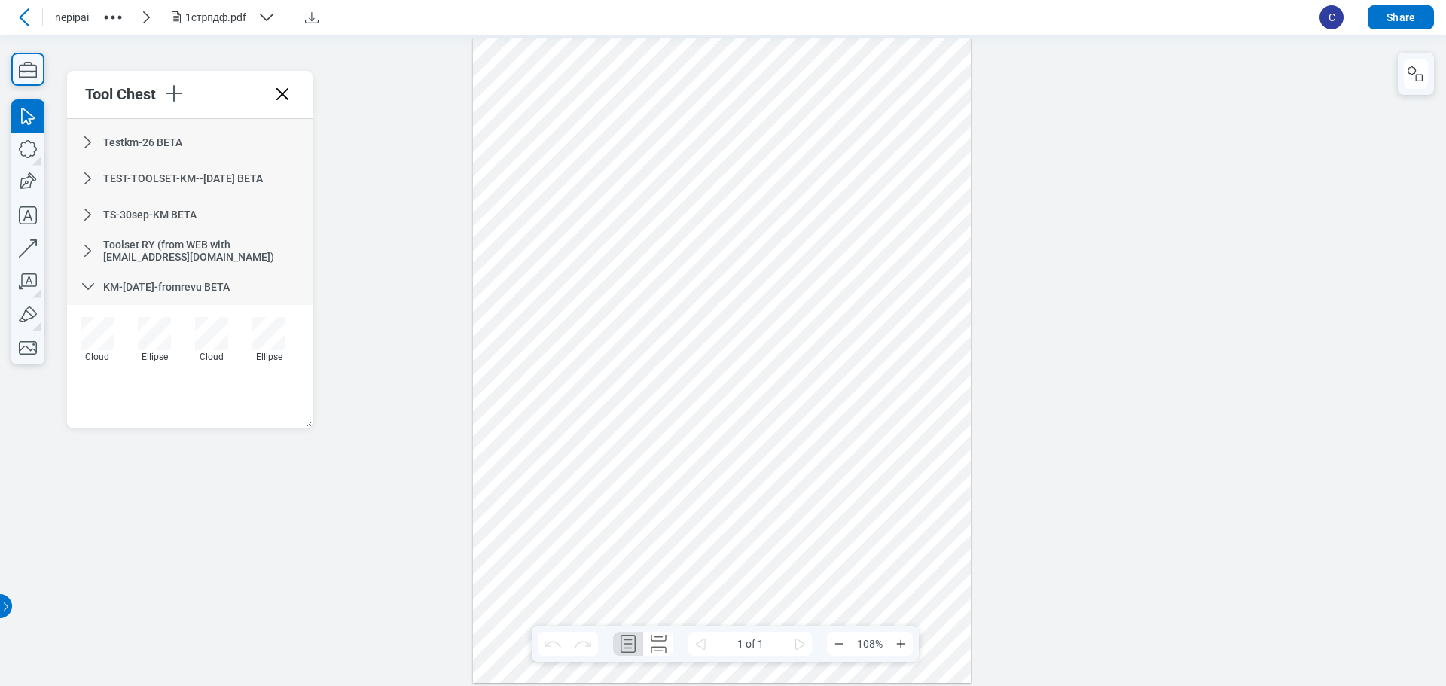
scroll to position [1342, 0]
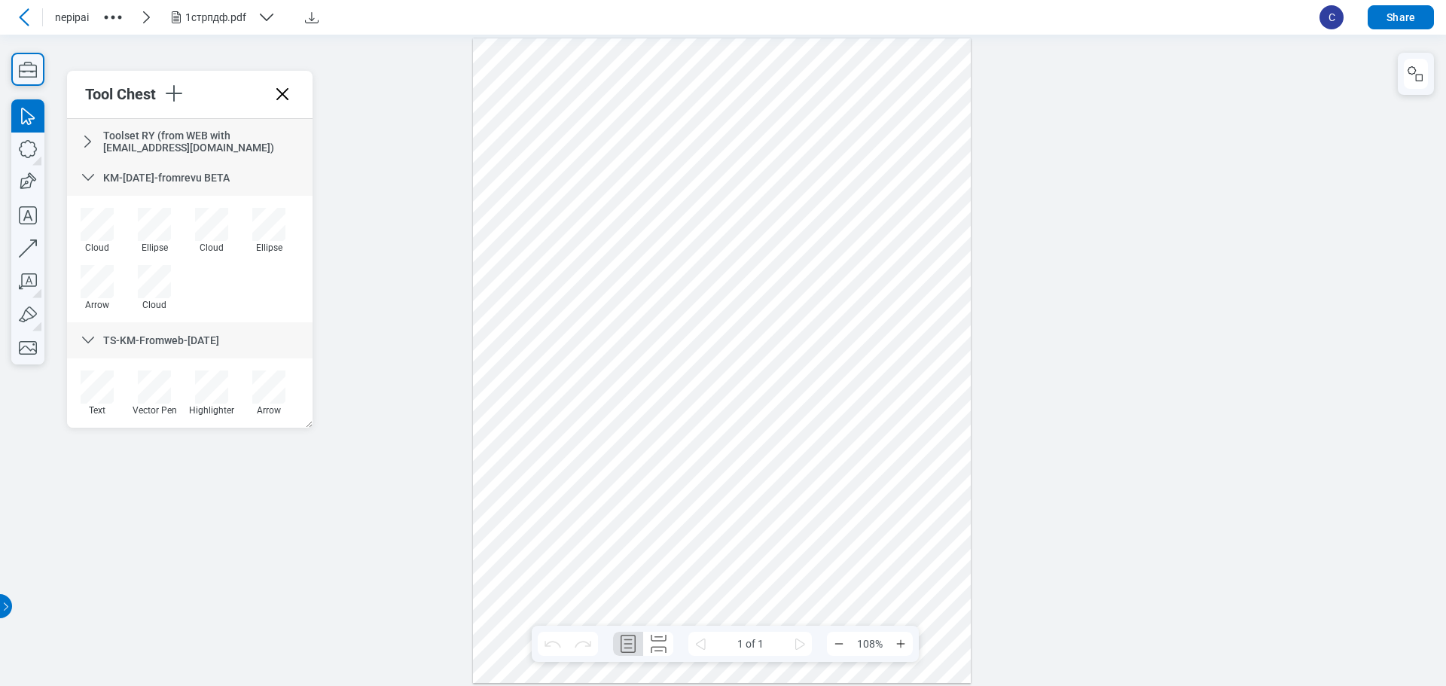
click at [294, 537] on div at bounding box center [723, 360] width 1446 height 652
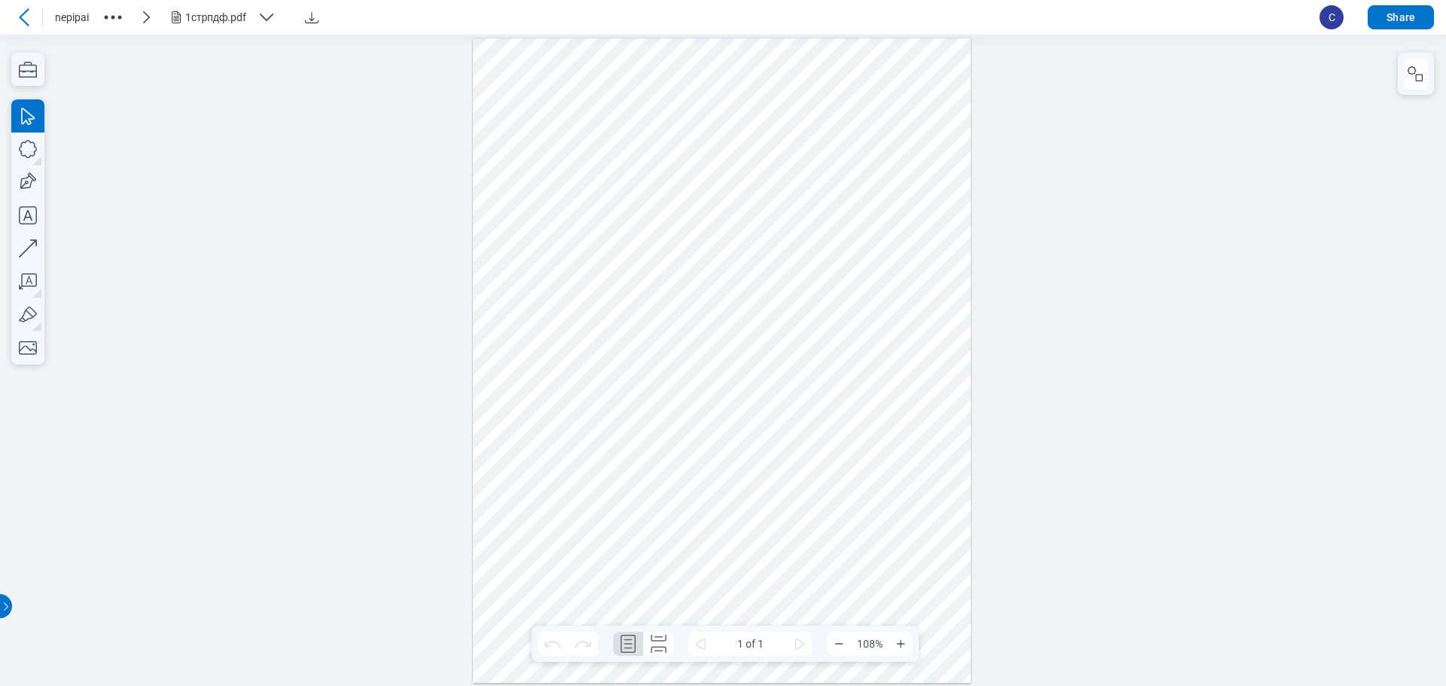
click at [1342, 11] on span "C" at bounding box center [1332, 17] width 24 height 24
click at [1327, 26] on span "C" at bounding box center [1332, 17] width 24 height 24
click at [1398, 14] on button "Share" at bounding box center [1401, 17] width 66 height 24
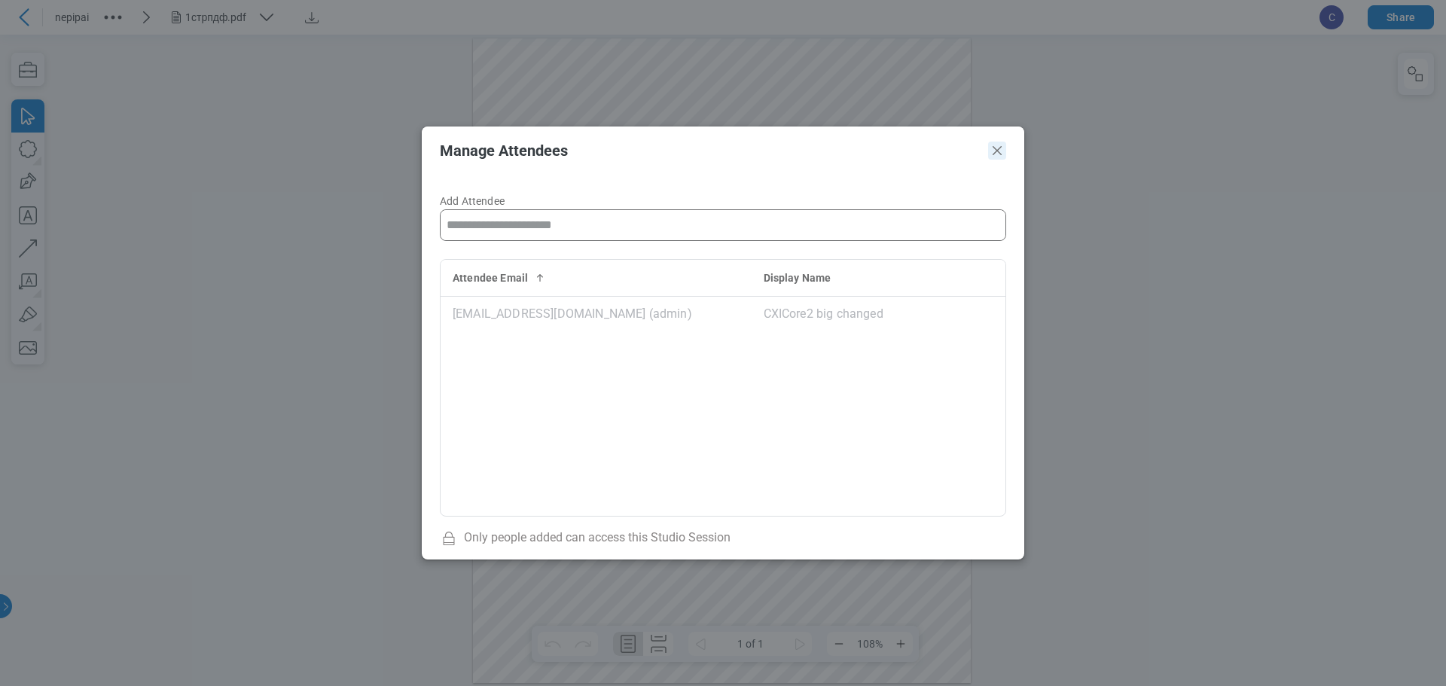
click at [996, 154] on icon "Close" at bounding box center [997, 151] width 18 height 18
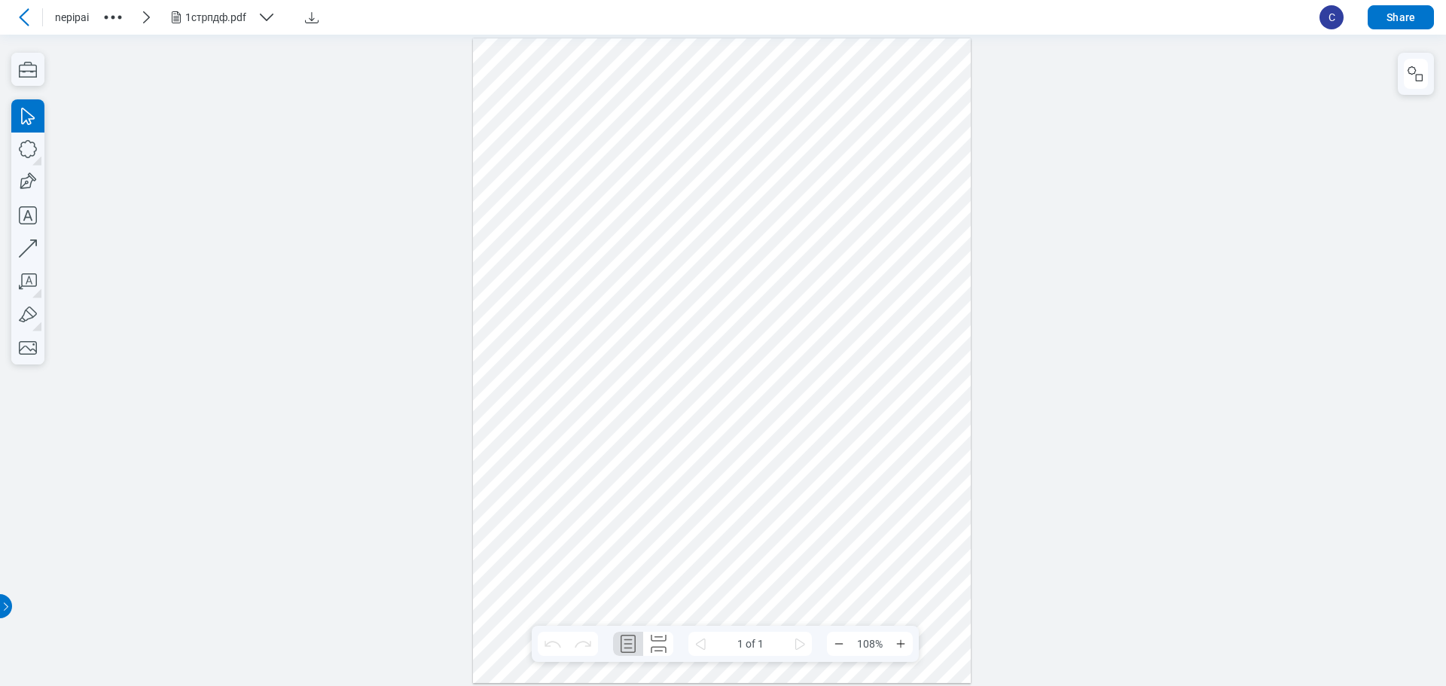
click at [27, 8] on icon at bounding box center [24, 17] width 18 height 18
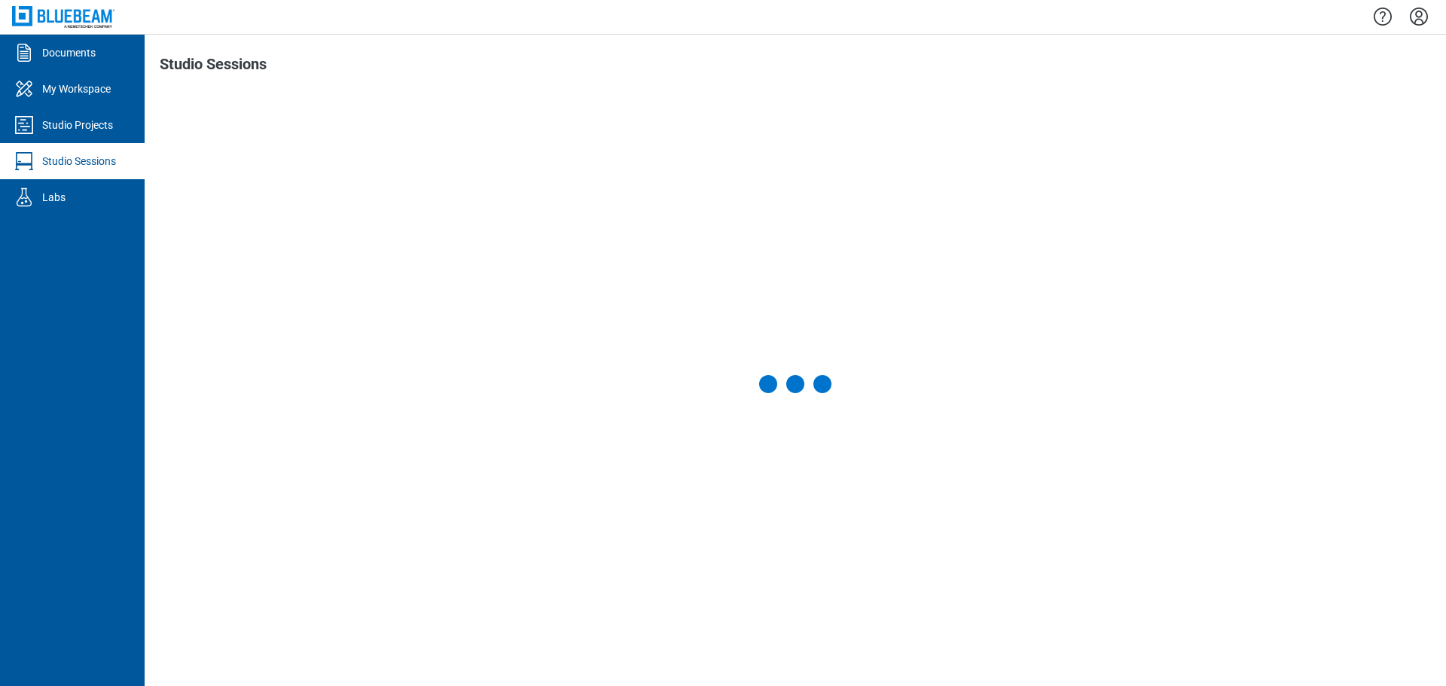
click at [1419, 23] on icon "Settings" at bounding box center [1419, 17] width 24 height 24
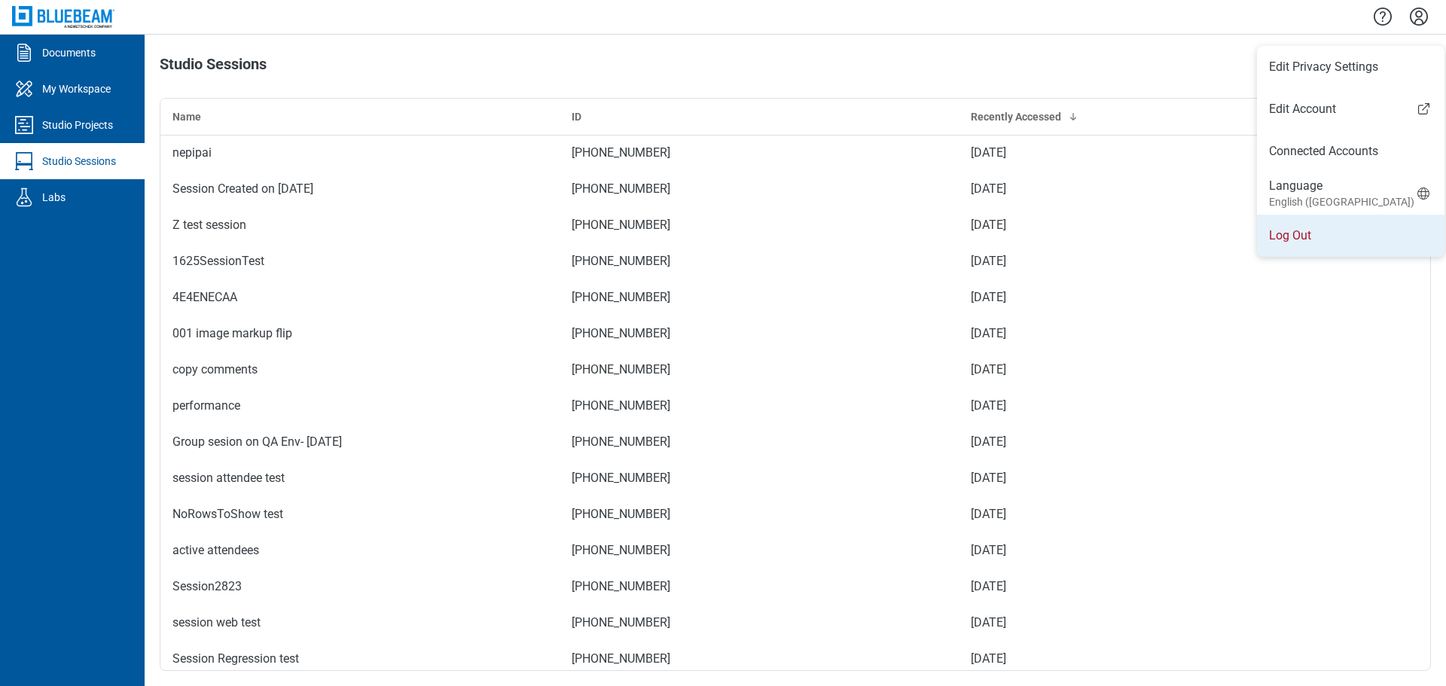
click at [1374, 237] on li "Log Out" at bounding box center [1351, 236] width 188 height 42
